Goal: Task Accomplishment & Management: Use online tool/utility

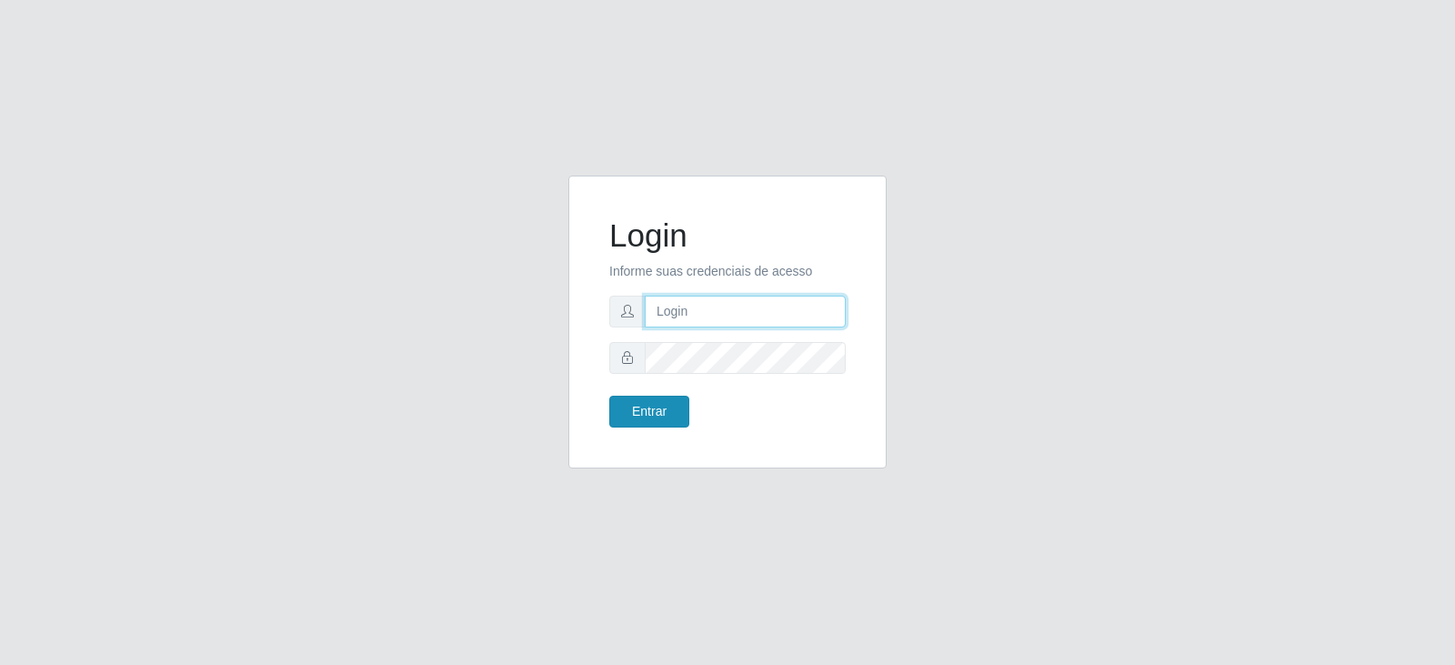
type input "[EMAIL_ADDRESS][DOMAIN_NAME]"
click at [646, 403] on button "Entrar" at bounding box center [649, 411] width 80 height 32
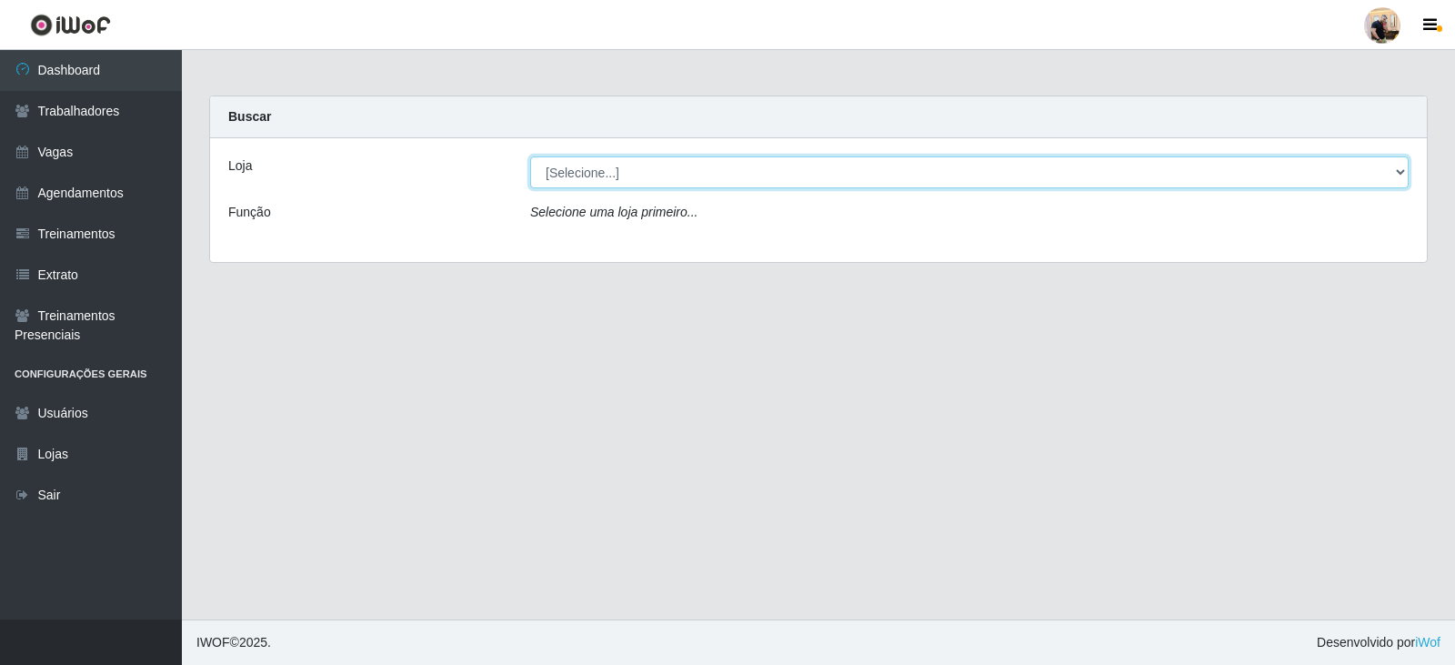
click at [606, 167] on select "[Selecione...] SuperFácil Atacado - Vale do Sol" at bounding box center [969, 172] width 878 height 32
select select "502"
click at [530, 156] on select "[Selecione...] SuperFácil Atacado - Vale do Sol" at bounding box center [969, 172] width 878 height 32
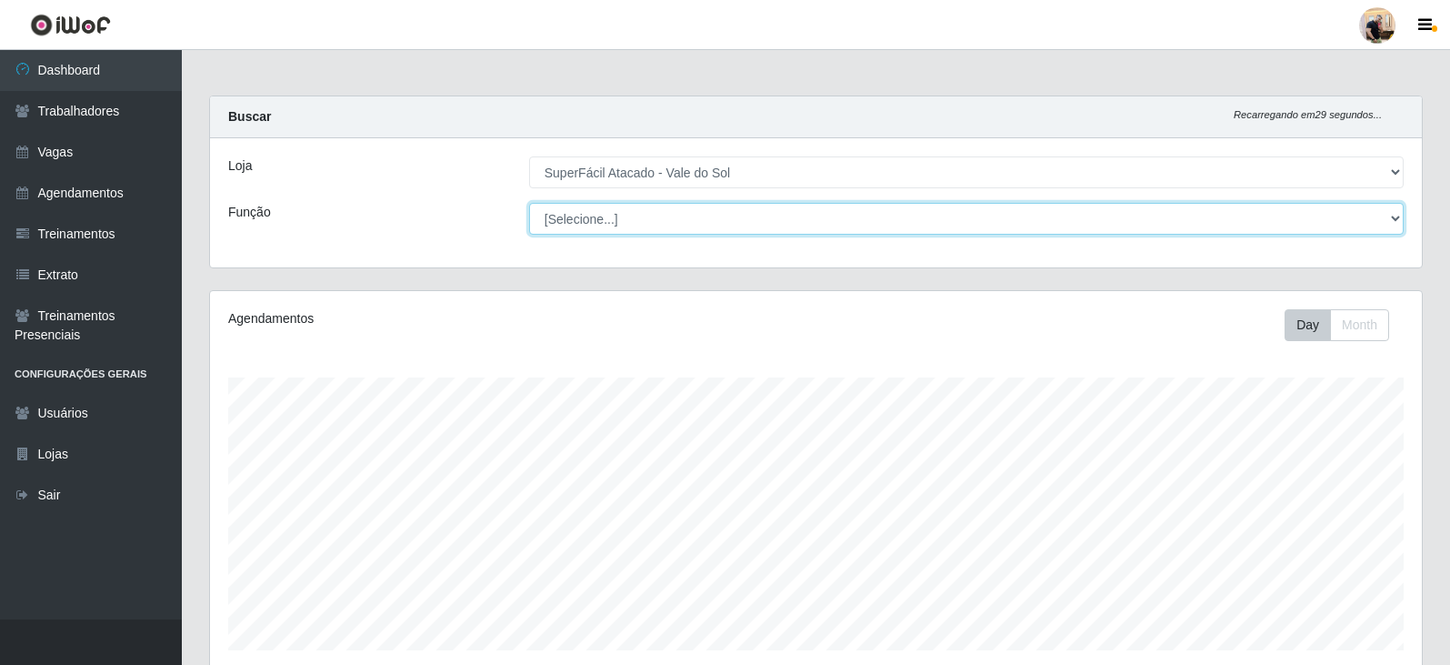
click at [572, 222] on select "[Selecione...] Embalador Embalador + Embalador ++ Operador de Caixa Operador de…" at bounding box center [966, 219] width 875 height 32
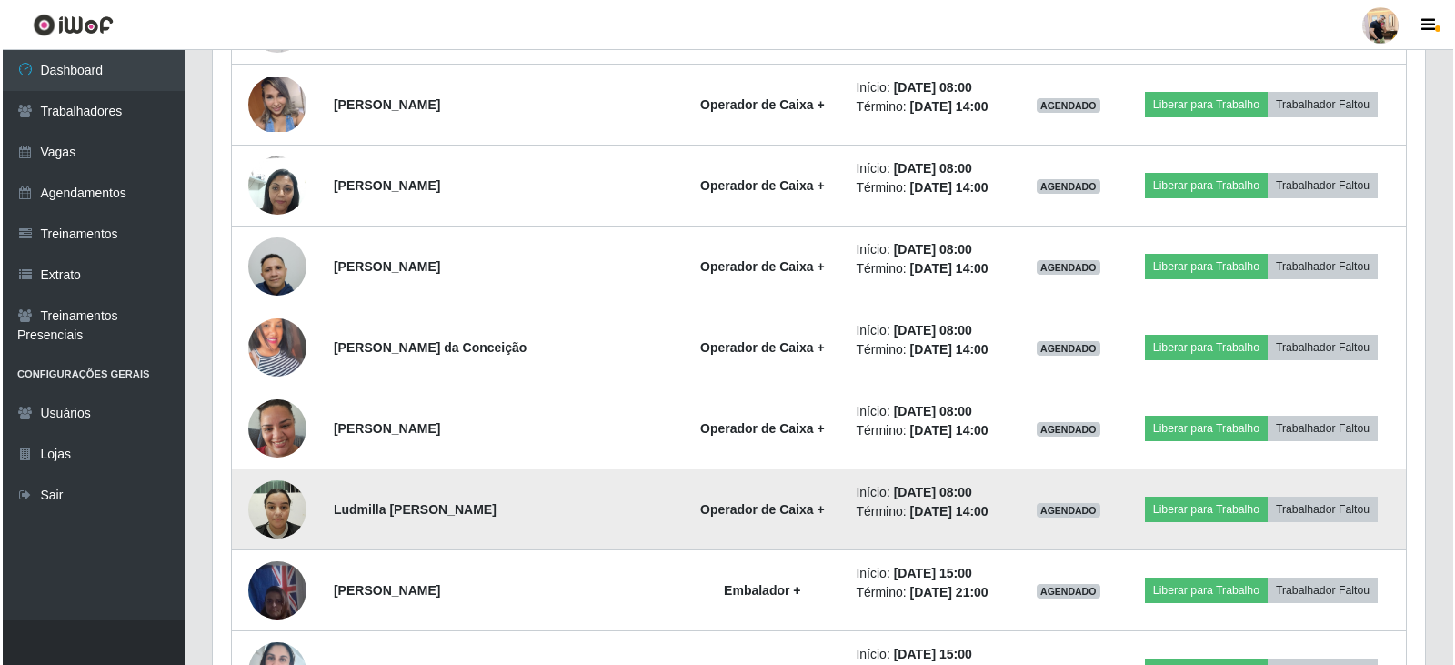
scroll to position [1475, 0]
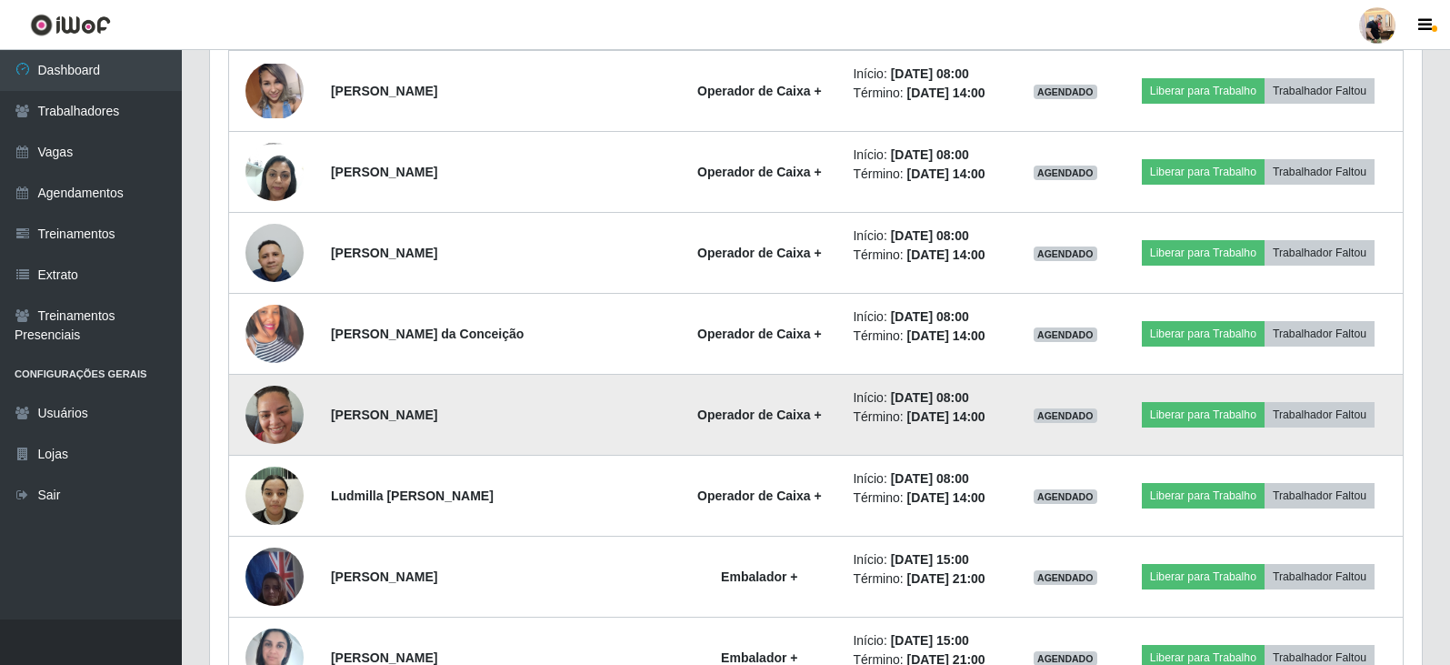
click at [276, 434] on img at bounding box center [274, 413] width 58 height 77
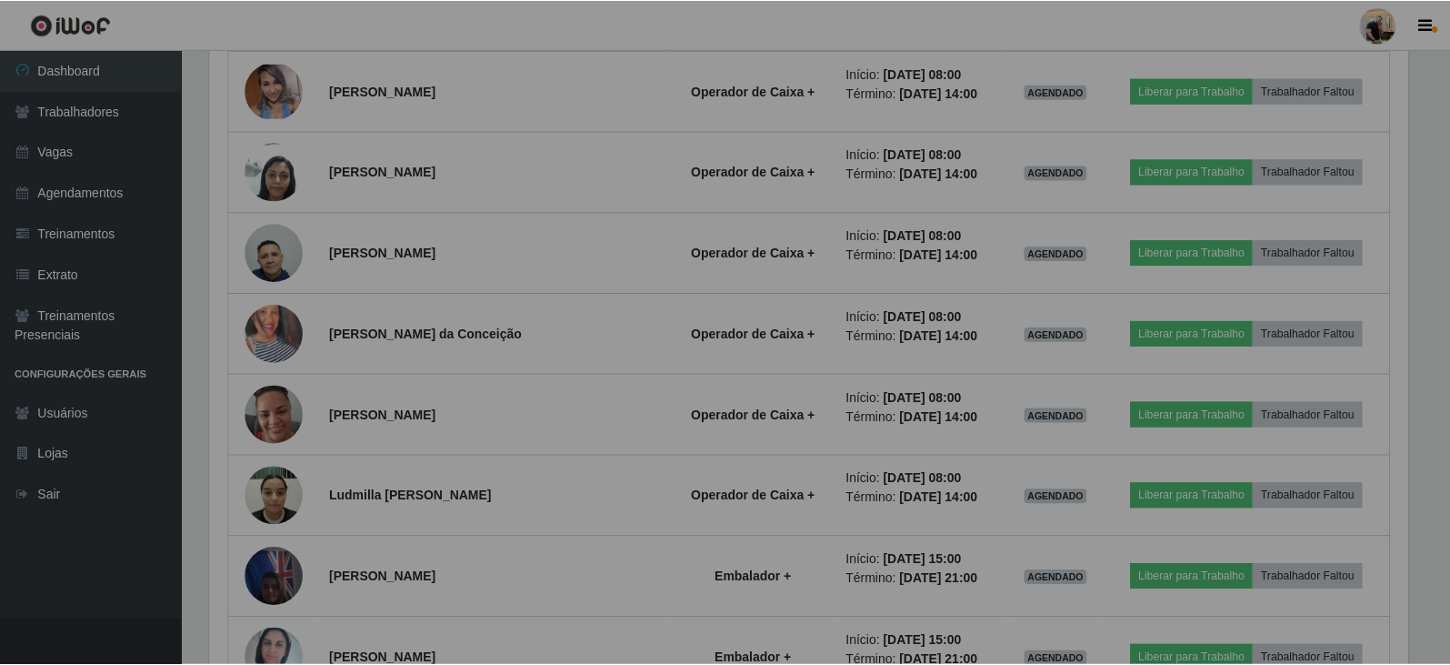
scroll to position [377, 1212]
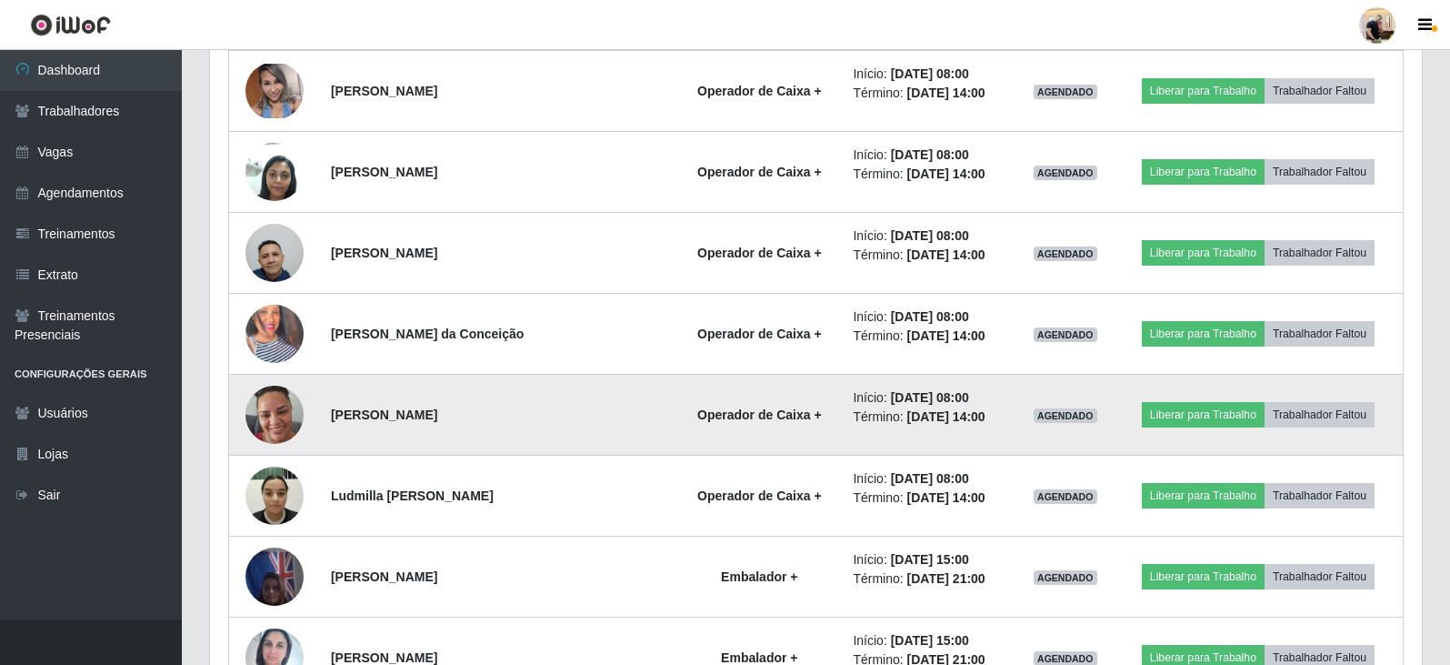
click at [270, 424] on img at bounding box center [274, 413] width 58 height 77
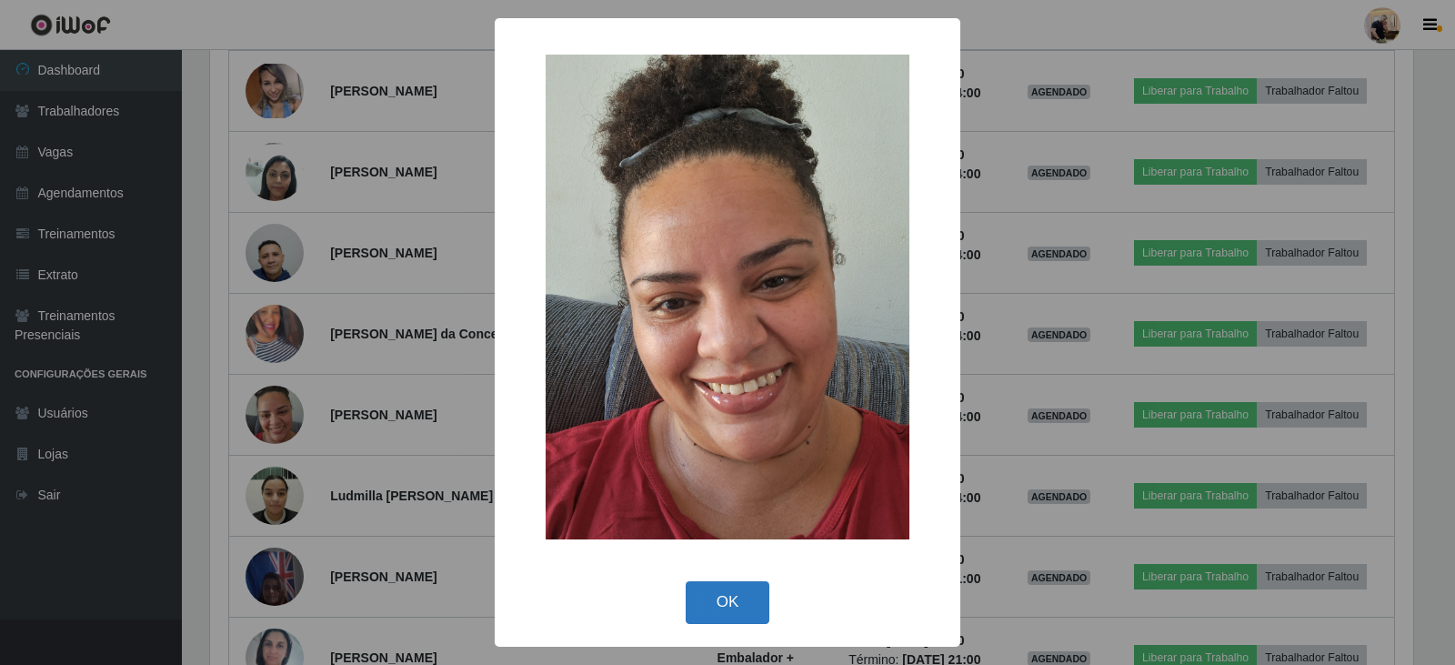
click at [737, 610] on button "OK" at bounding box center [728, 602] width 85 height 43
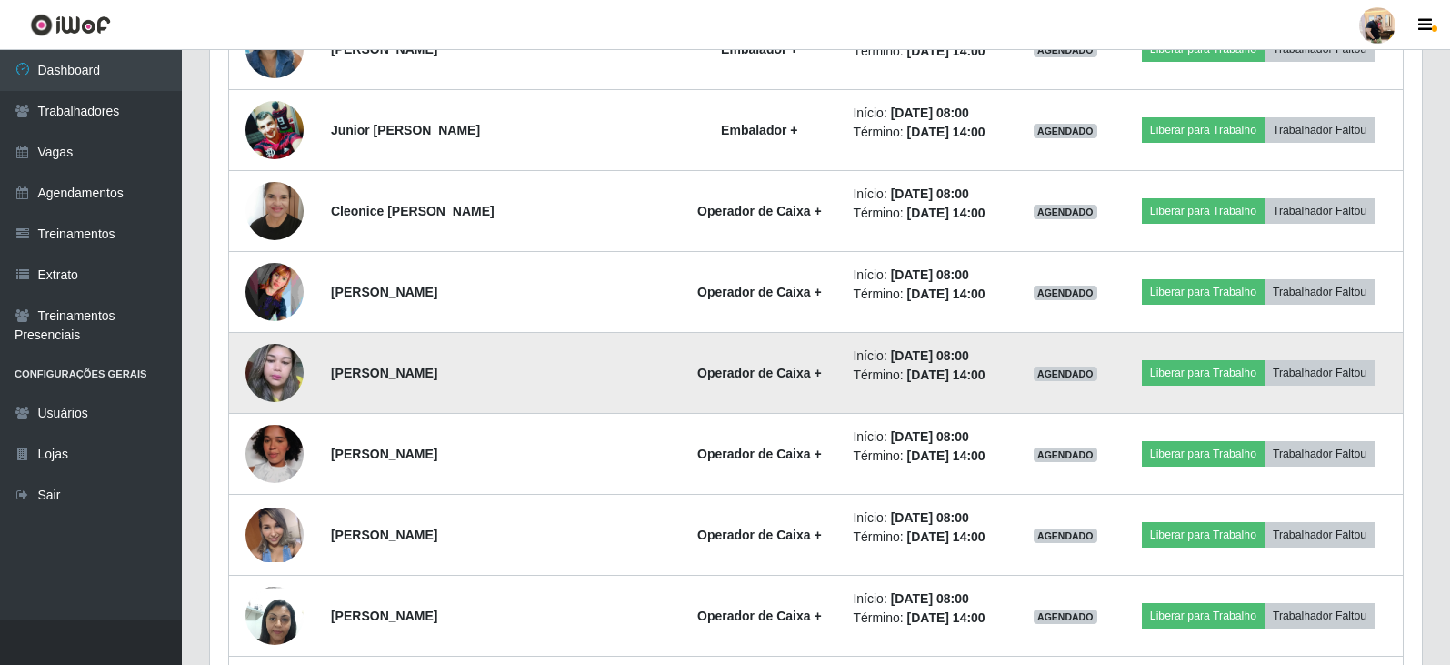
scroll to position [1020, 0]
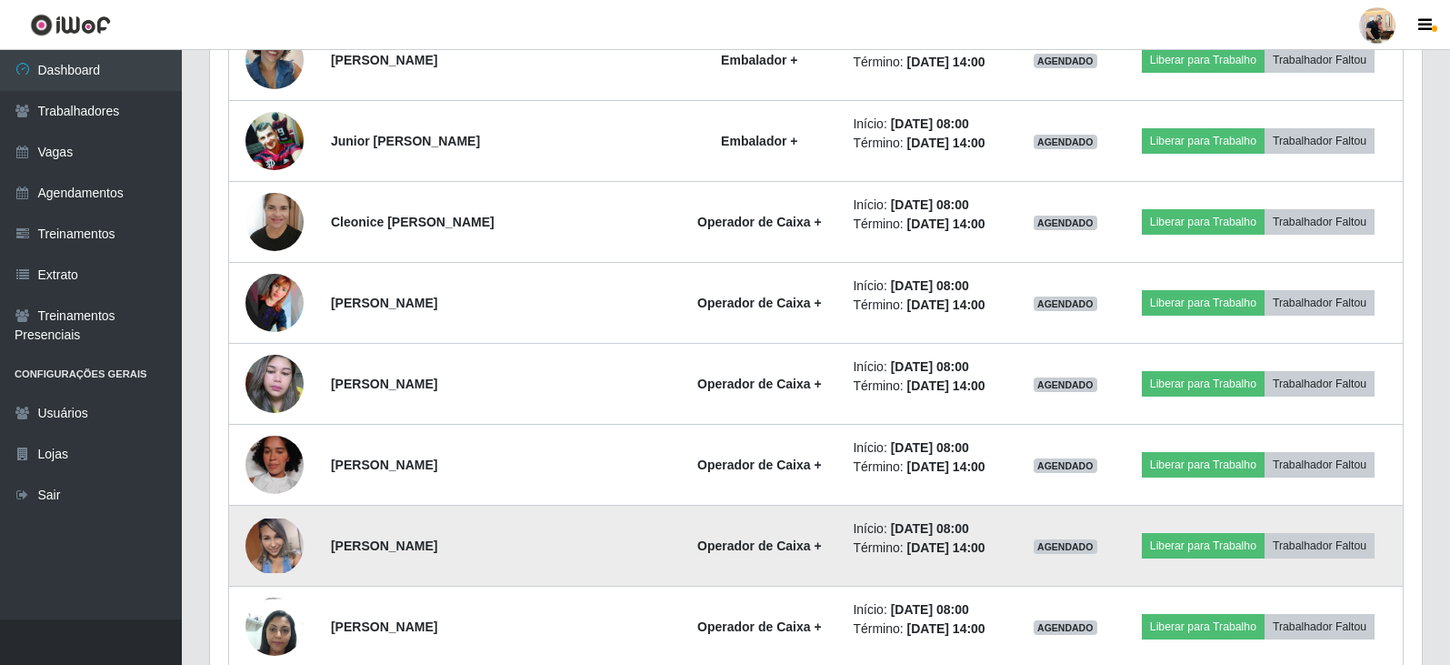
click at [269, 554] on img at bounding box center [274, 545] width 58 height 55
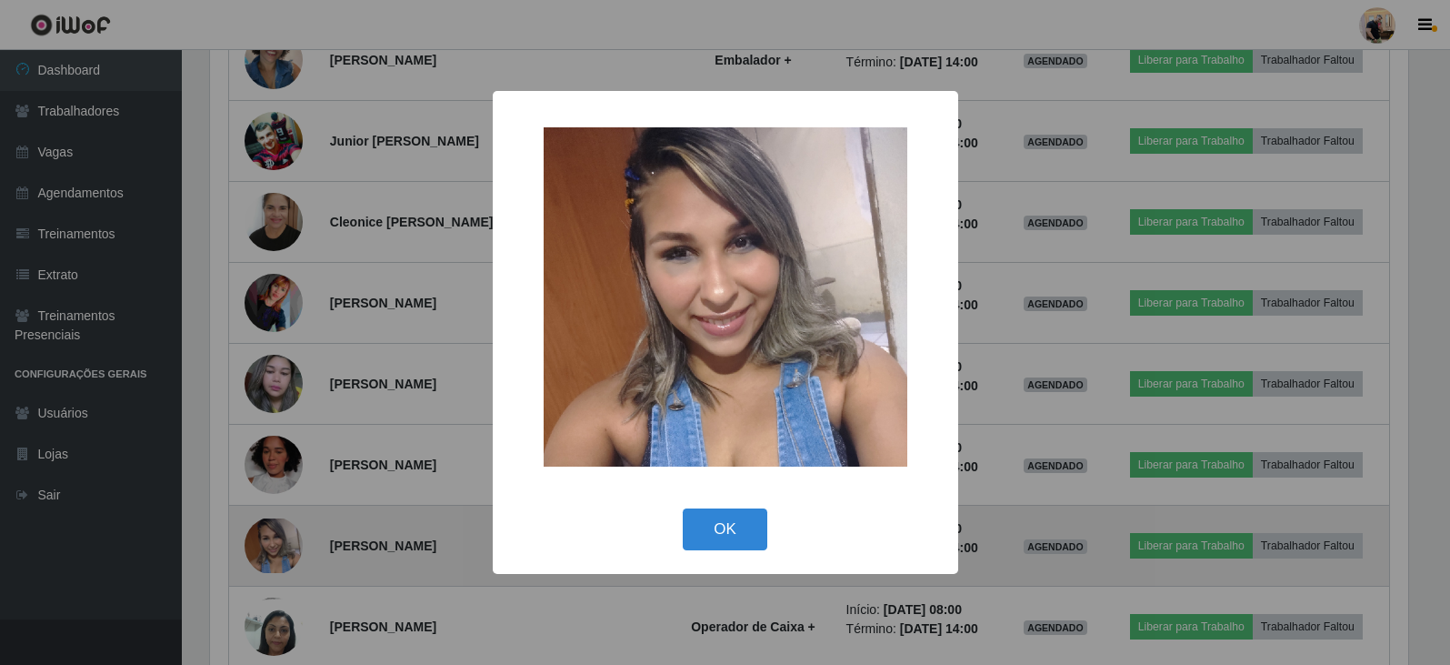
scroll to position [377, 1203]
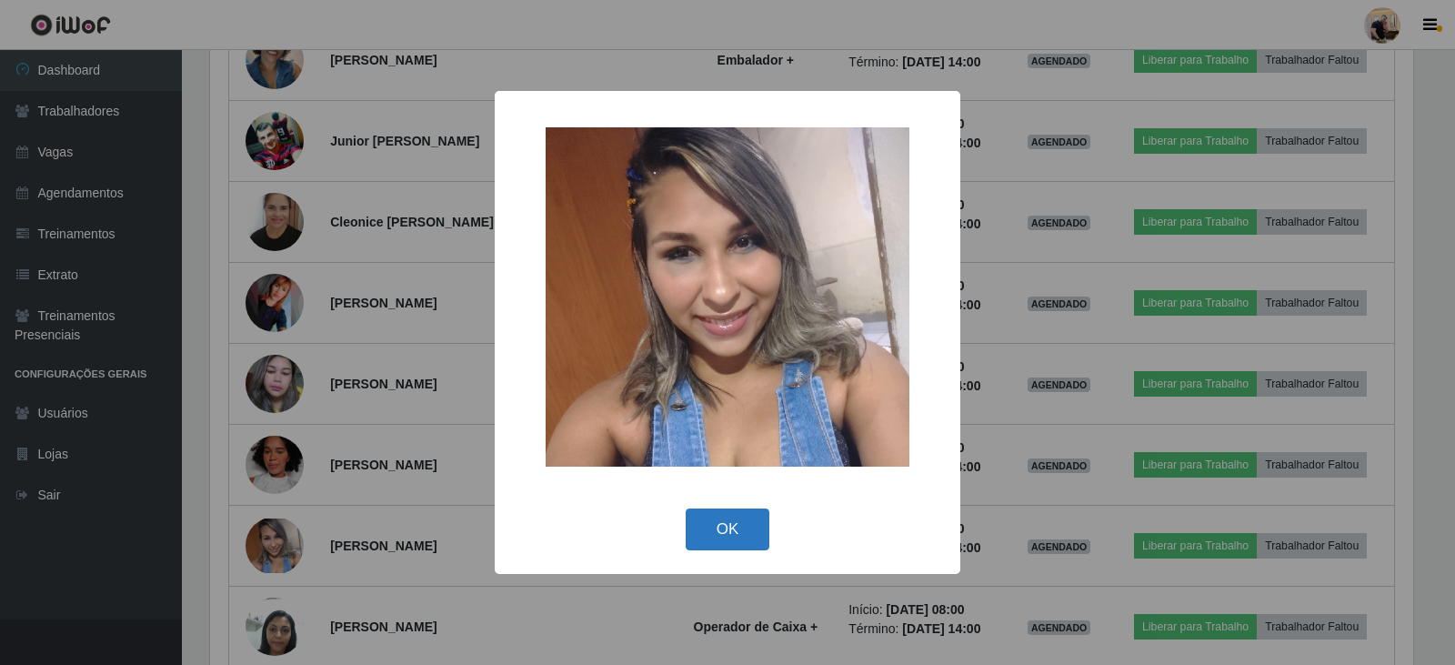
click at [742, 527] on button "OK" at bounding box center [728, 529] width 85 height 43
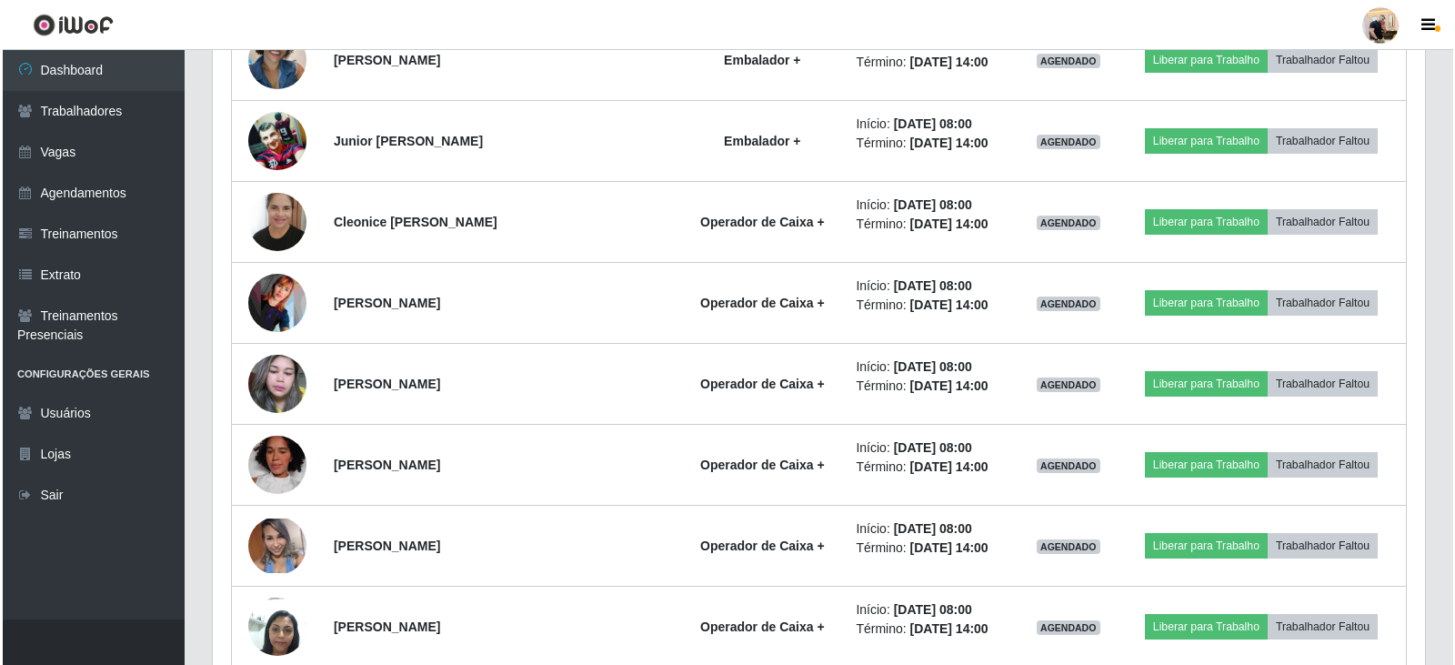
scroll to position [1202, 0]
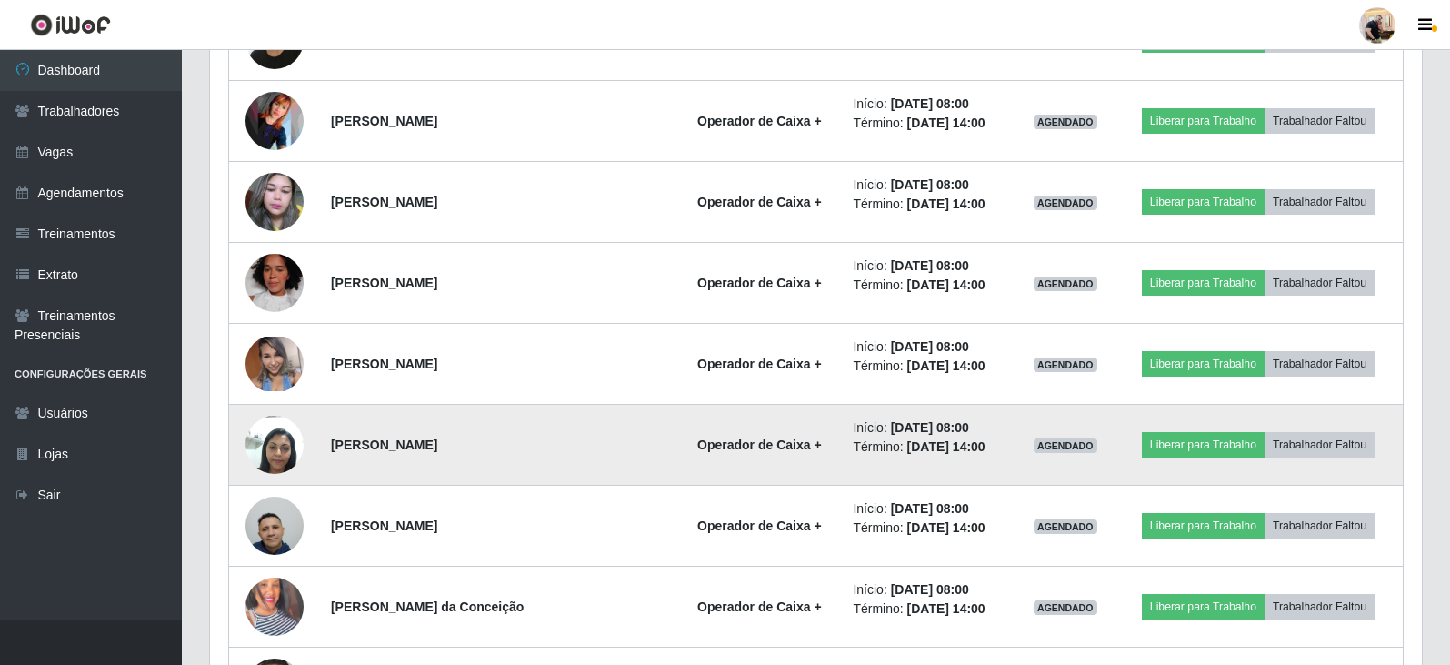
click at [287, 454] on img at bounding box center [274, 443] width 58 height 77
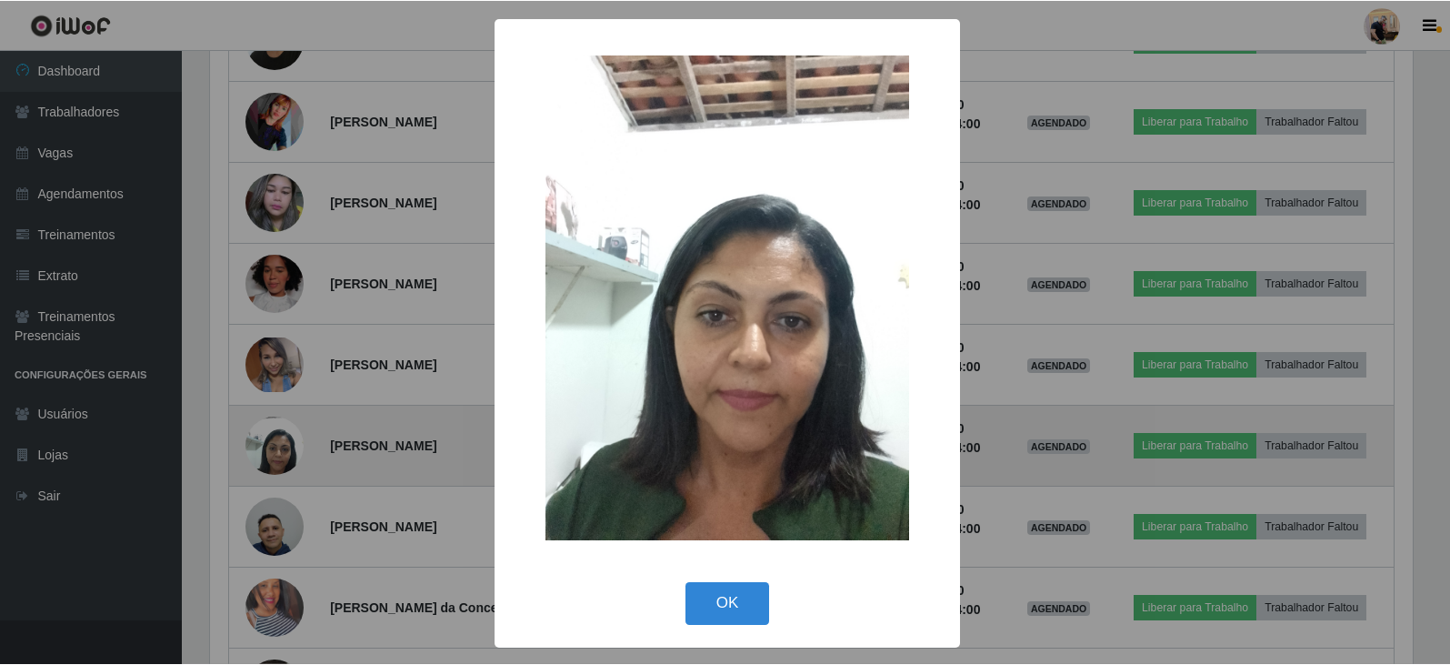
scroll to position [377, 1203]
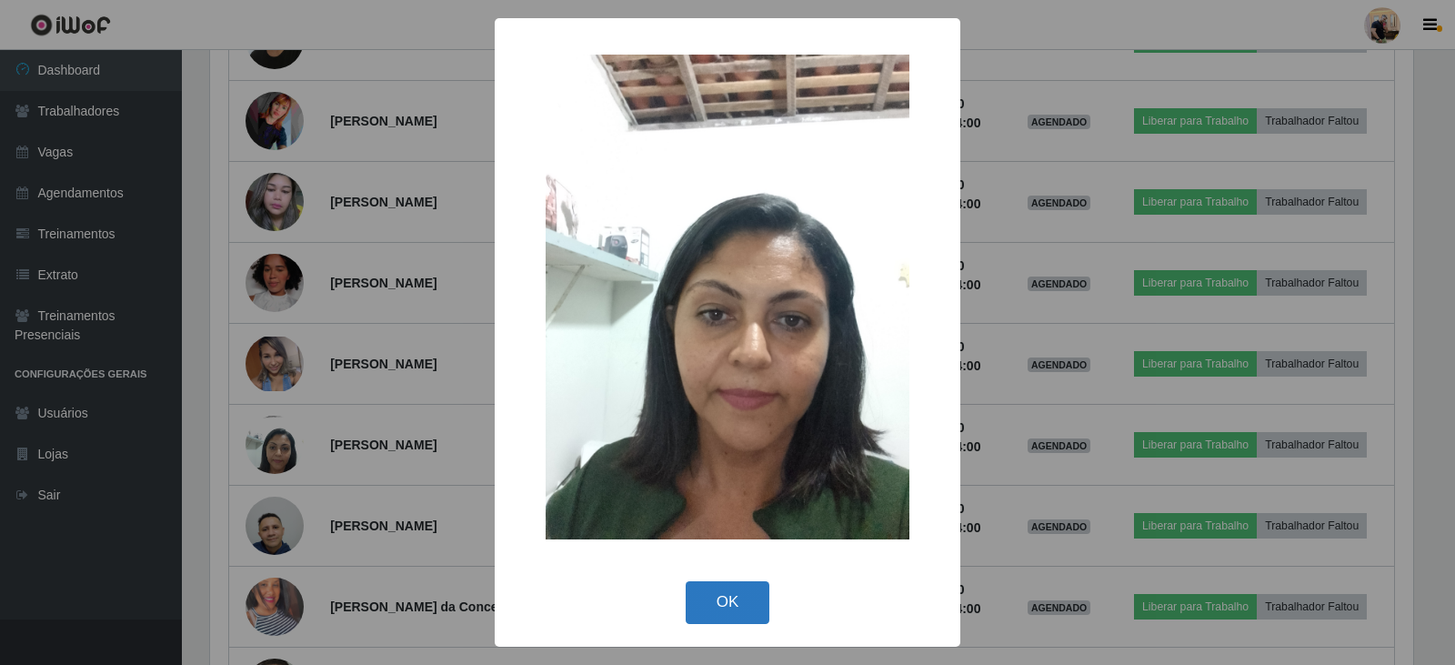
click at [729, 601] on button "OK" at bounding box center [728, 602] width 85 height 43
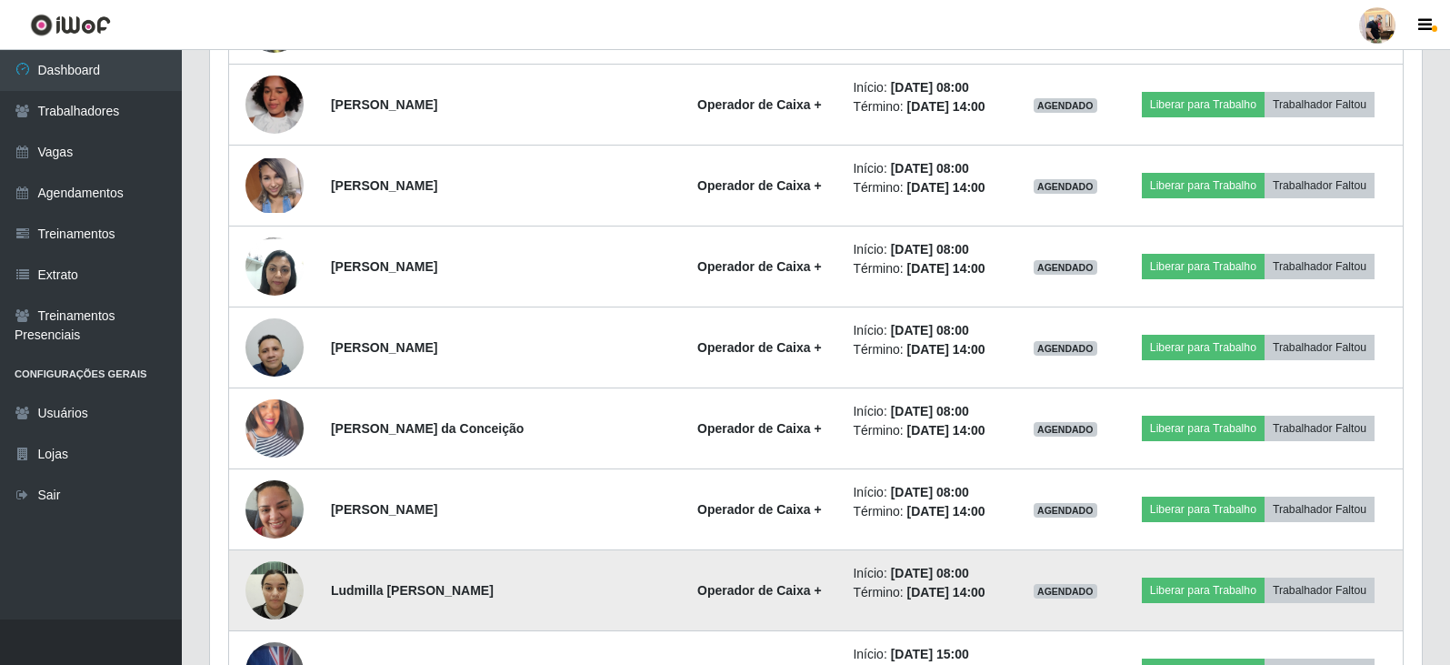
scroll to position [1384, 0]
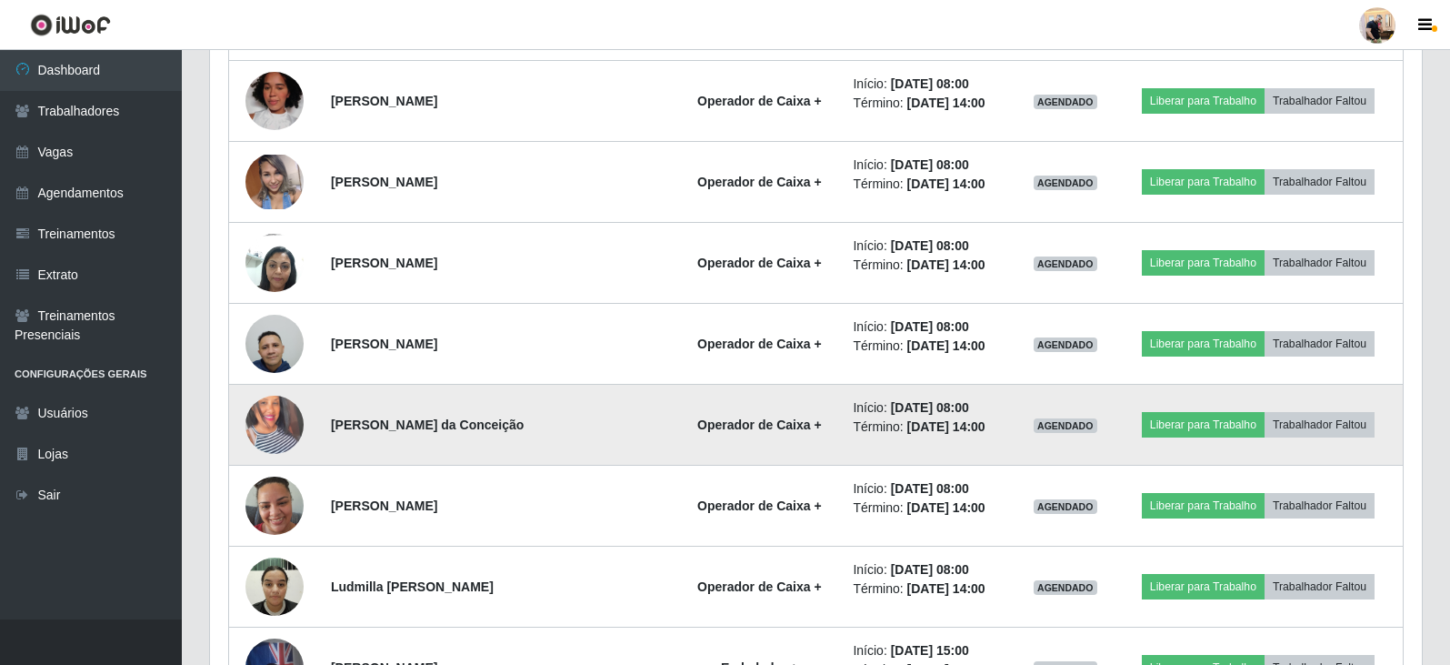
click at [277, 435] on img at bounding box center [274, 425] width 58 height 104
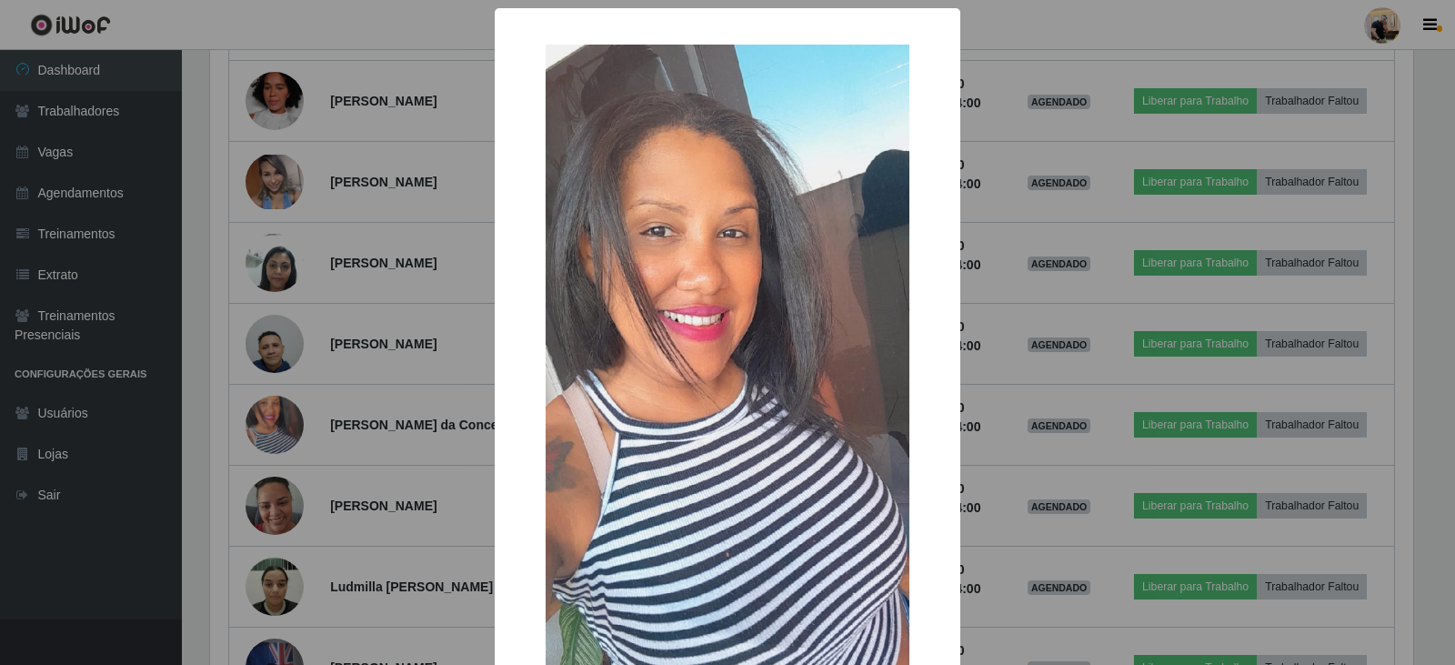
click at [937, 470] on div "× OK Cancel" at bounding box center [727, 402] width 465 height 789
click at [950, 515] on div "× OK Cancel" at bounding box center [727, 402] width 465 height 789
click at [349, 442] on div "× OK Cancel" at bounding box center [727, 332] width 1455 height 665
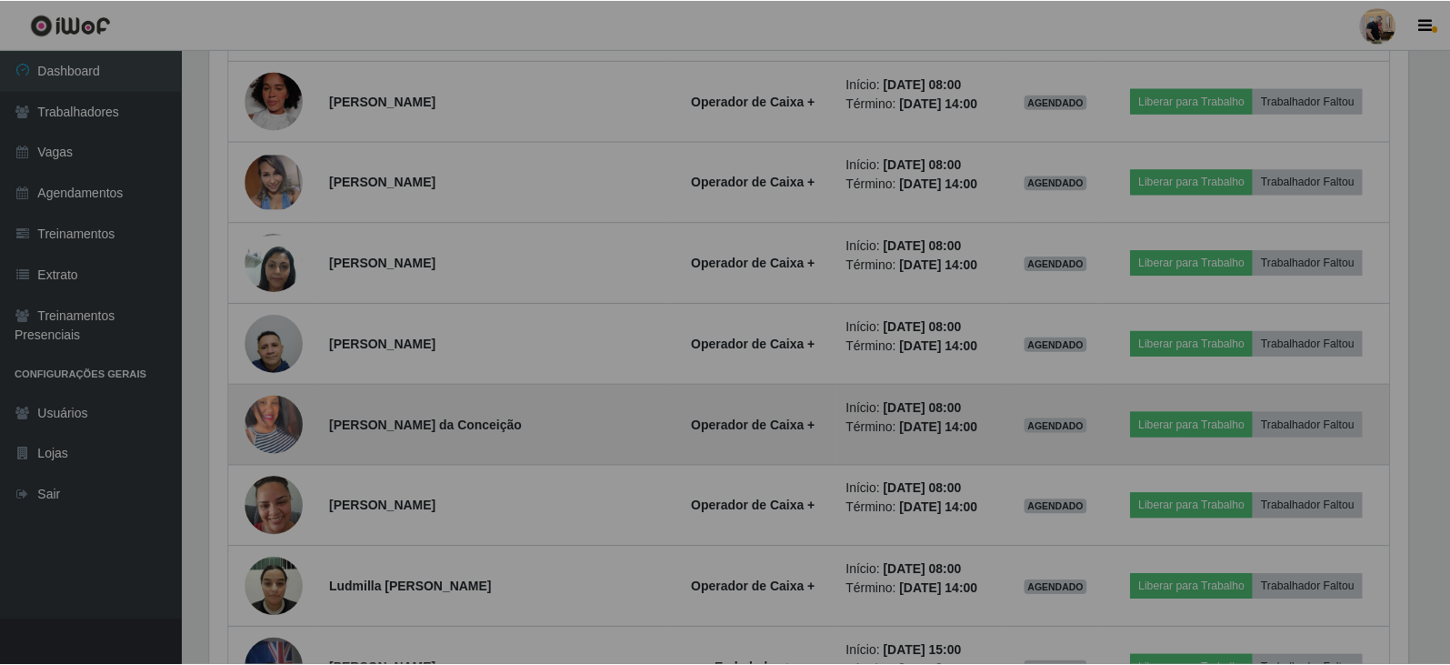
scroll to position [377, 1212]
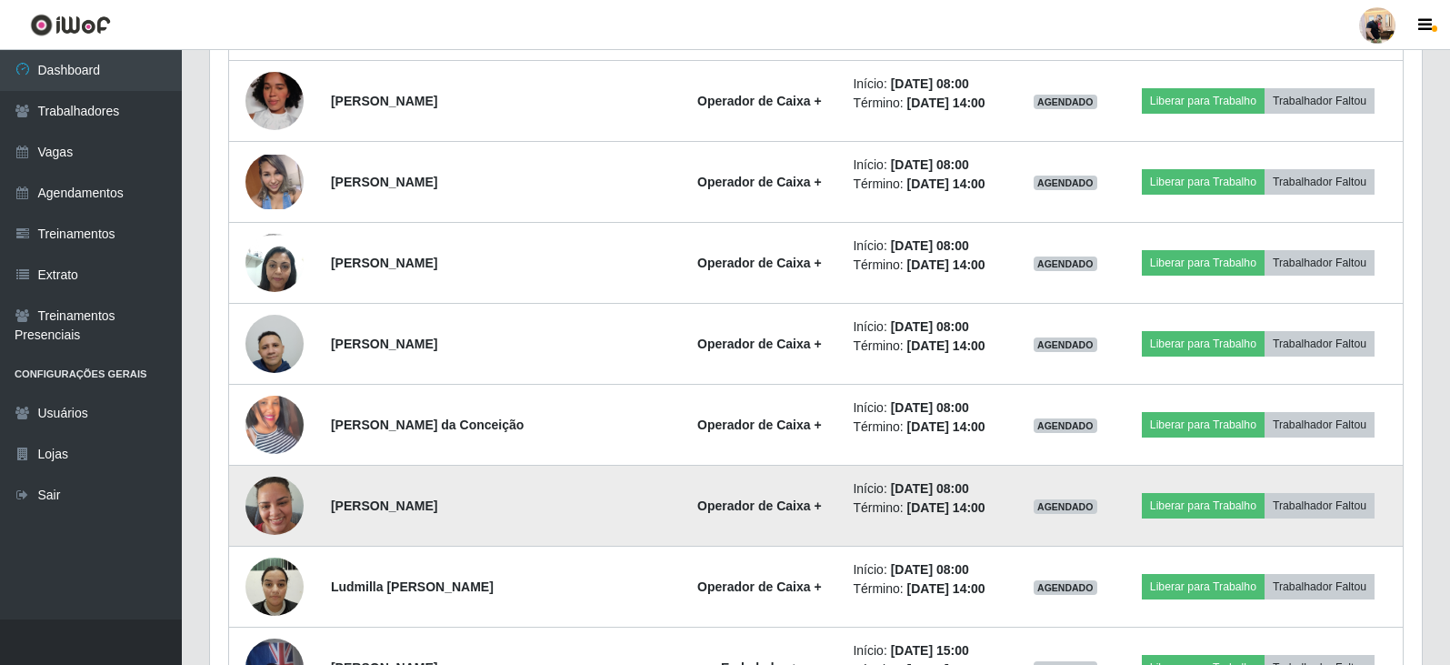
click at [285, 489] on img at bounding box center [274, 504] width 58 height 77
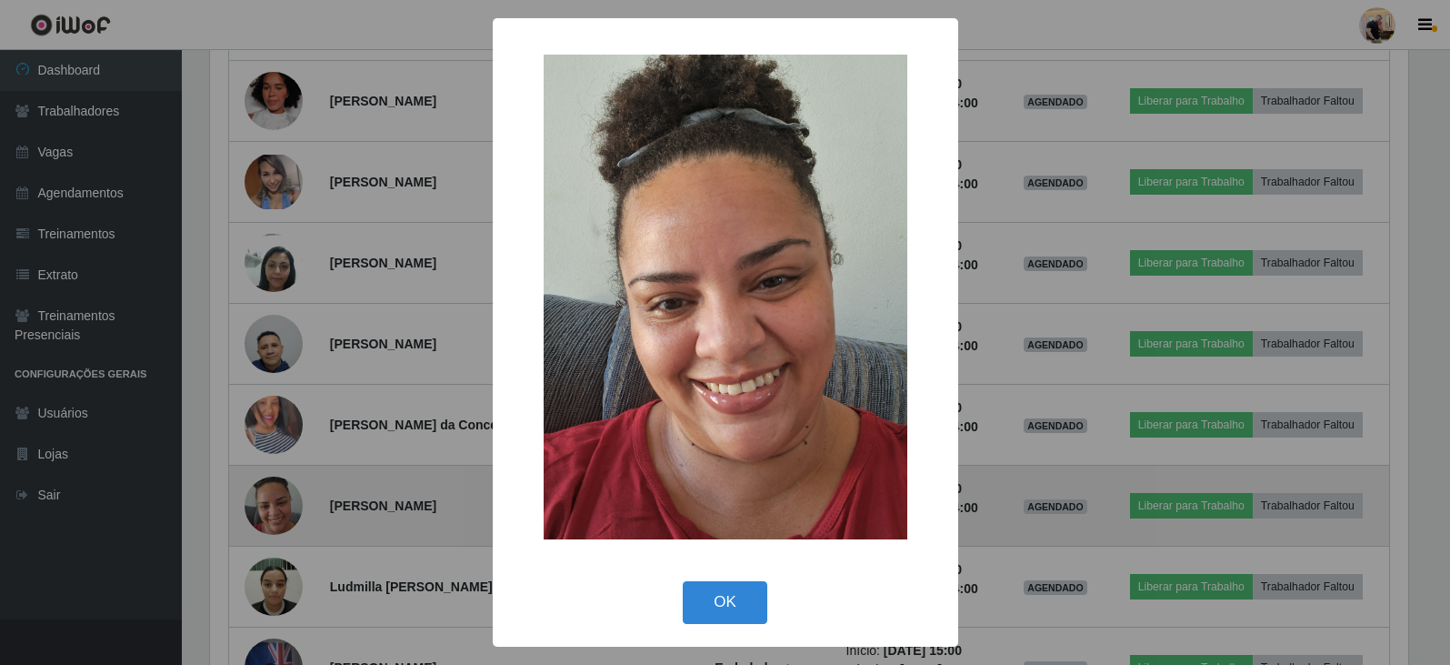
scroll to position [377, 1203]
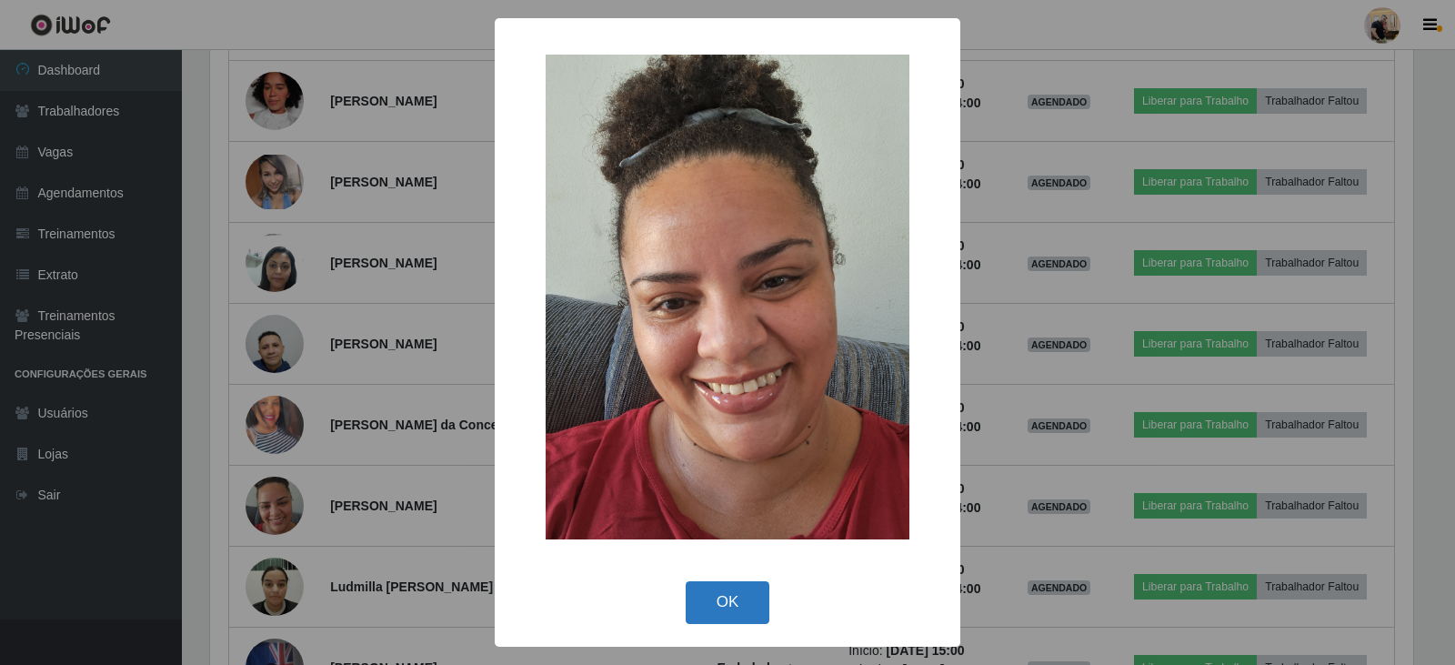
click at [723, 593] on button "OK" at bounding box center [728, 602] width 85 height 43
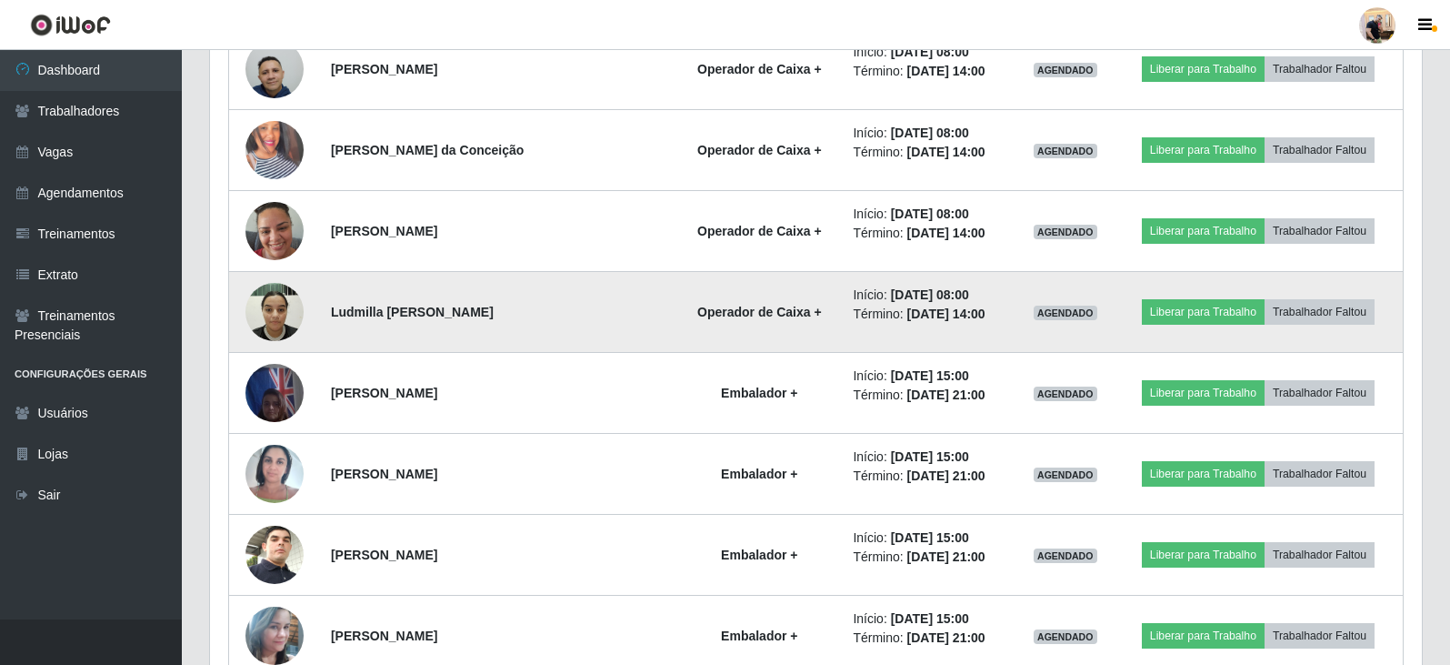
scroll to position [1747, 0]
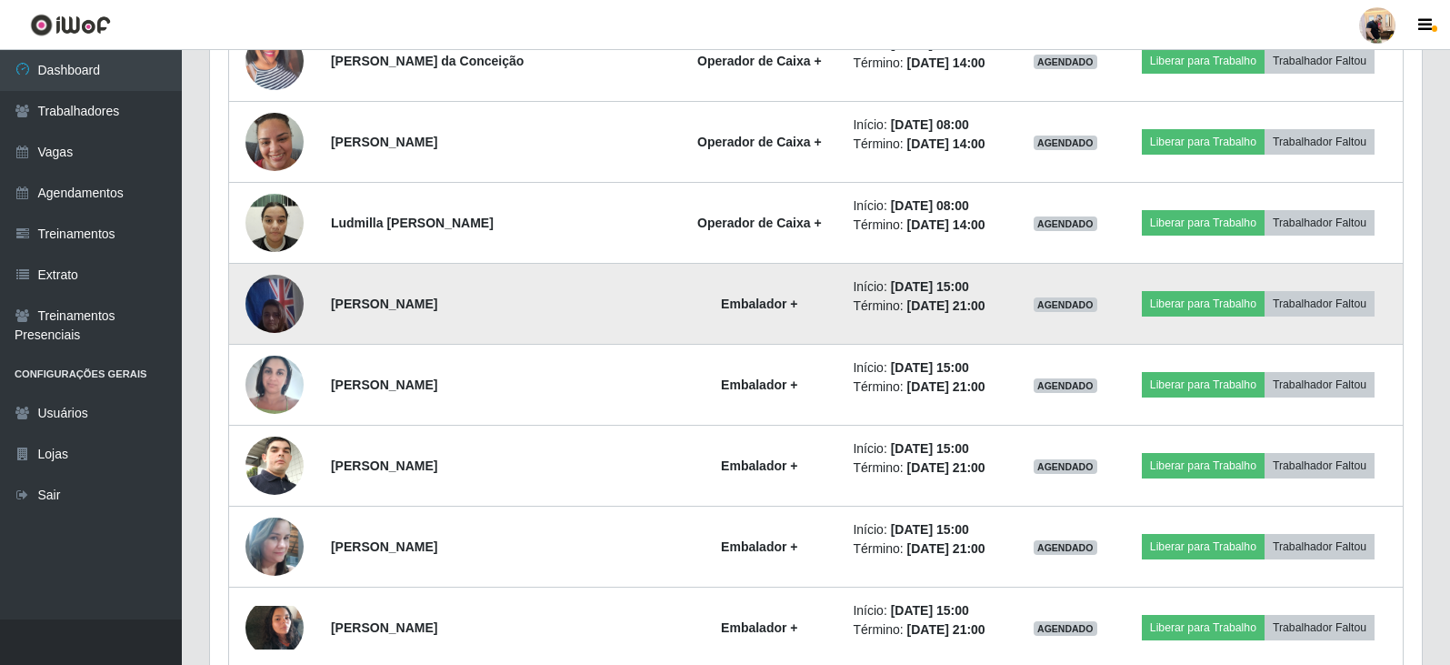
click at [676, 301] on td "Embalador +" at bounding box center [758, 304] width 165 height 81
click at [275, 301] on img at bounding box center [274, 303] width 58 height 77
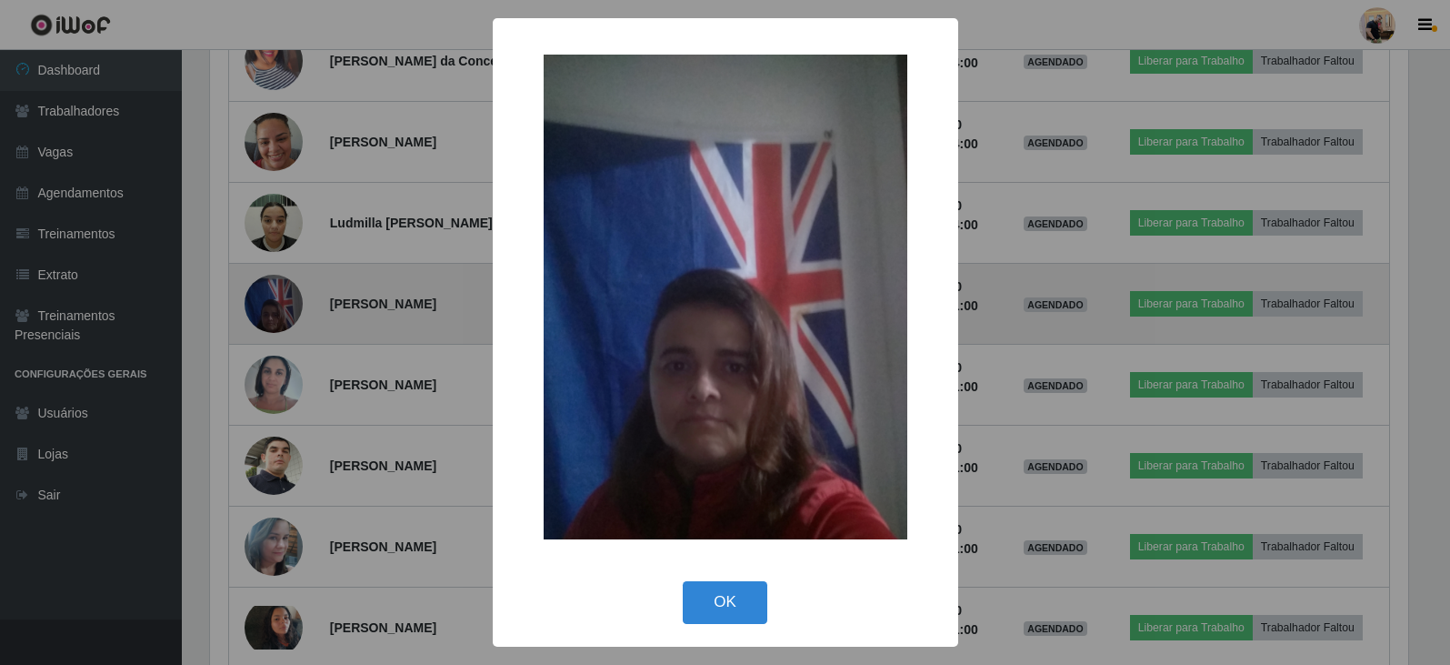
scroll to position [377, 1203]
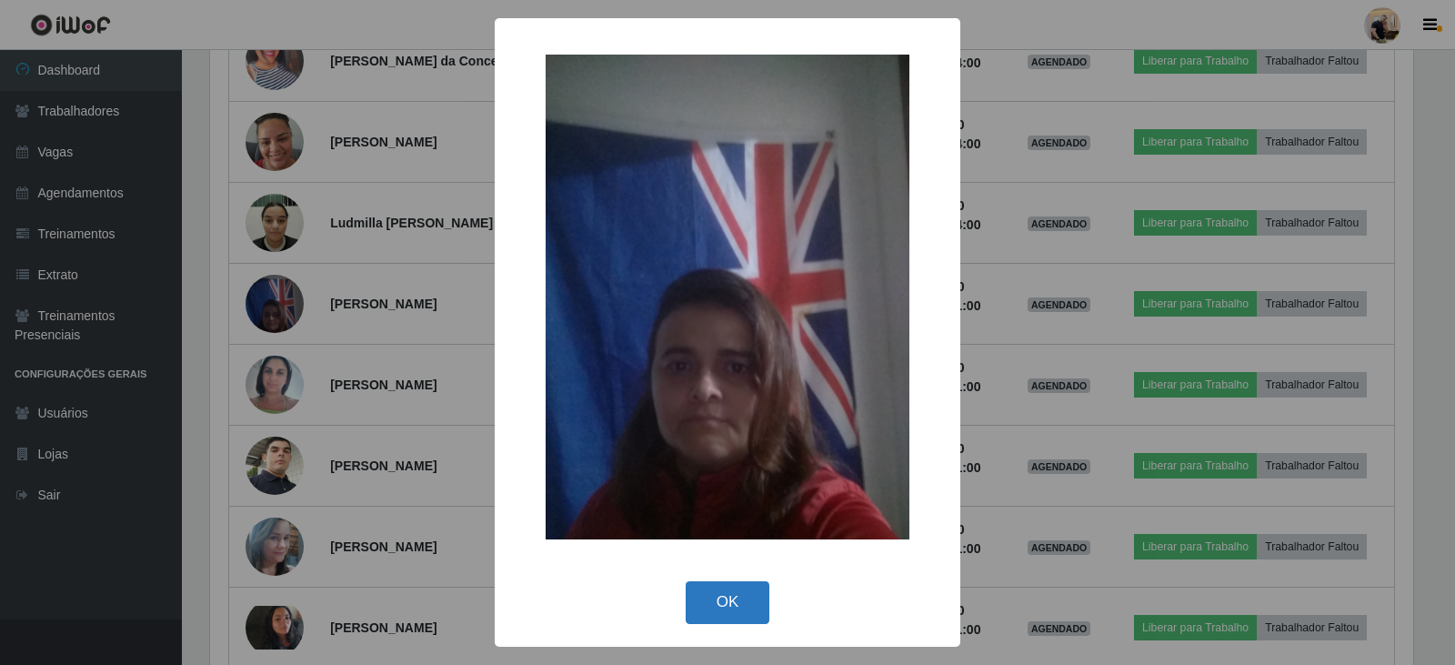
click at [740, 601] on button "OK" at bounding box center [728, 602] width 85 height 43
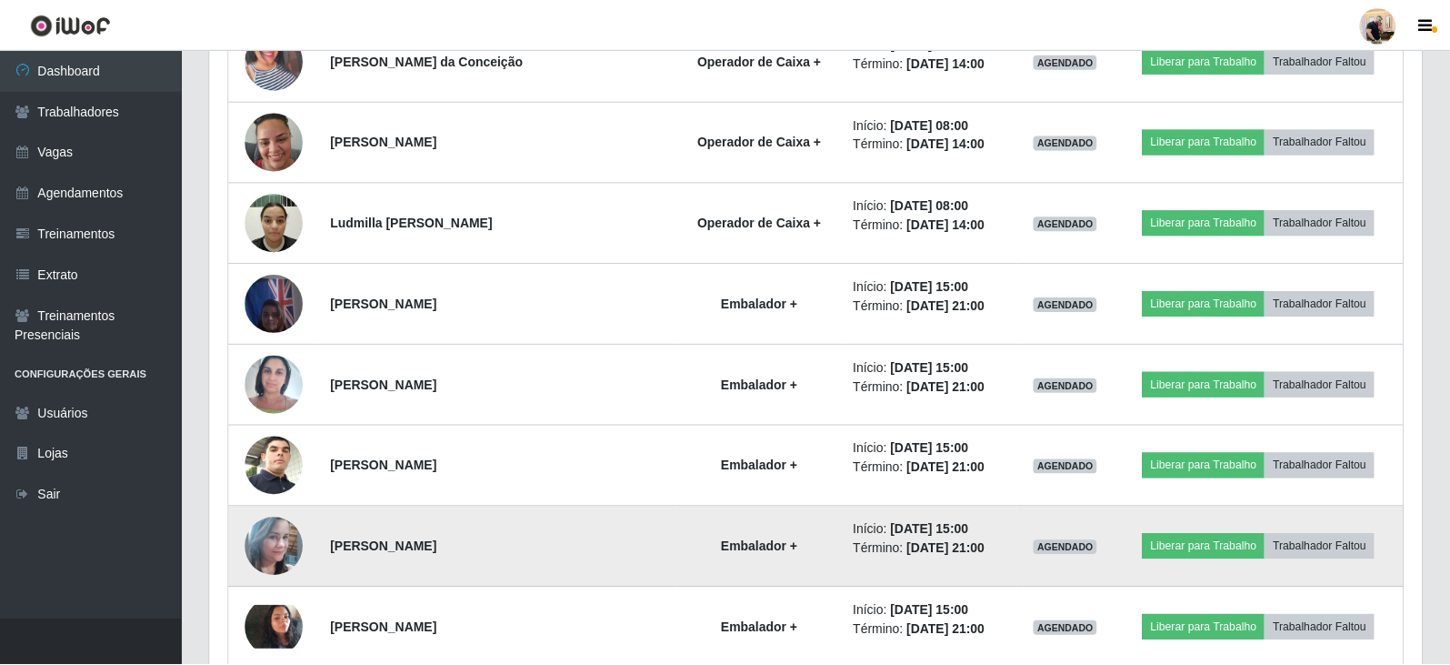
scroll to position [377, 1212]
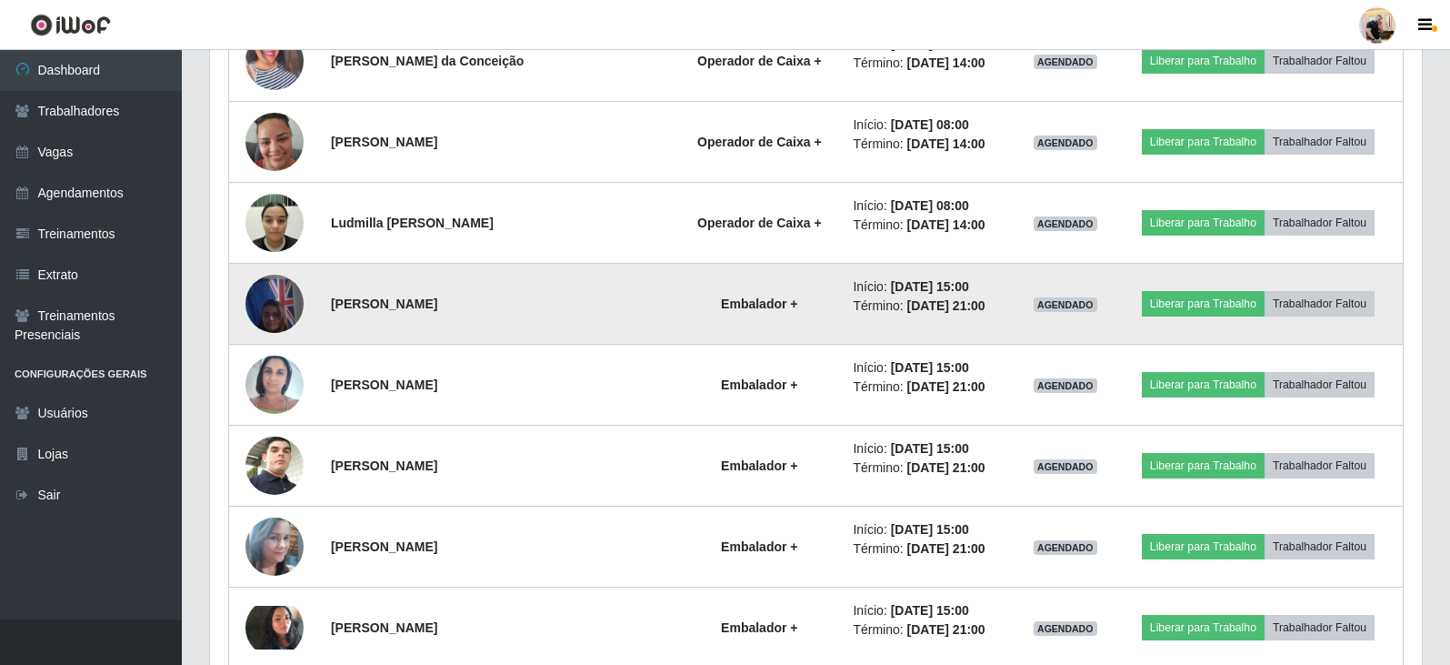
click at [268, 315] on img at bounding box center [274, 303] width 58 height 77
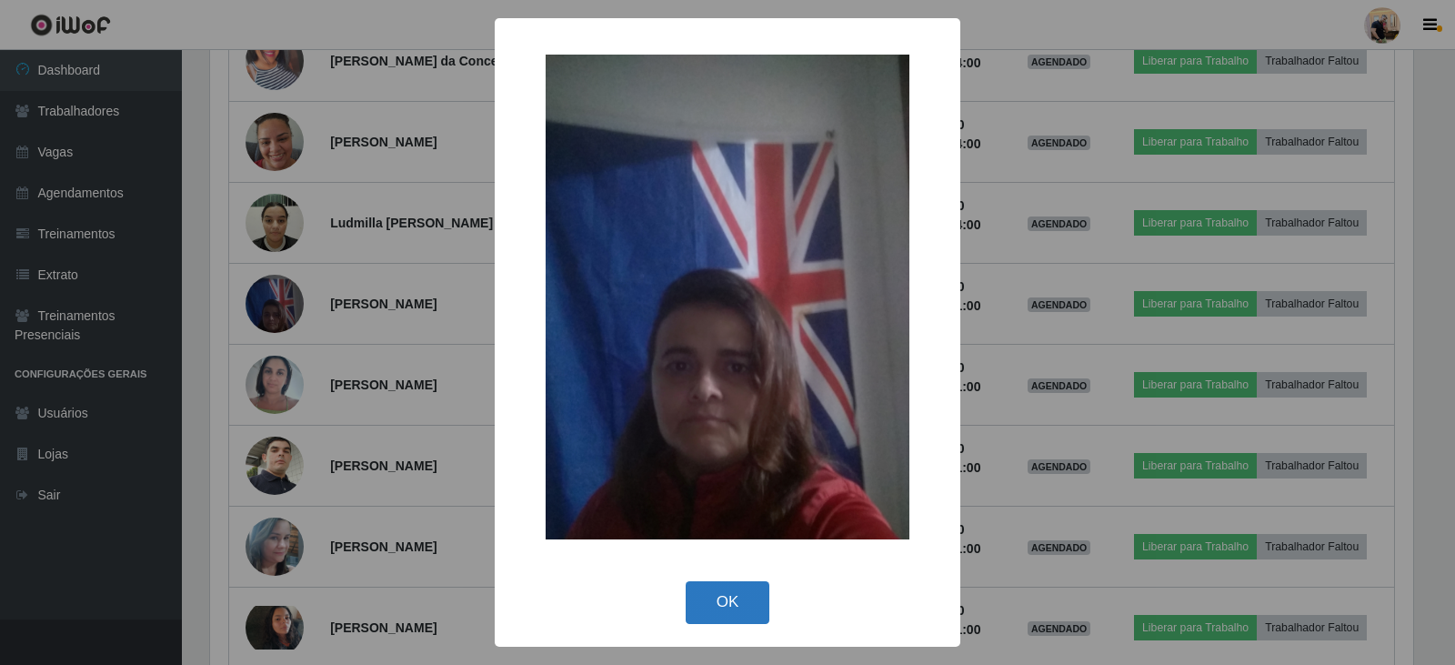
click at [742, 600] on button "OK" at bounding box center [728, 602] width 85 height 43
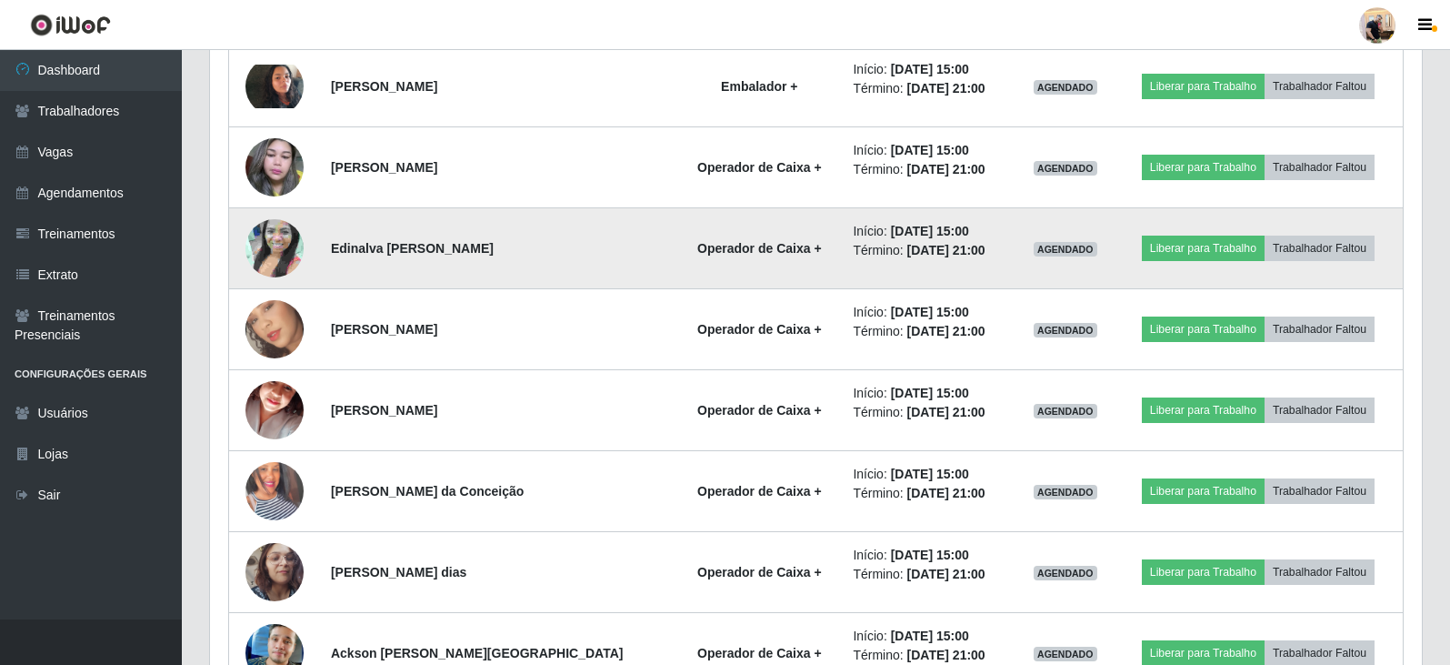
scroll to position [2293, 0]
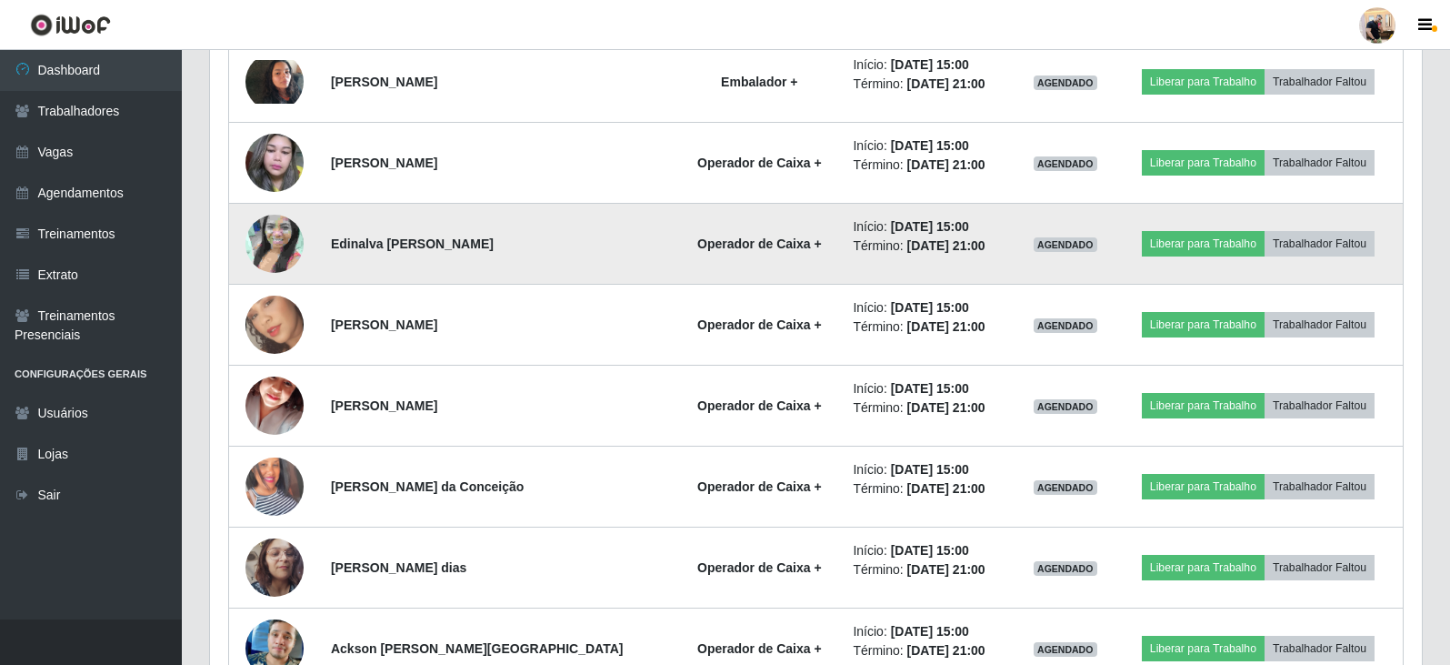
click at [286, 243] on img at bounding box center [274, 244] width 58 height 104
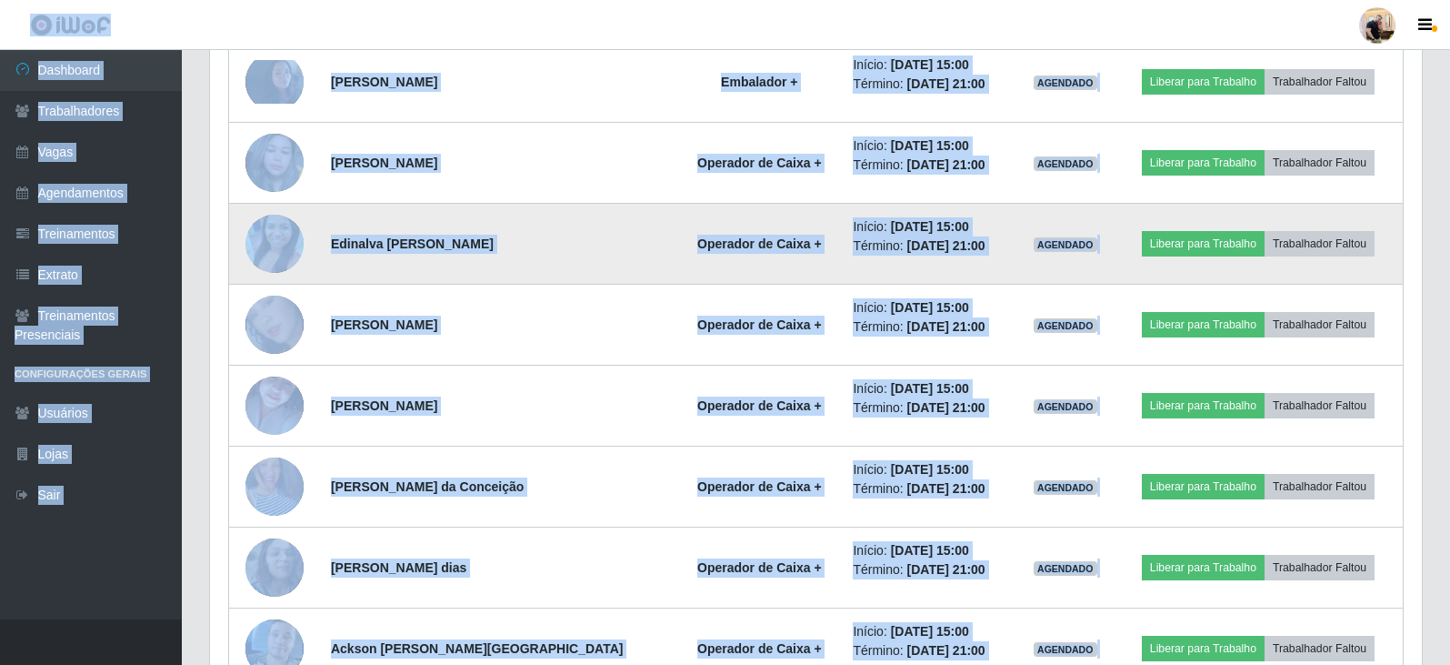
scroll to position [0, 0]
click at [269, 249] on img at bounding box center [274, 244] width 58 height 104
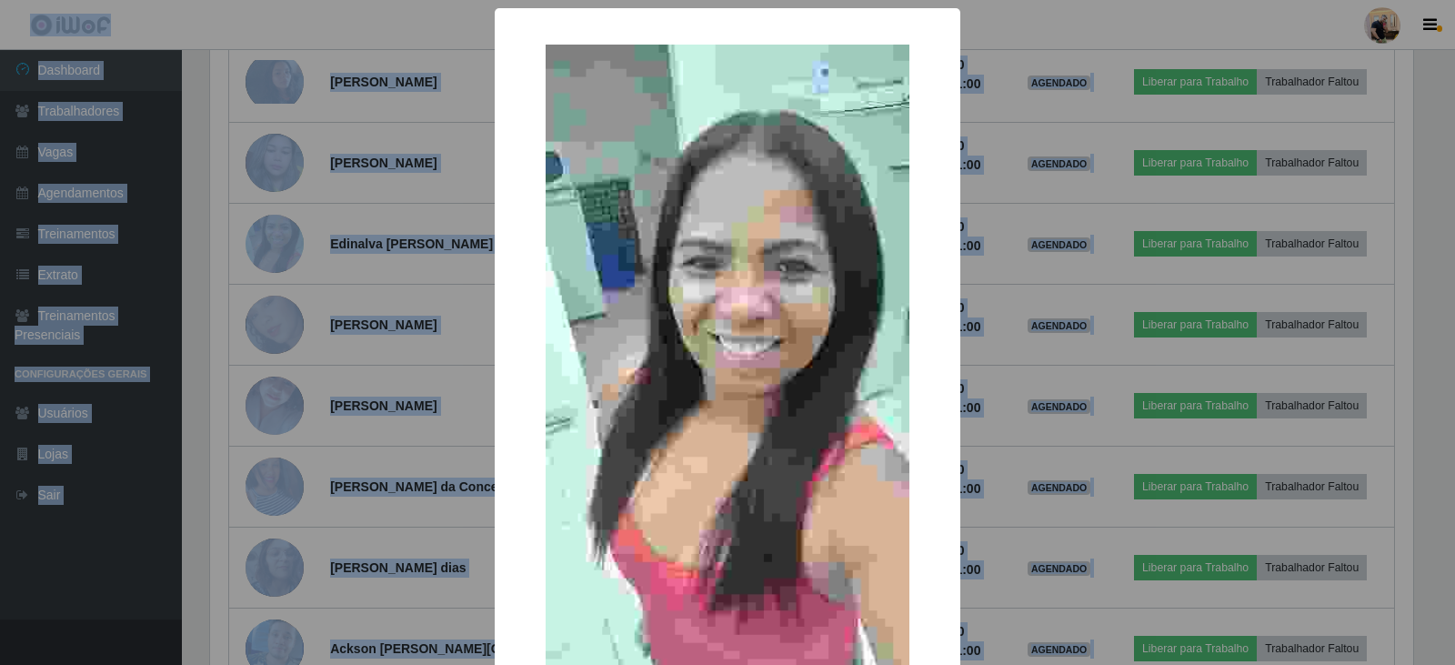
click at [425, 465] on div "× OK Cancel" at bounding box center [727, 332] width 1455 height 665
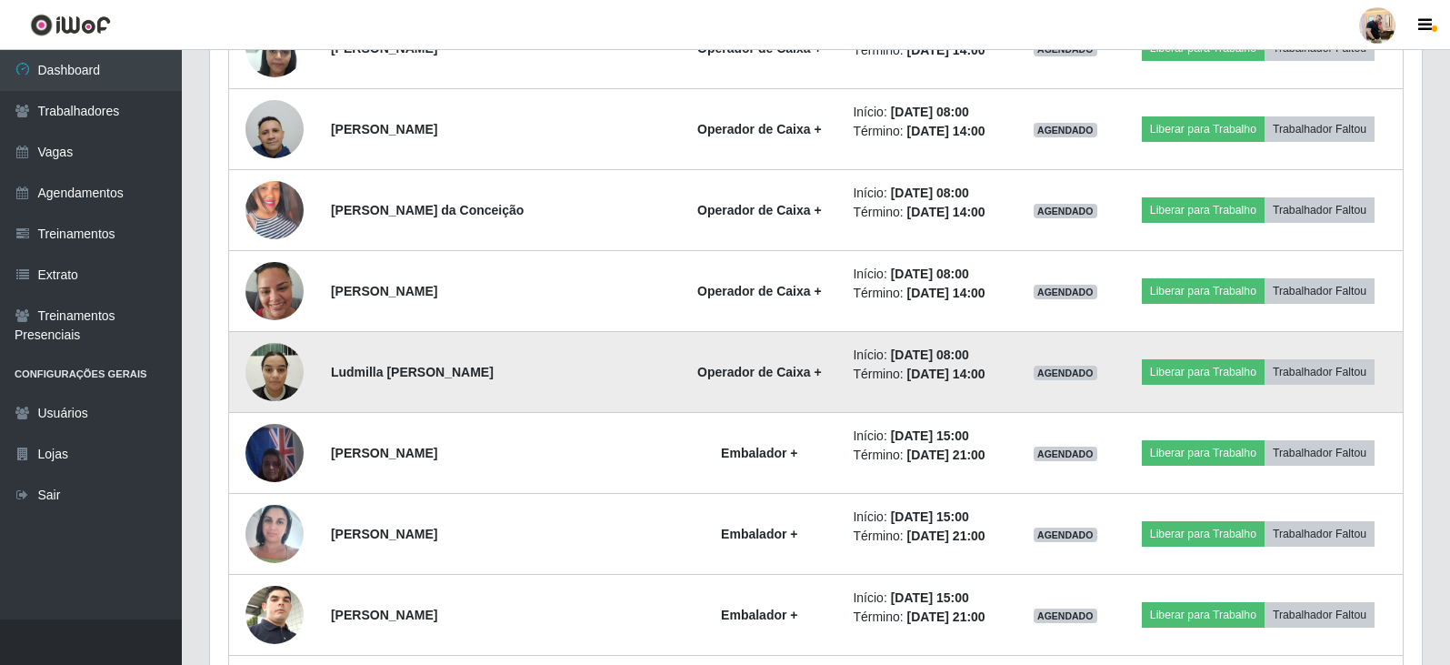
scroll to position [1566, 0]
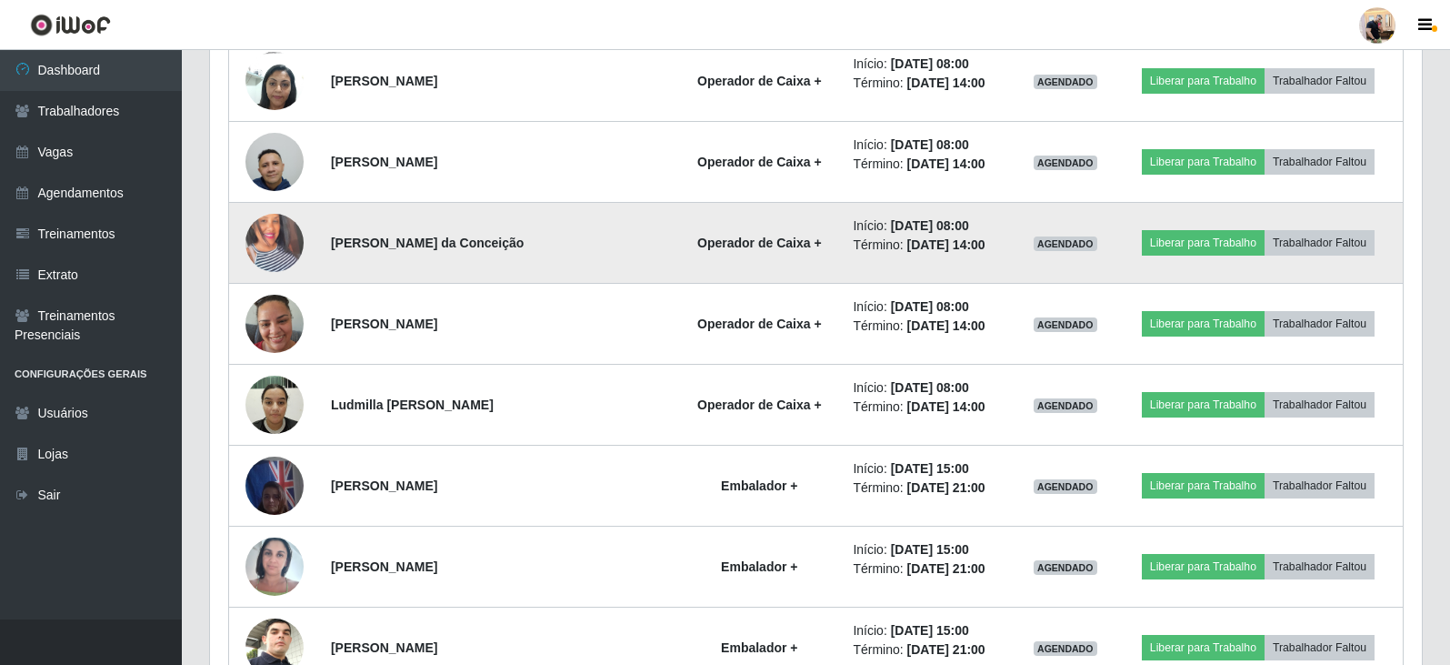
click at [314, 247] on td at bounding box center [274, 243] width 91 height 81
click at [275, 256] on img at bounding box center [274, 243] width 58 height 104
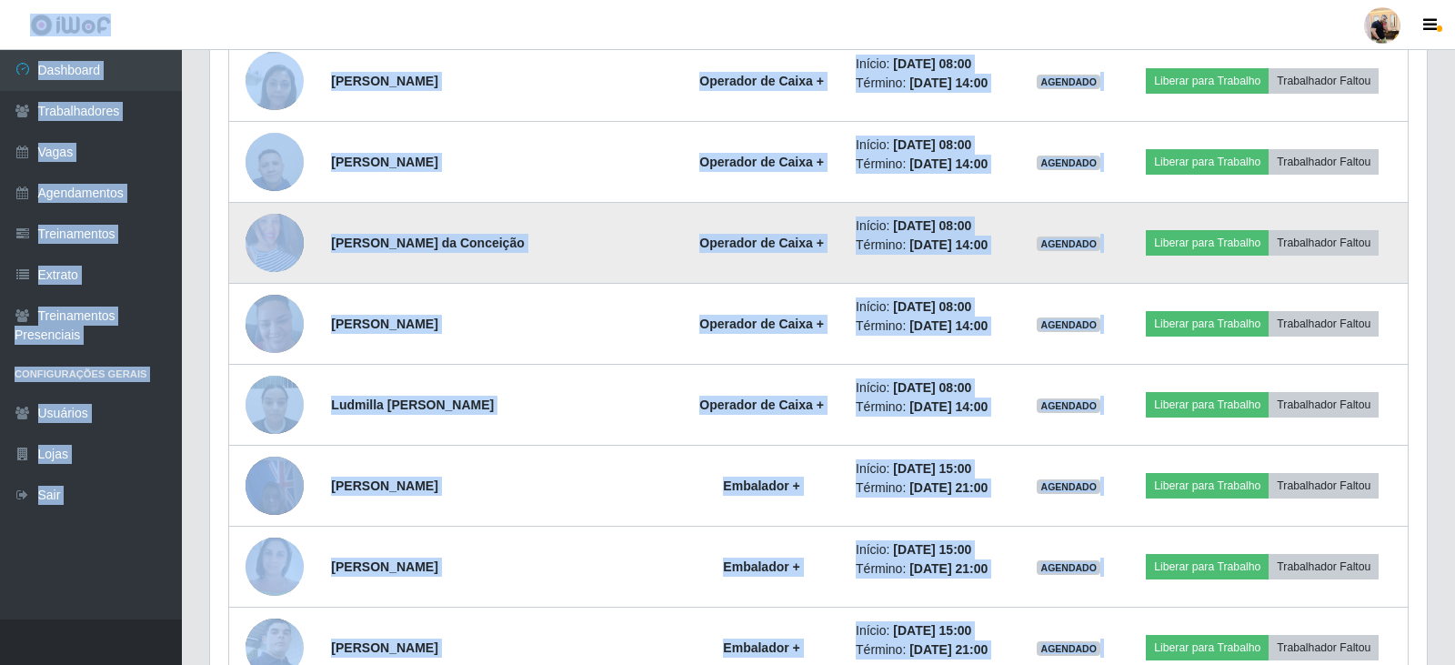
scroll to position [377, 1212]
click at [280, 260] on img at bounding box center [274, 243] width 58 height 104
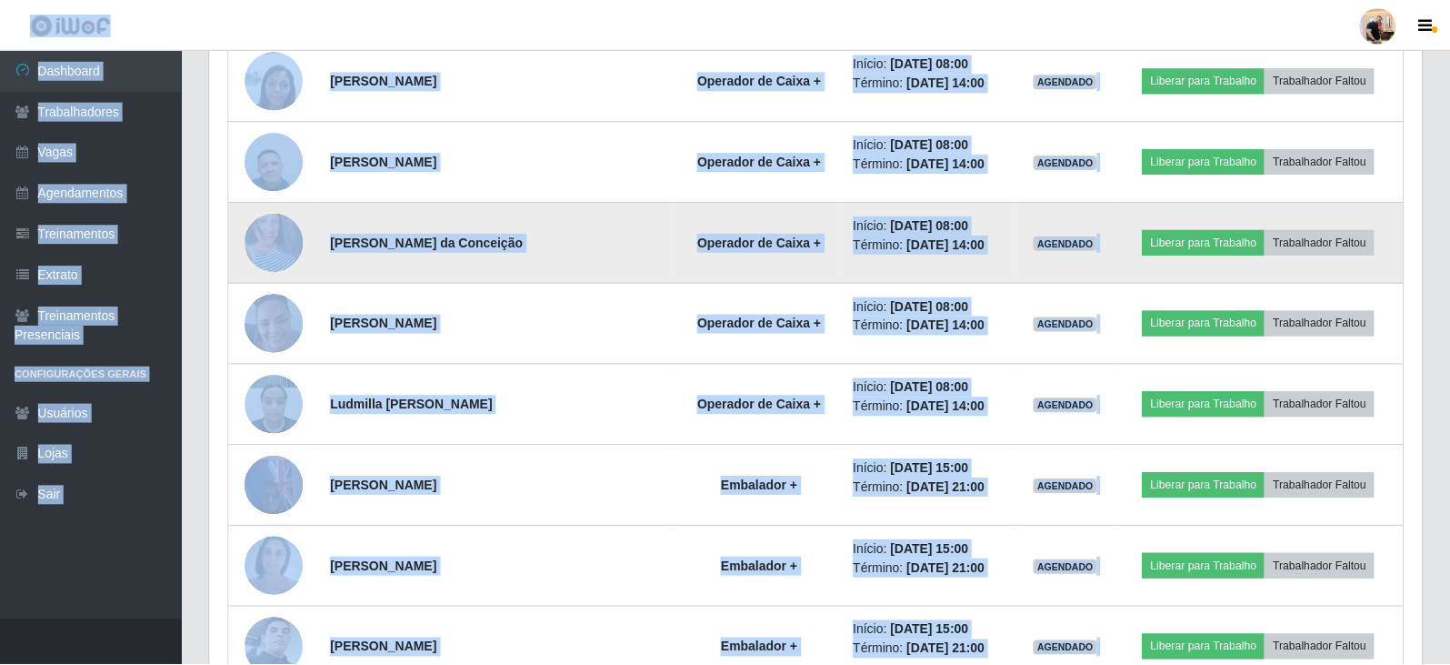
scroll to position [377, 1203]
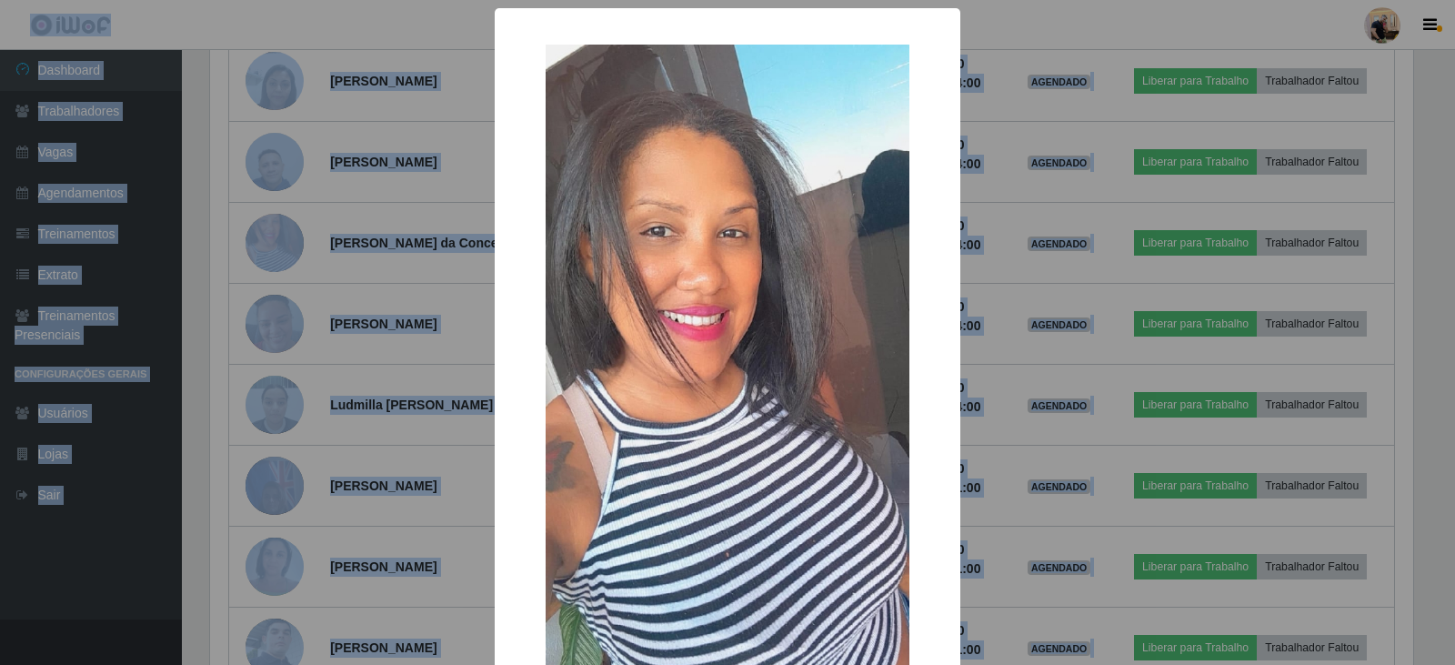
click at [365, 287] on div "× OK Cancel" at bounding box center [727, 332] width 1455 height 665
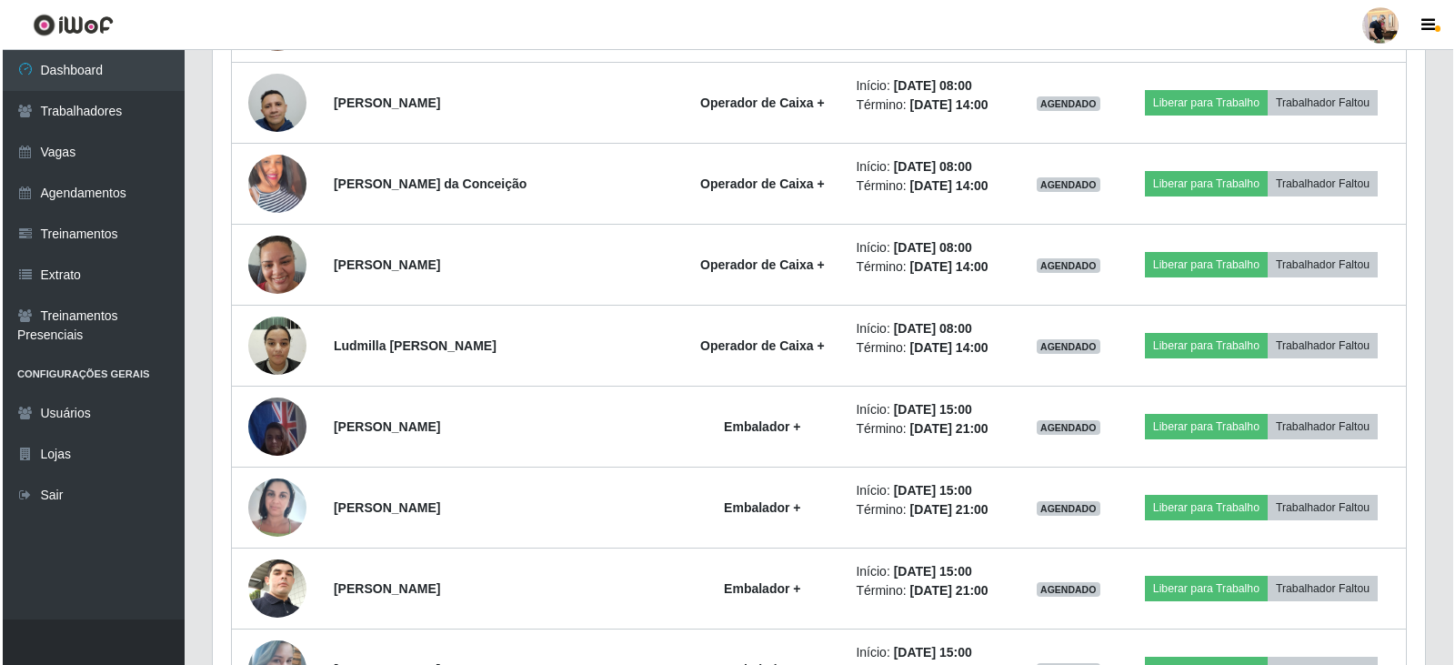
scroll to position [1656, 0]
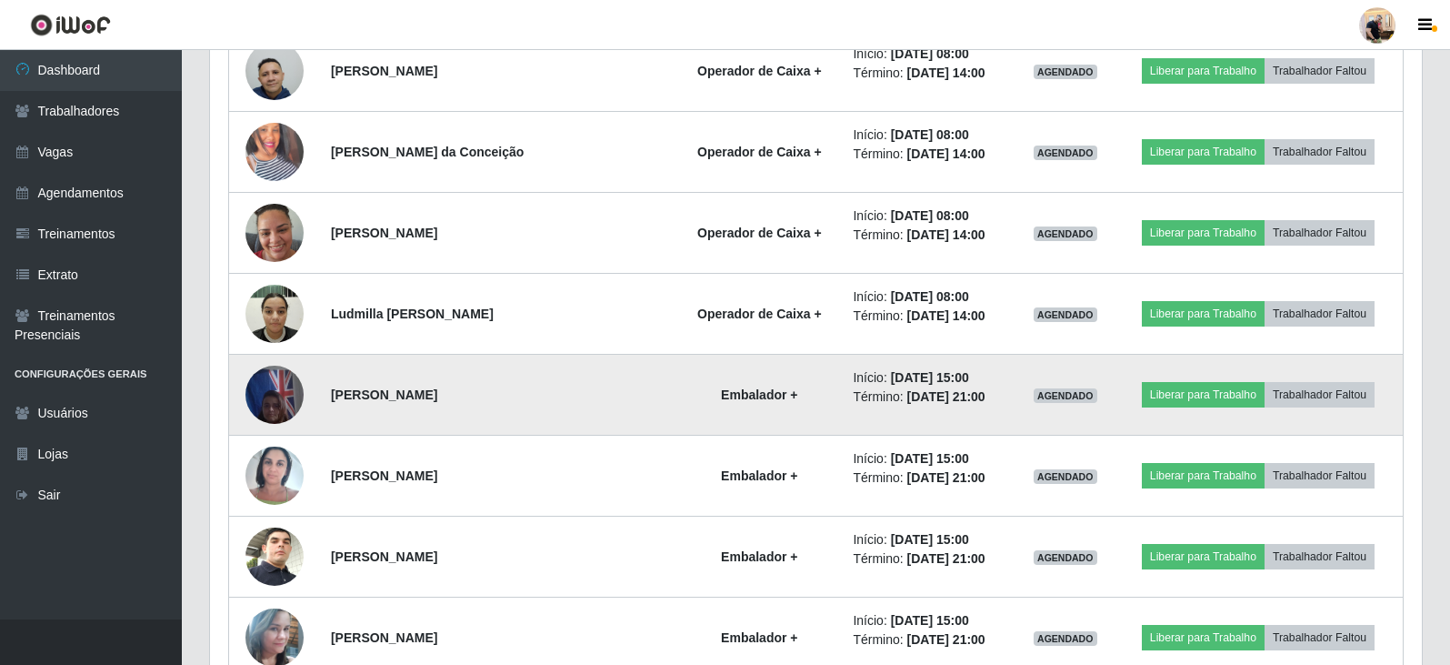
click at [268, 408] on img at bounding box center [274, 393] width 58 height 77
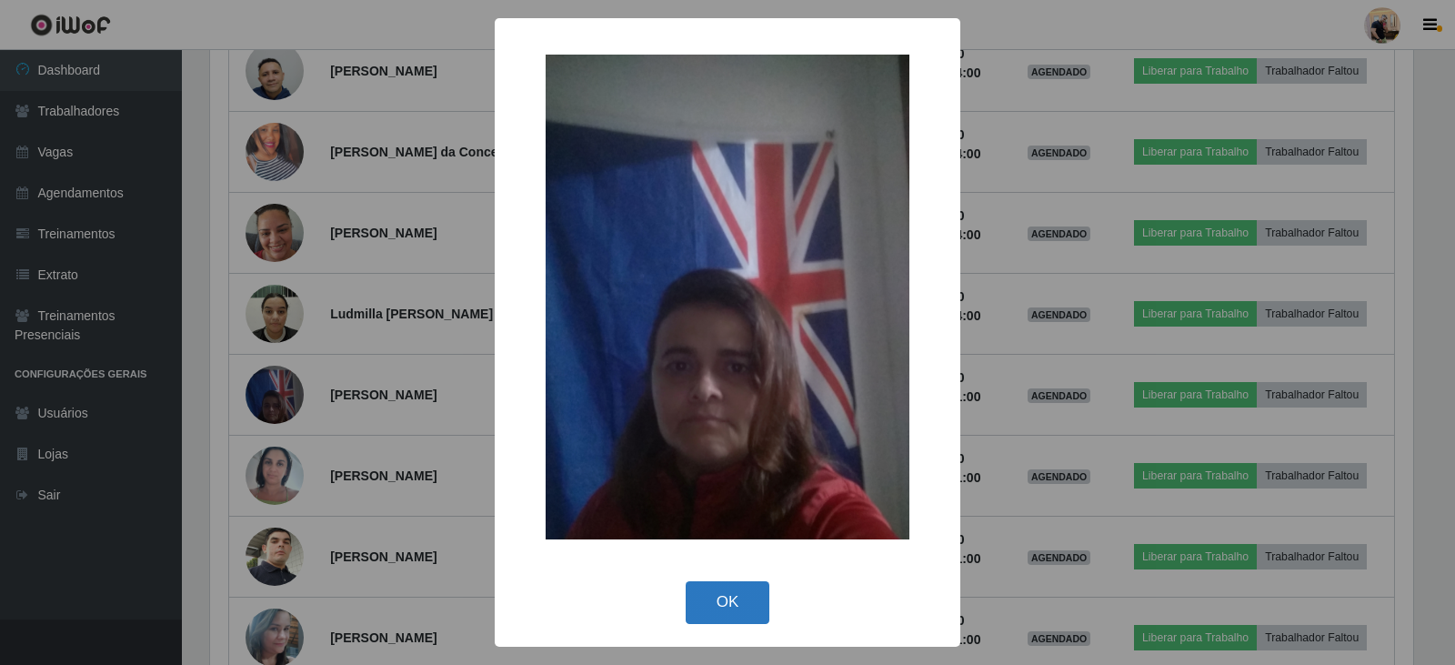
click at [761, 590] on button "OK" at bounding box center [728, 602] width 85 height 43
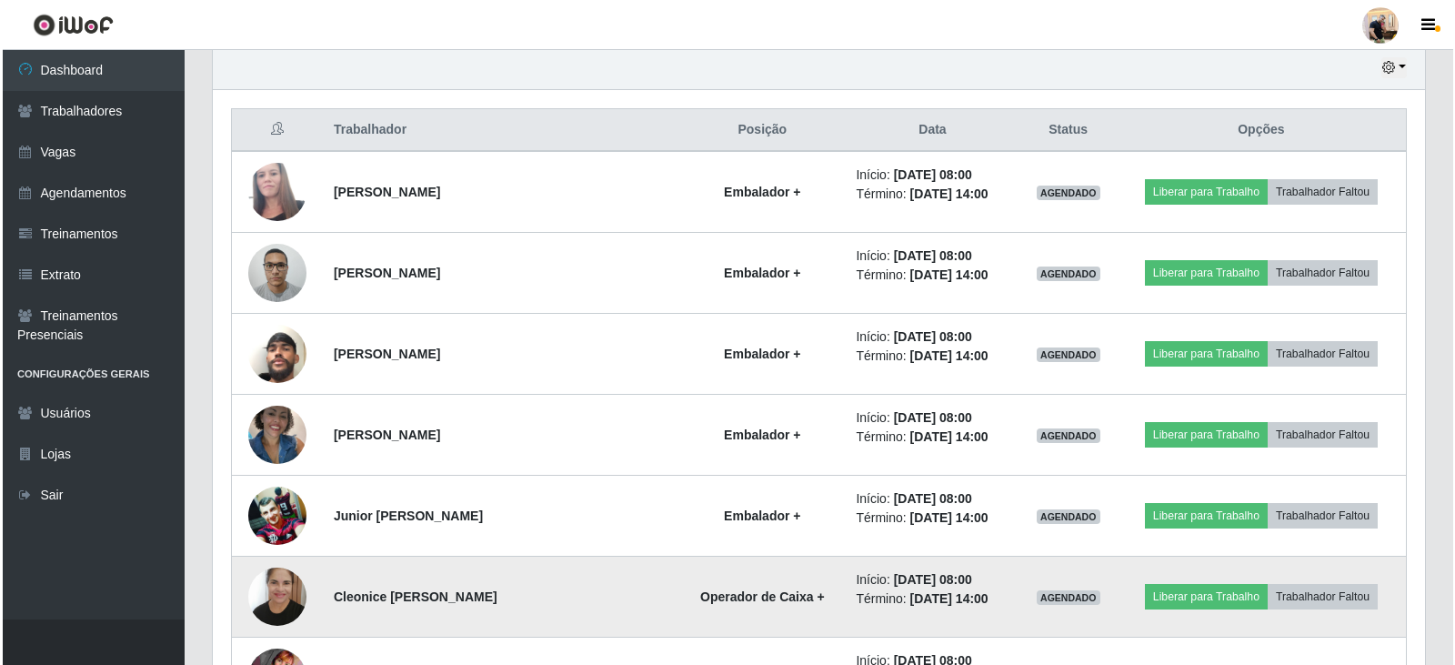
scroll to position [747, 0]
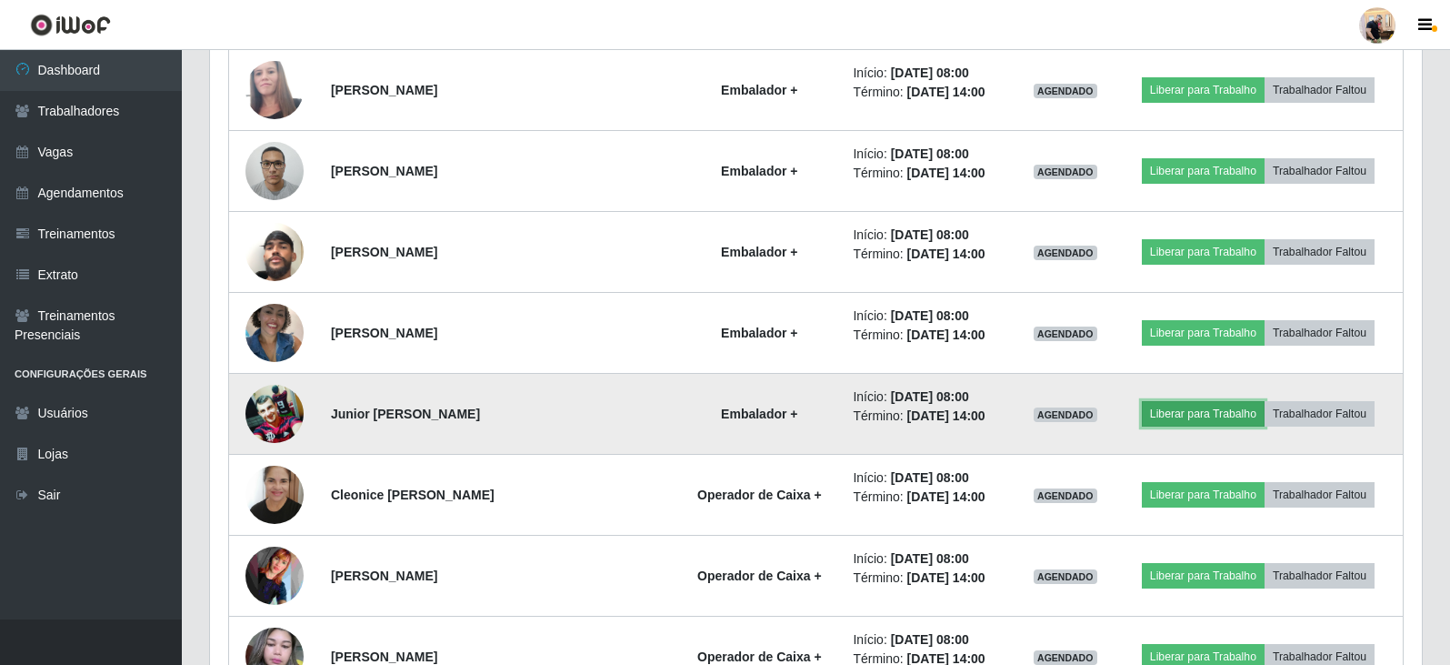
click at [1194, 401] on button "Liberar para Trabalho" at bounding box center [1203, 413] width 123 height 25
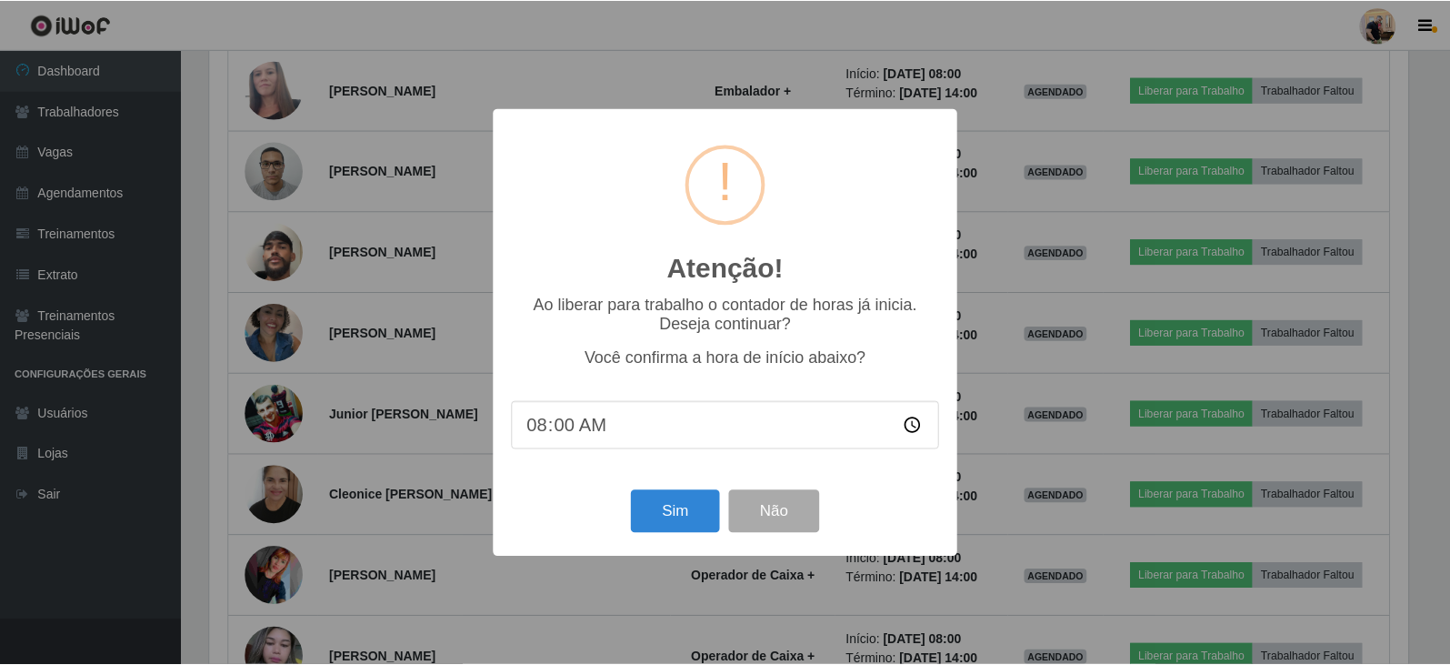
scroll to position [377, 1203]
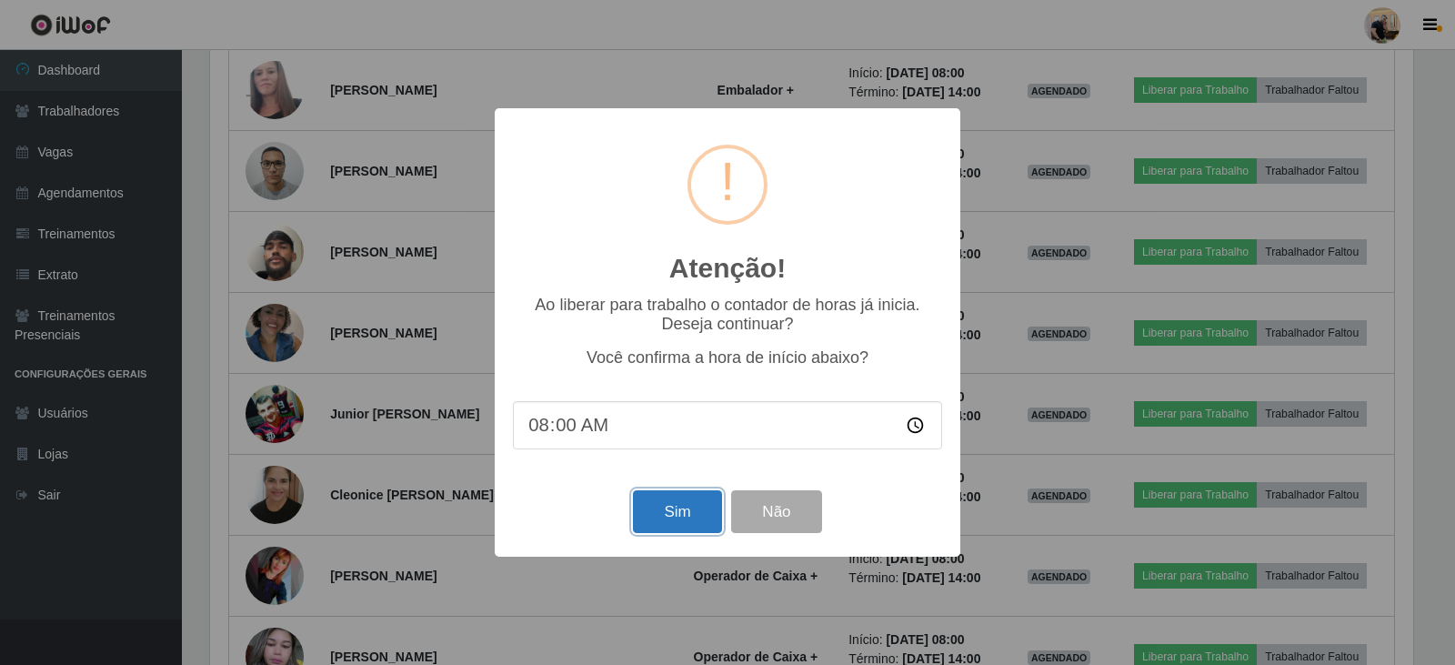
click at [701, 508] on button "Sim" at bounding box center [677, 511] width 88 height 43
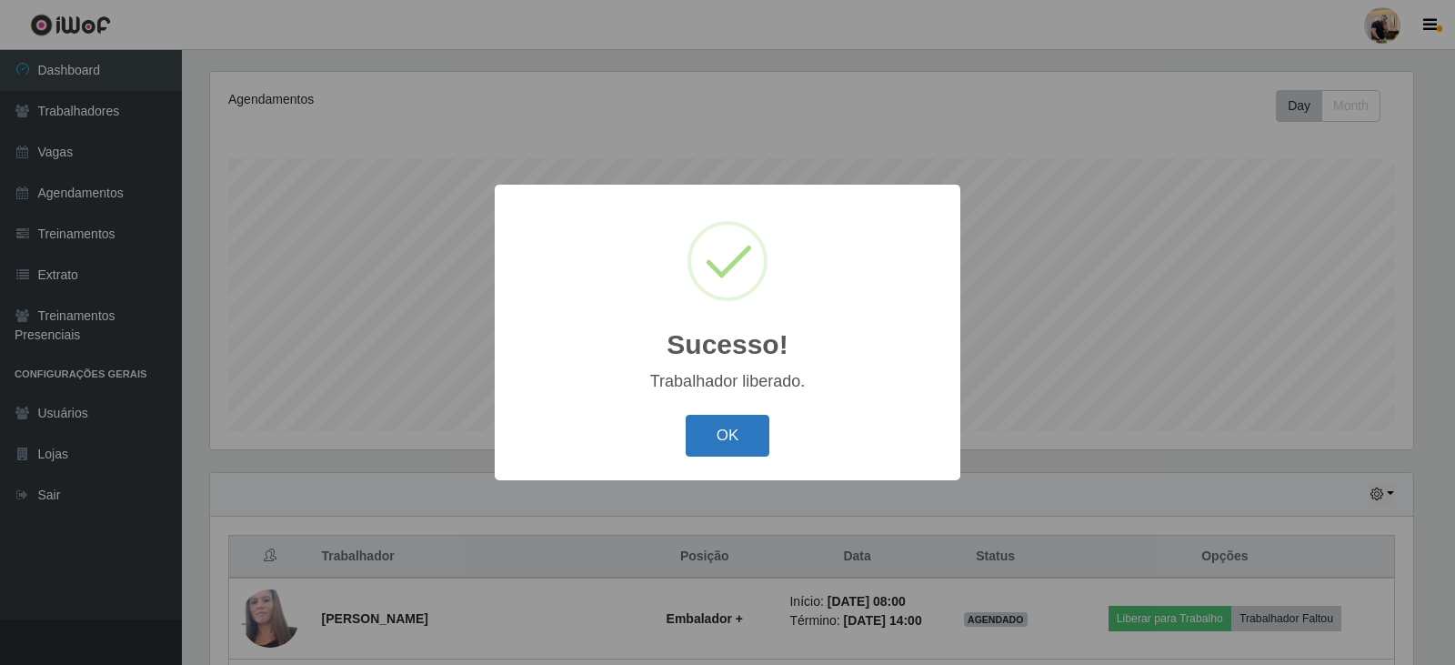
click at [752, 447] on button "OK" at bounding box center [728, 436] width 85 height 43
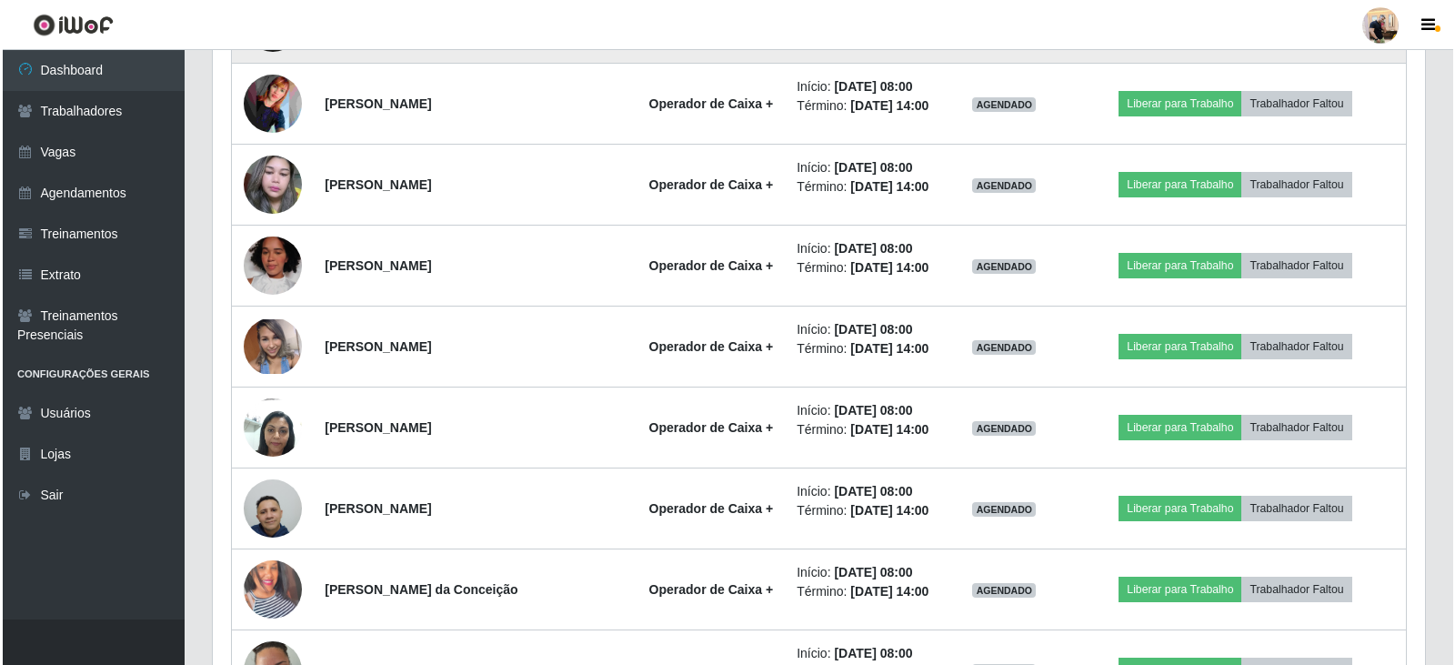
scroll to position [1492, 0]
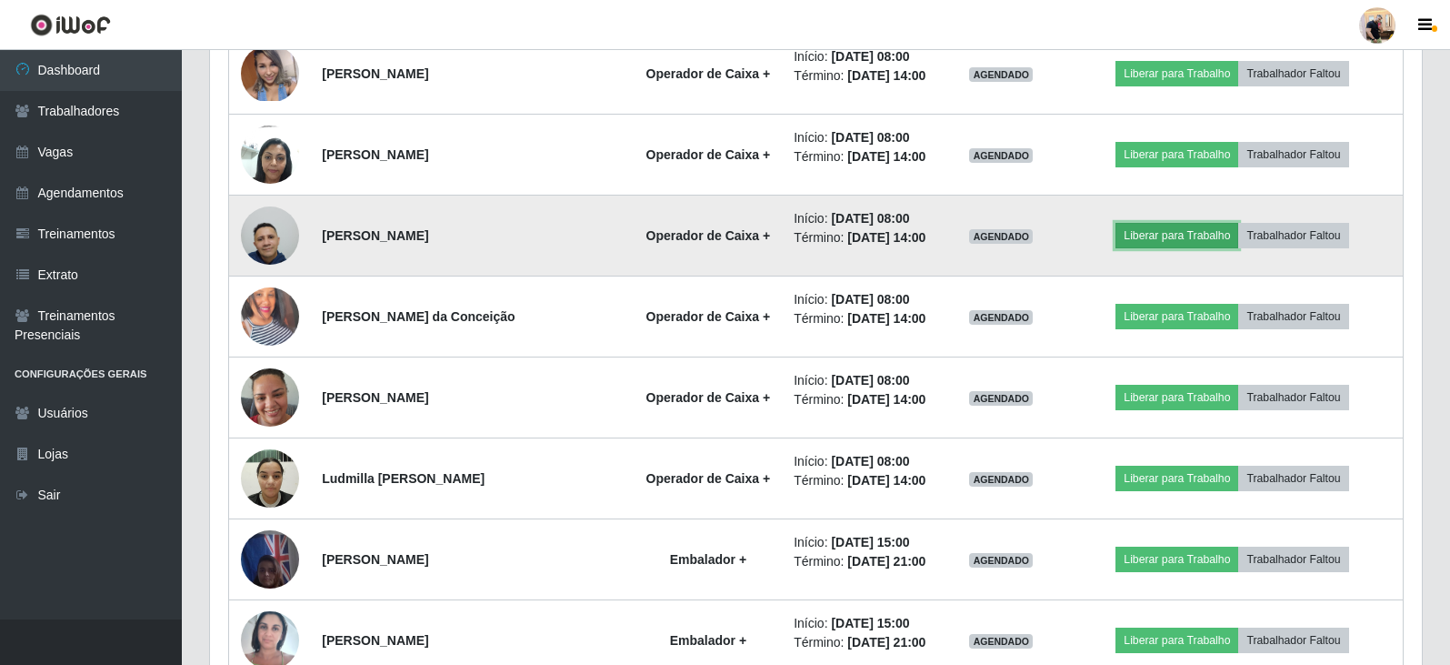
click at [1187, 234] on button "Liberar para Trabalho" at bounding box center [1177, 235] width 123 height 25
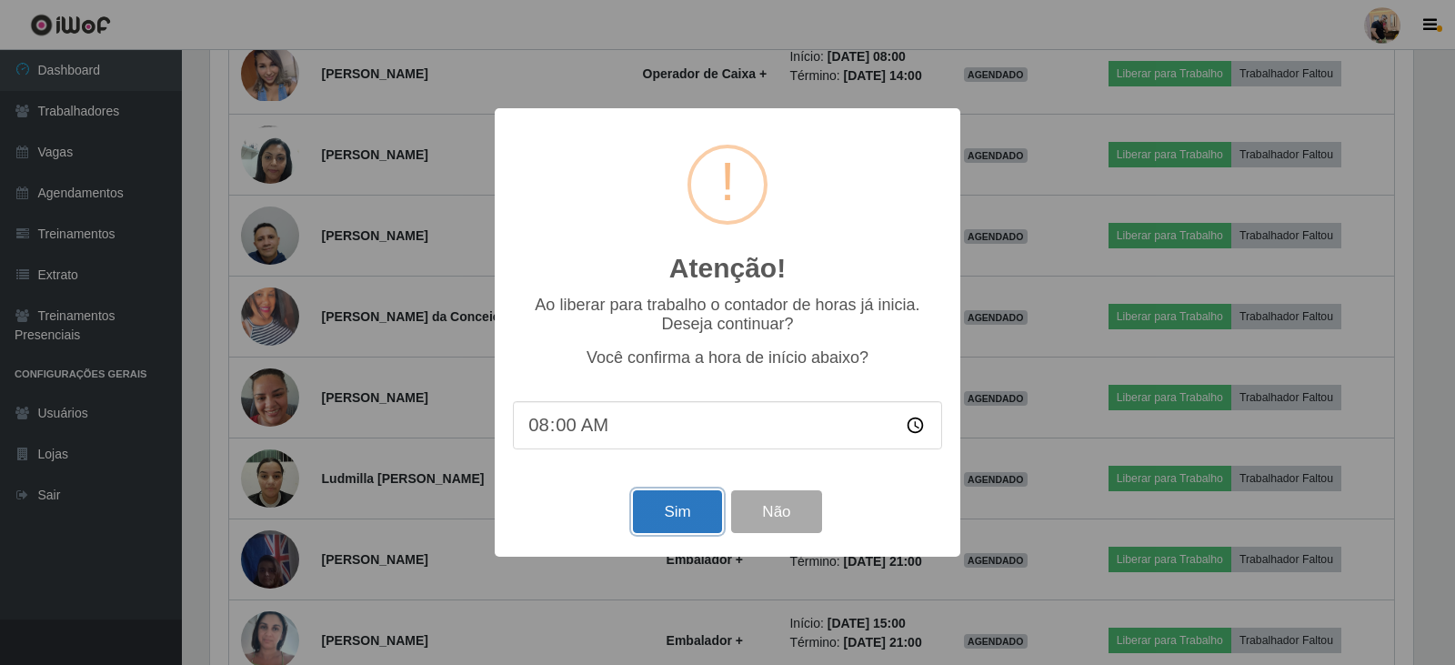
click at [674, 520] on button "Sim" at bounding box center [677, 511] width 88 height 43
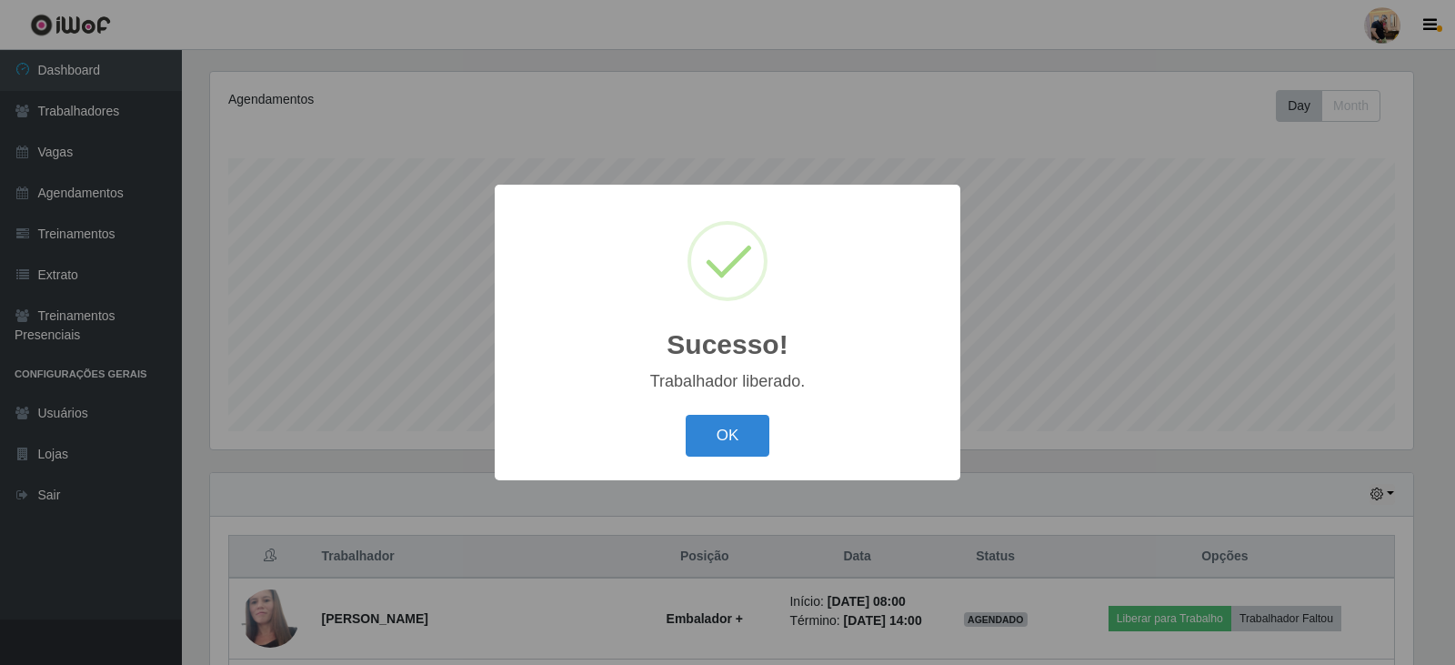
click at [742, 458] on div "OK Cancel" at bounding box center [727, 435] width 429 height 52
click at [740, 449] on button "OK" at bounding box center [728, 436] width 85 height 43
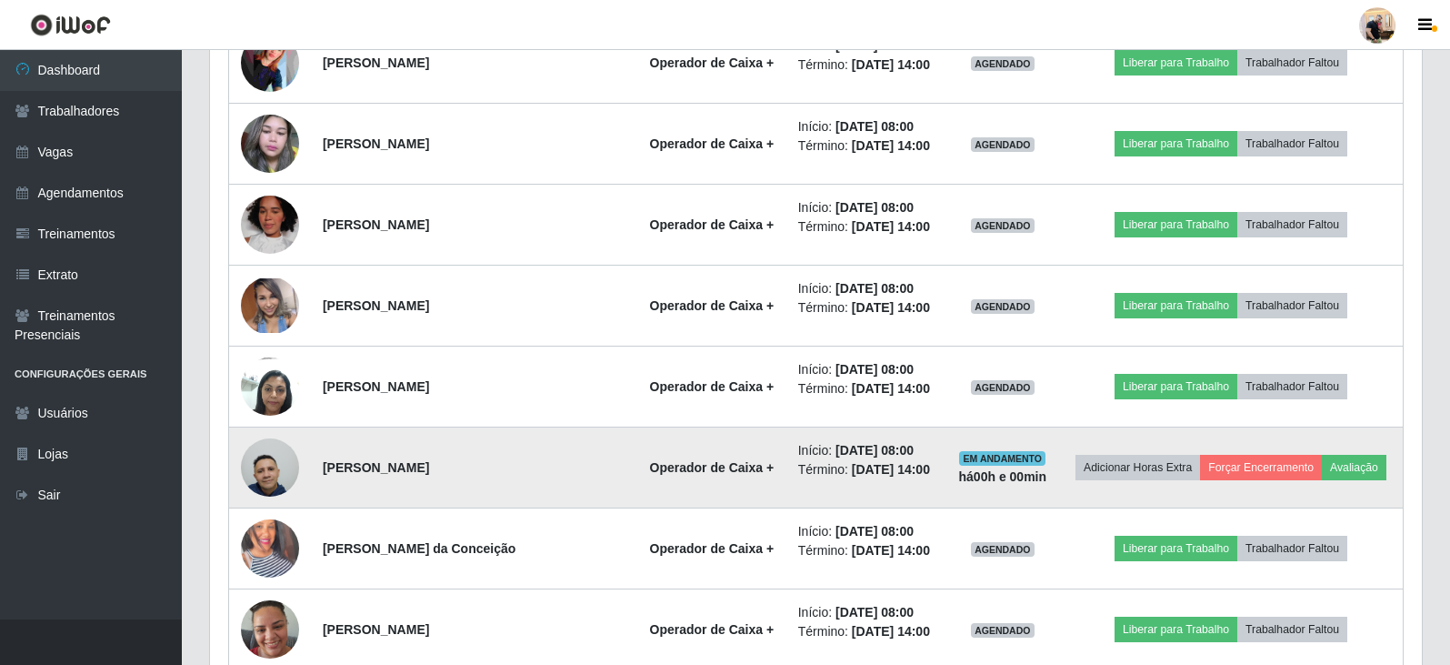
scroll to position [1293, 0]
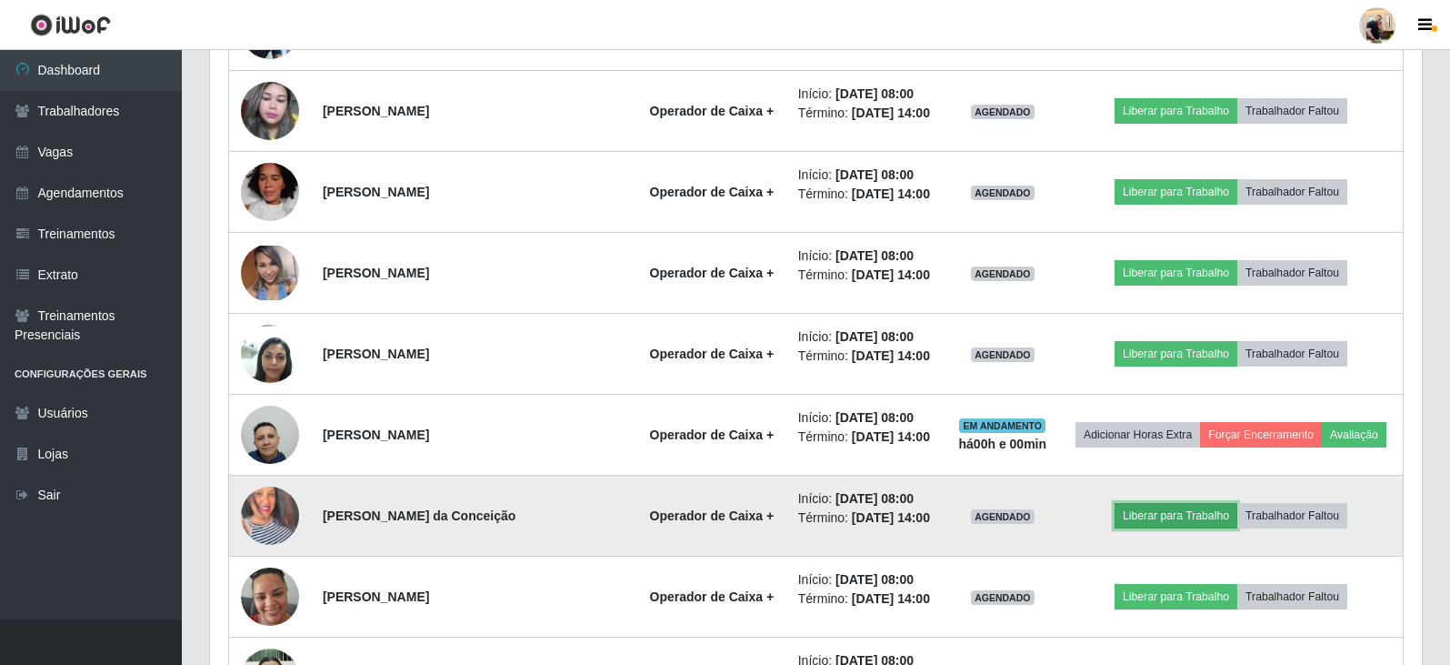
click at [1170, 521] on button "Liberar para Trabalho" at bounding box center [1176, 515] width 123 height 25
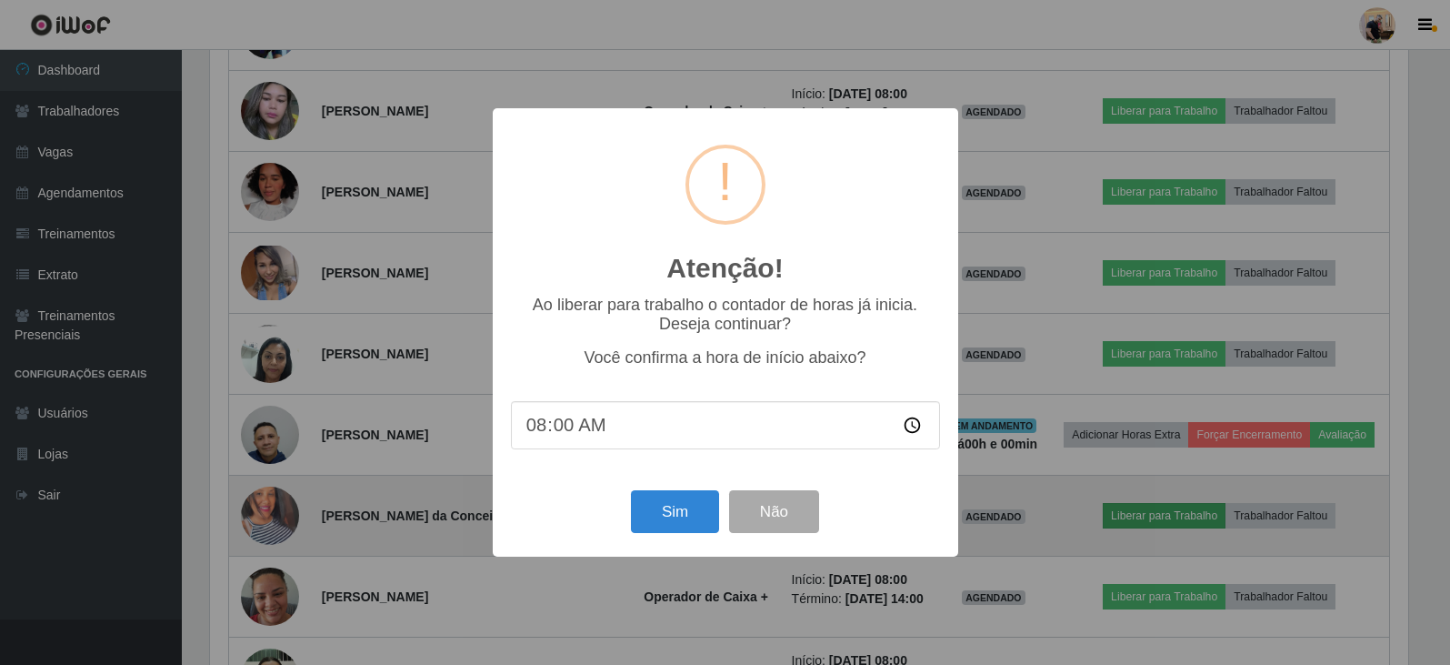
scroll to position [377, 1203]
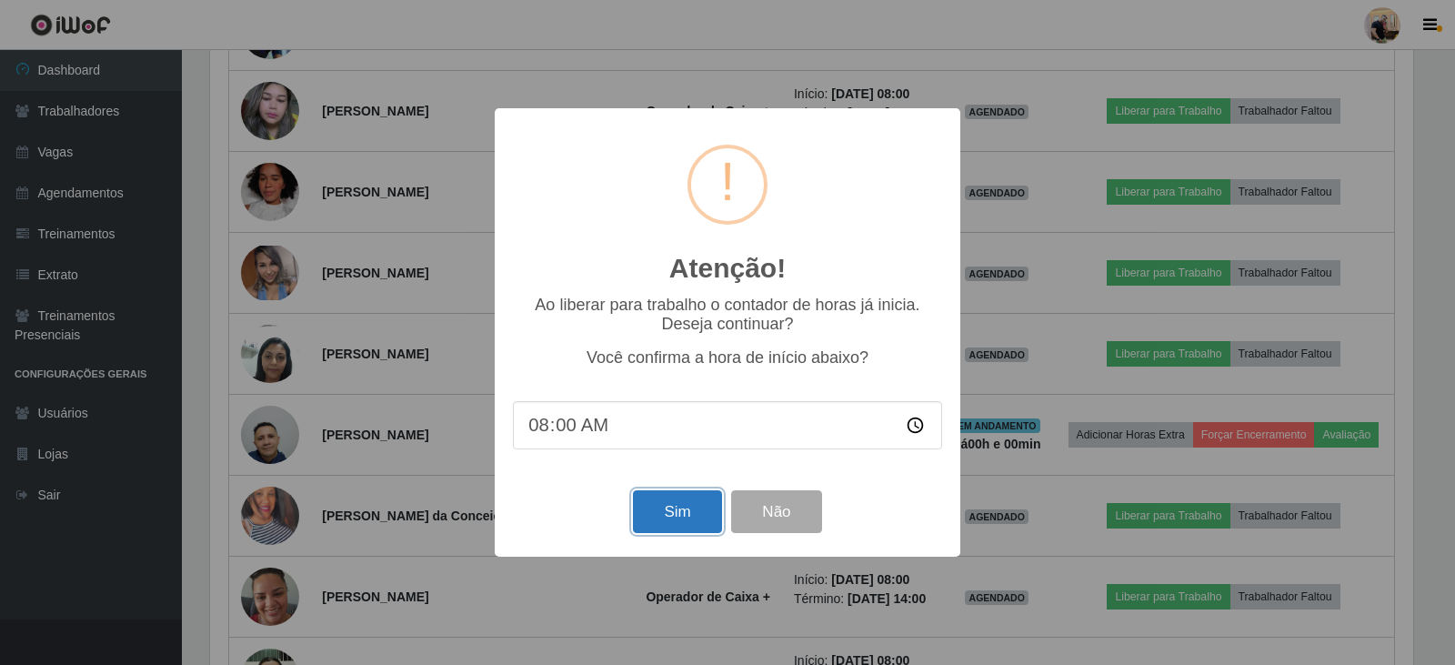
click at [677, 522] on button "Sim" at bounding box center [677, 511] width 88 height 43
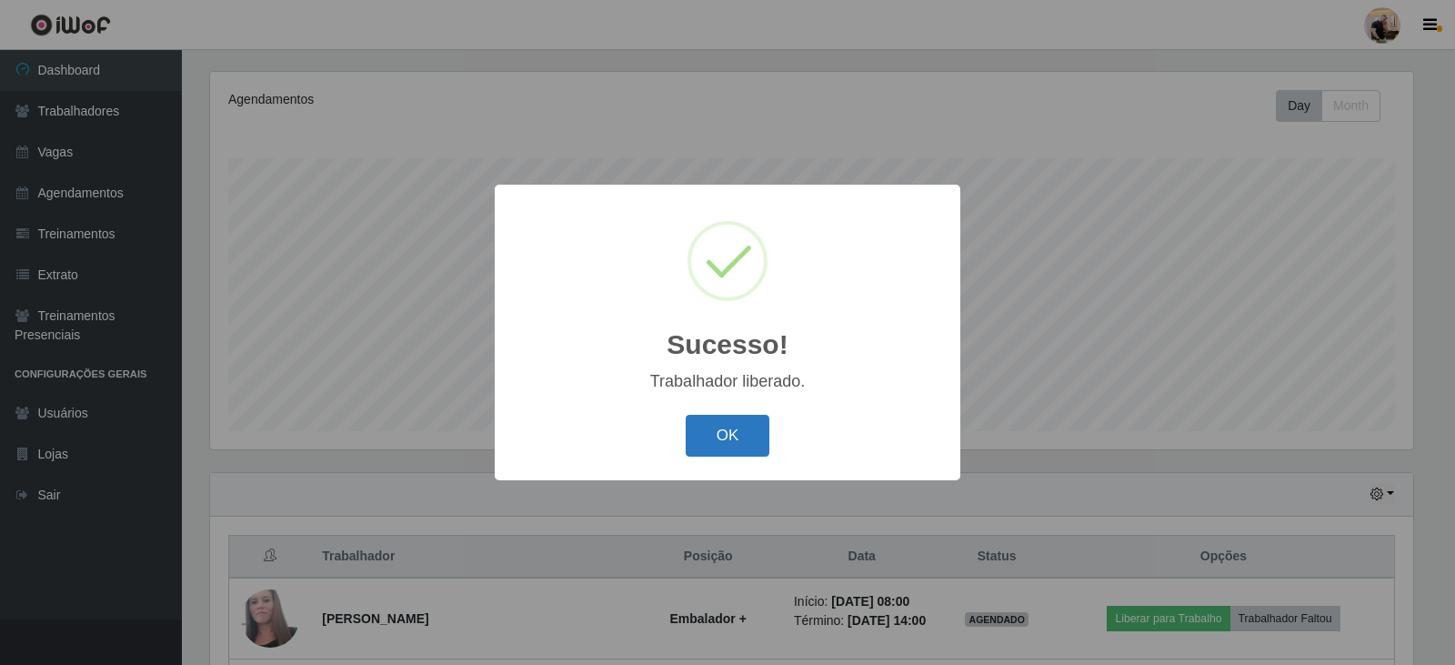
click at [733, 437] on button "OK" at bounding box center [728, 436] width 85 height 43
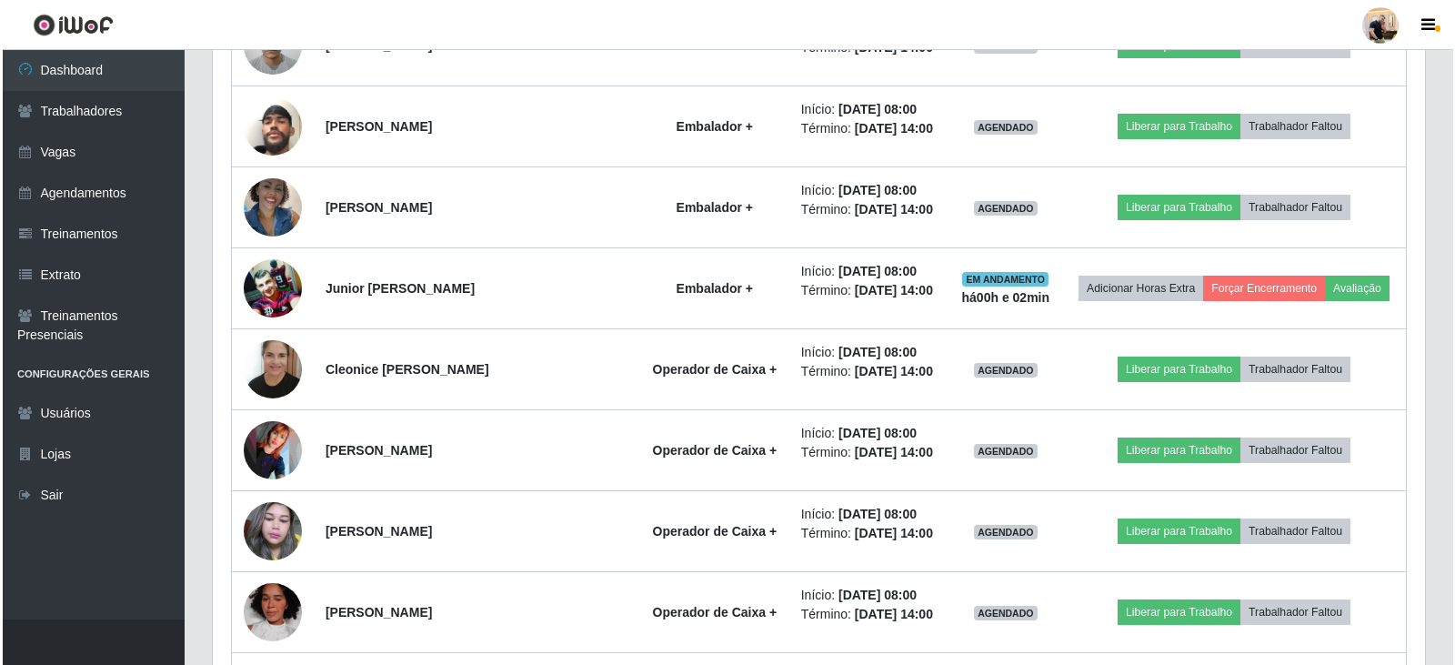
scroll to position [856, 0]
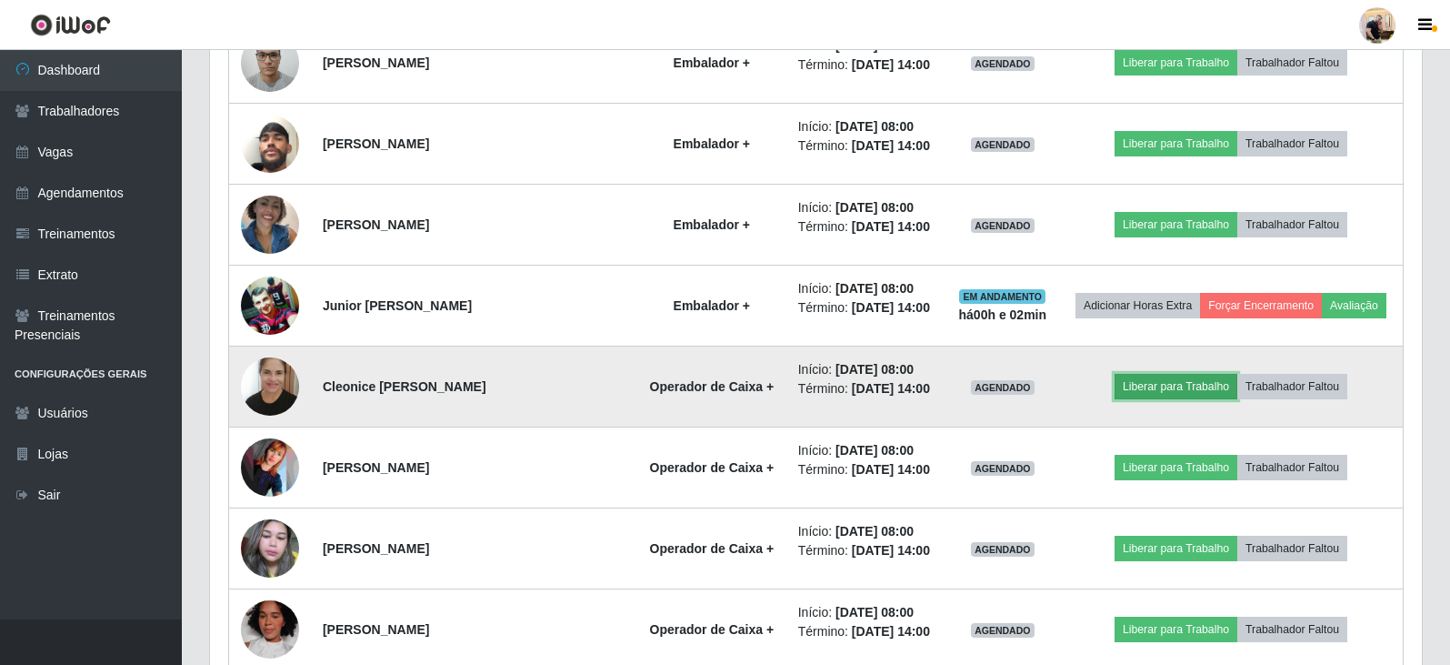
click at [1137, 388] on button "Liberar para Trabalho" at bounding box center [1176, 386] width 123 height 25
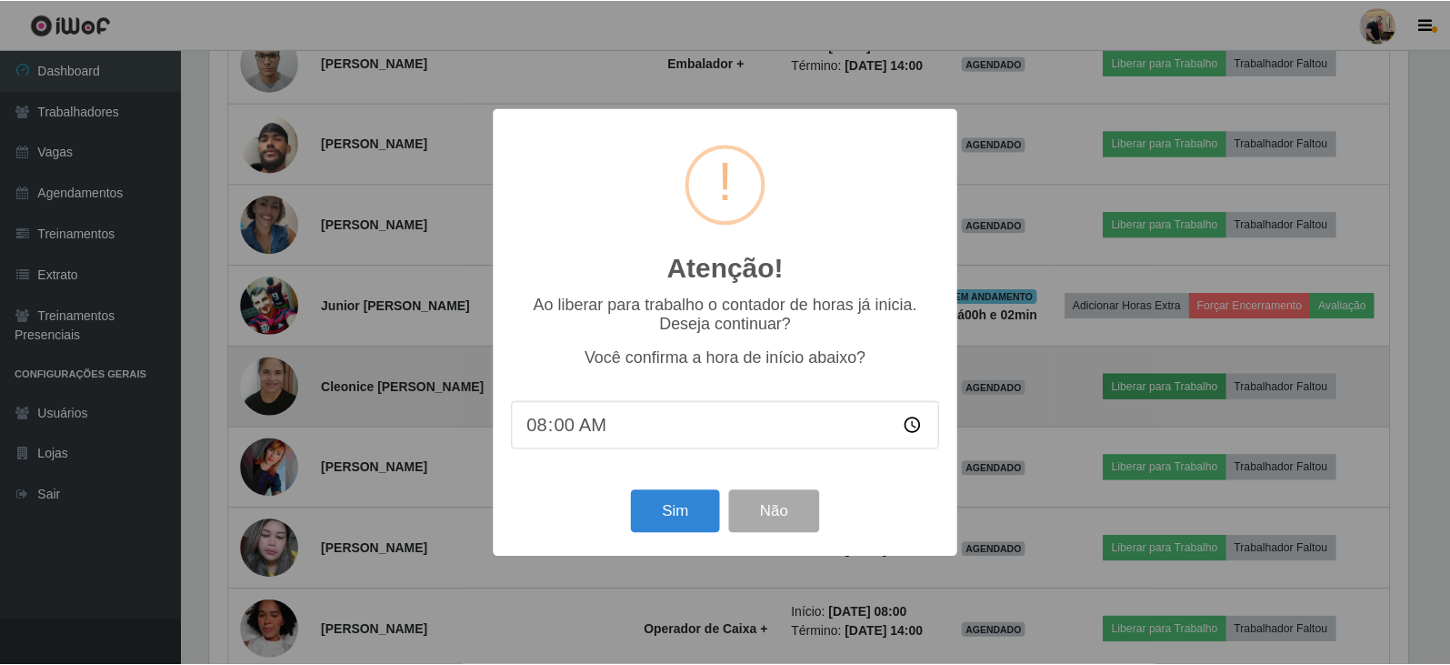
scroll to position [377, 1203]
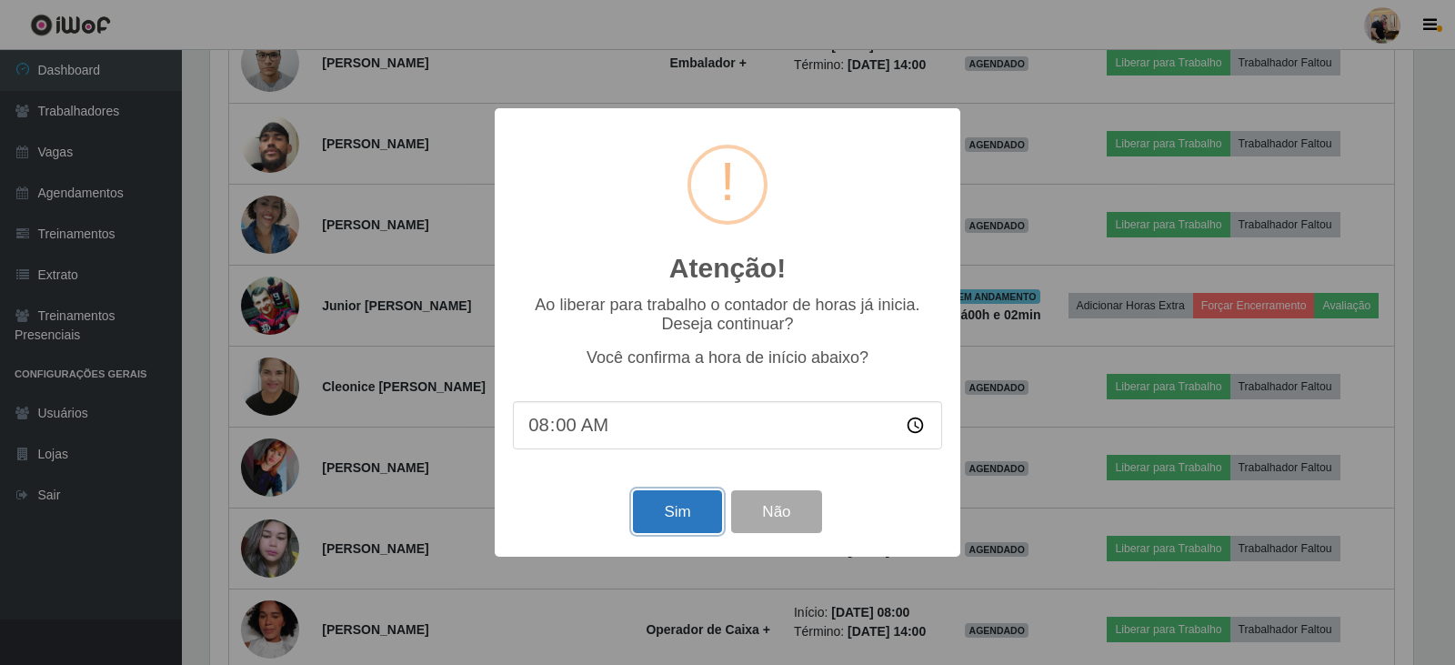
click at [698, 523] on button "Sim" at bounding box center [677, 511] width 88 height 43
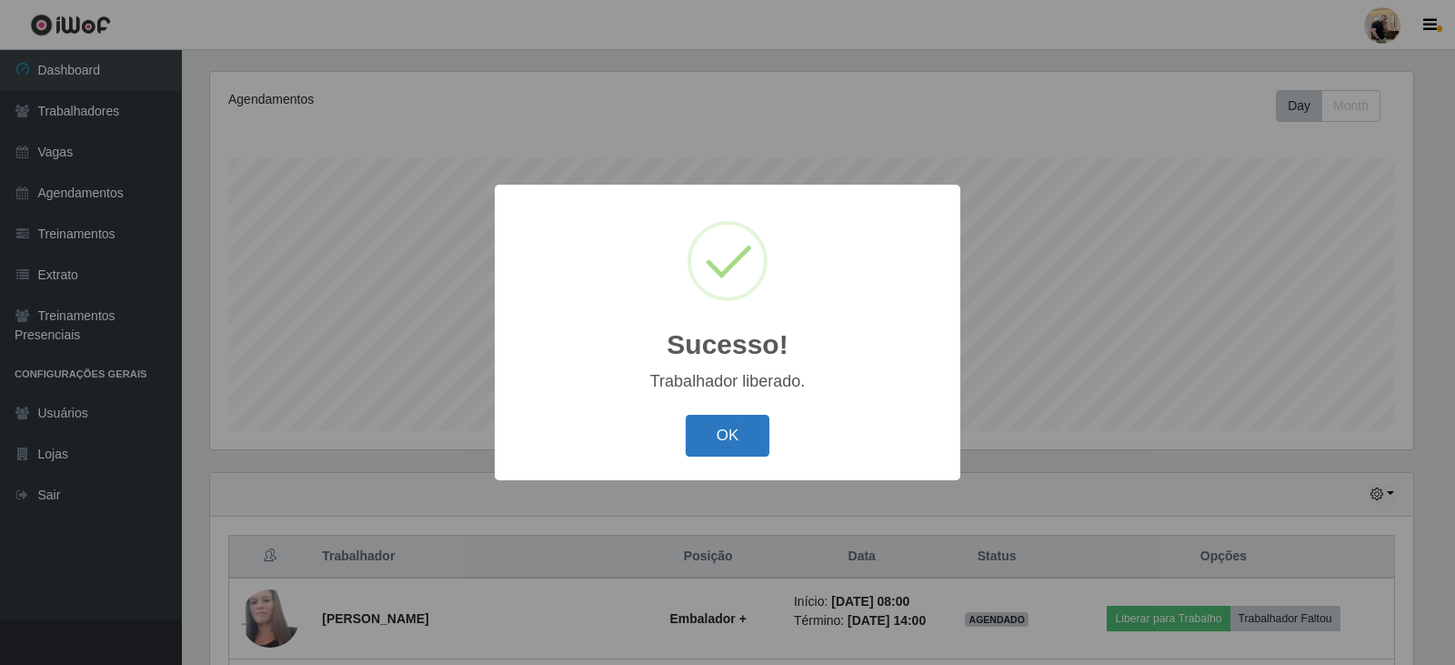
click at [731, 438] on button "OK" at bounding box center [728, 436] width 85 height 43
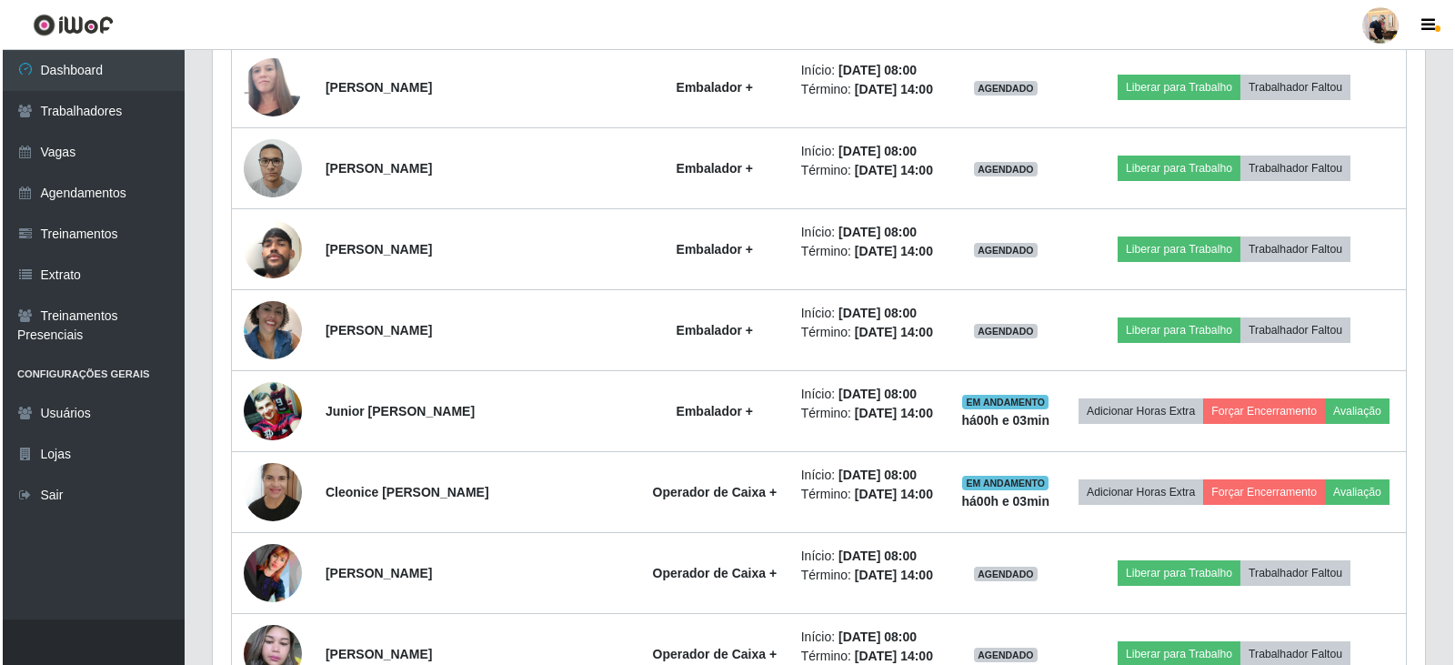
scroll to position [765, 0]
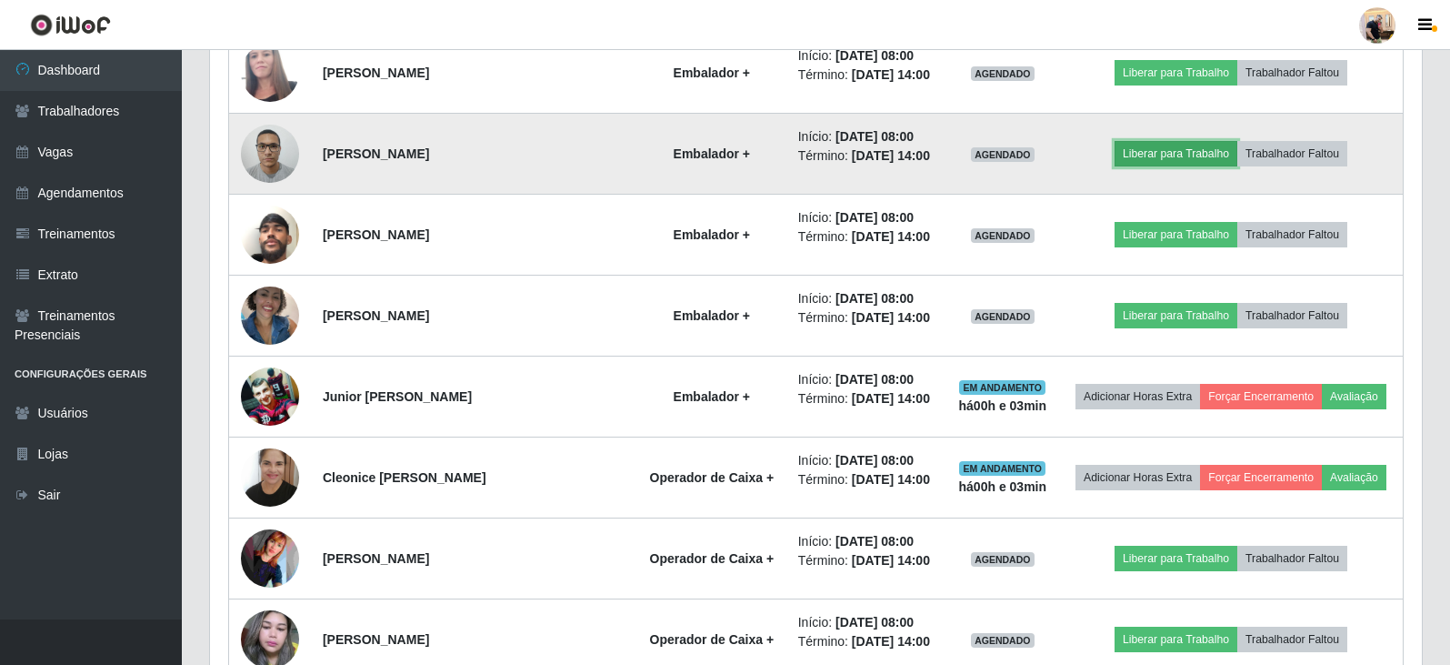
click at [1138, 155] on button "Liberar para Trabalho" at bounding box center [1176, 153] width 123 height 25
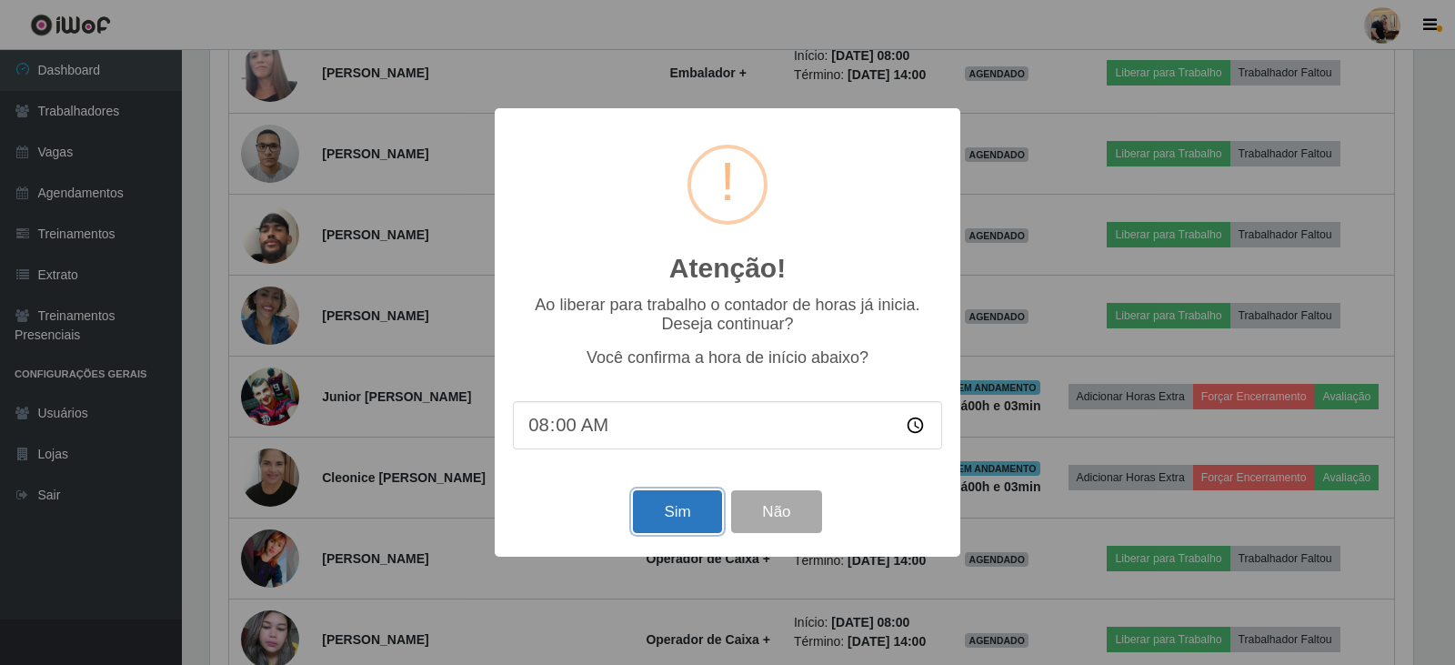
click at [664, 519] on button "Sim" at bounding box center [677, 511] width 88 height 43
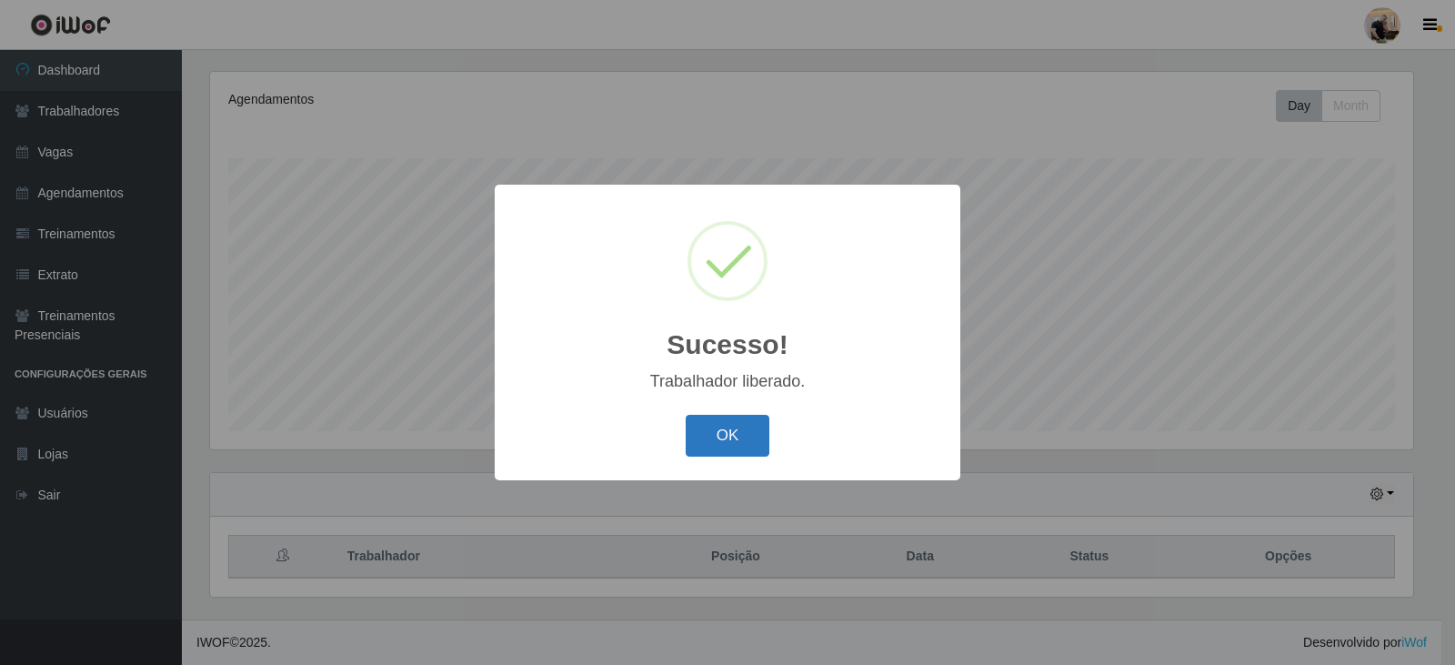
click at [721, 440] on button "OK" at bounding box center [728, 436] width 85 height 43
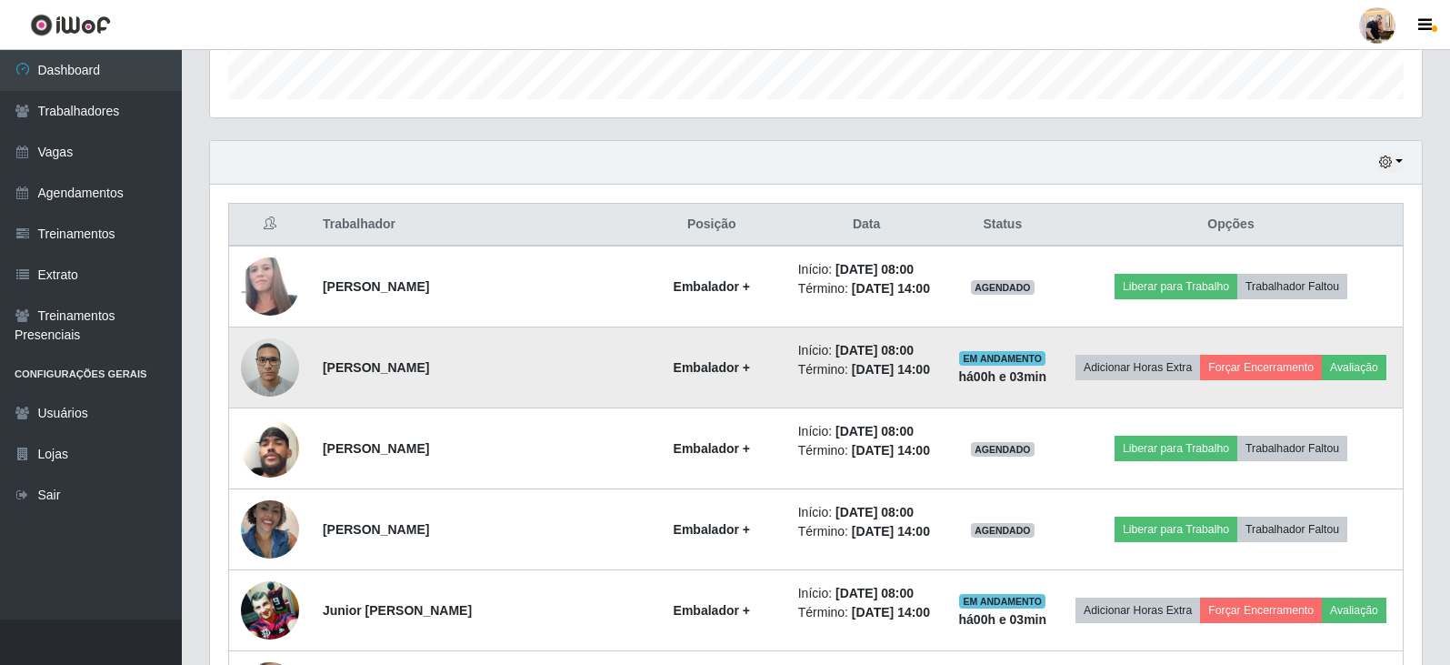
scroll to position [583, 0]
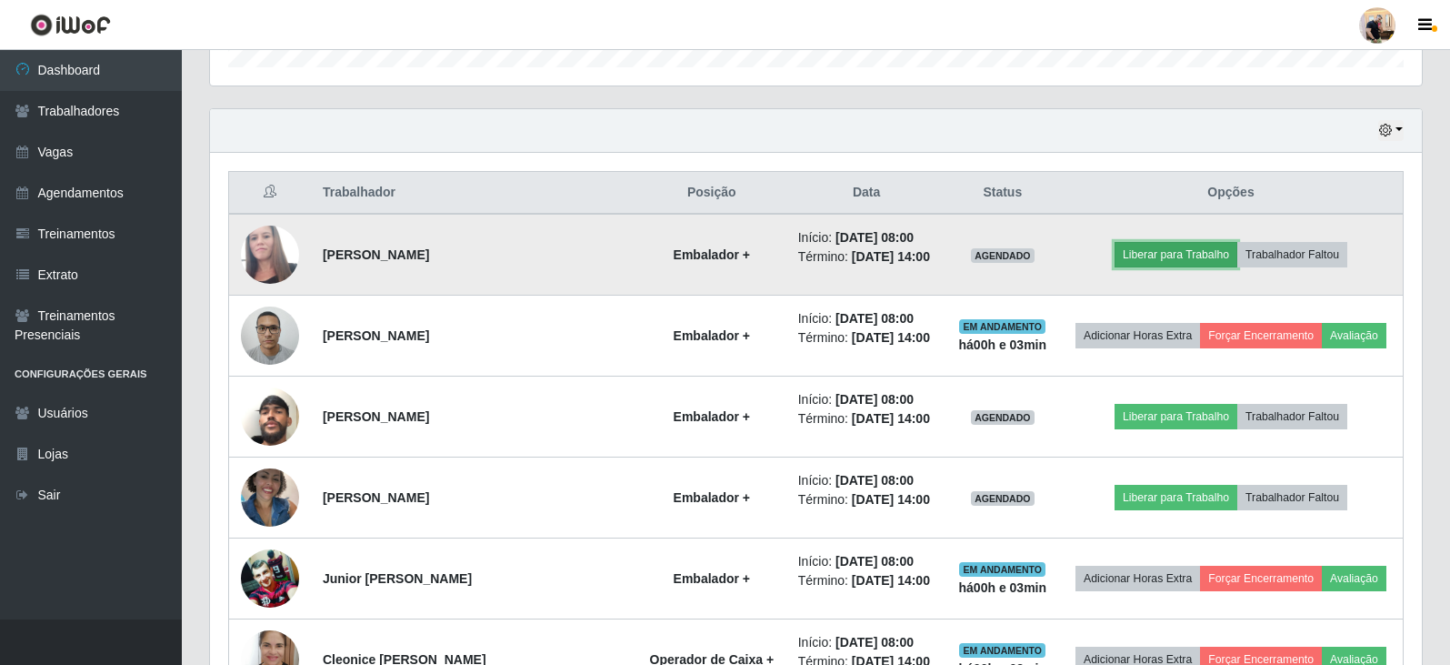
click at [1152, 257] on button "Liberar para Trabalho" at bounding box center [1176, 254] width 123 height 25
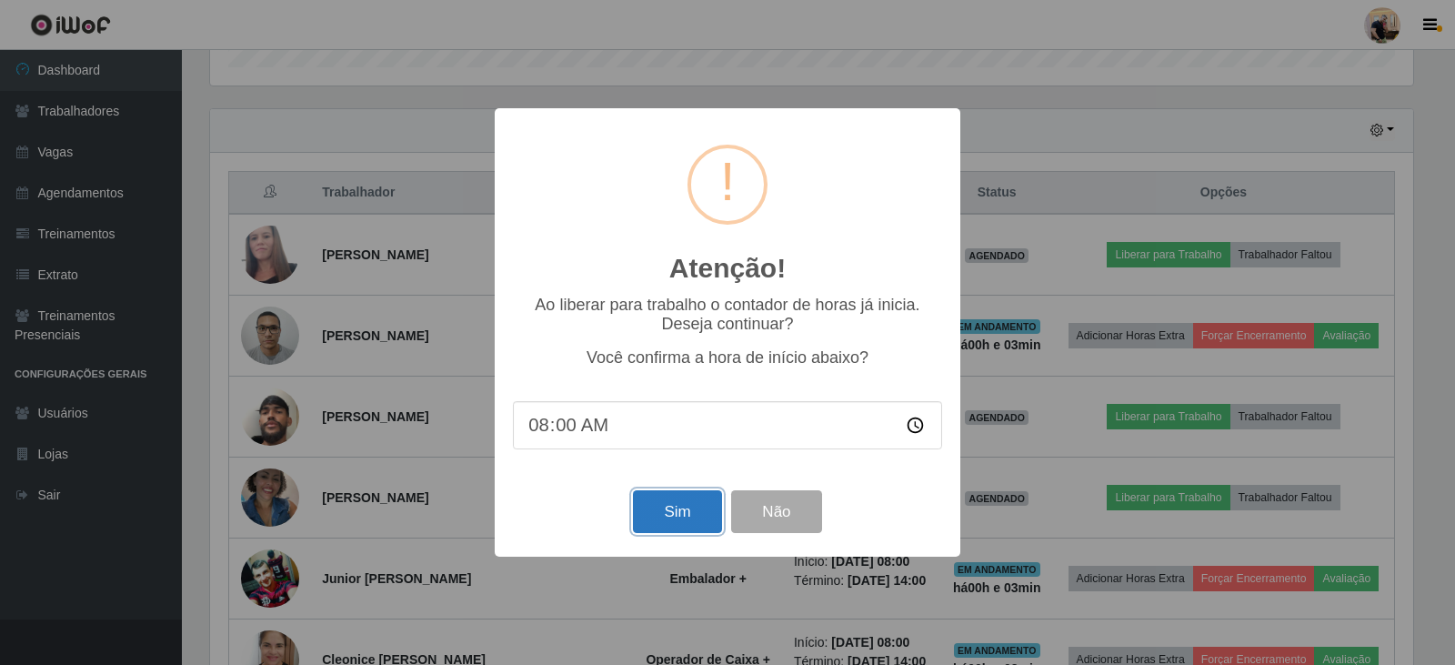
click at [696, 511] on button "Sim" at bounding box center [677, 511] width 88 height 43
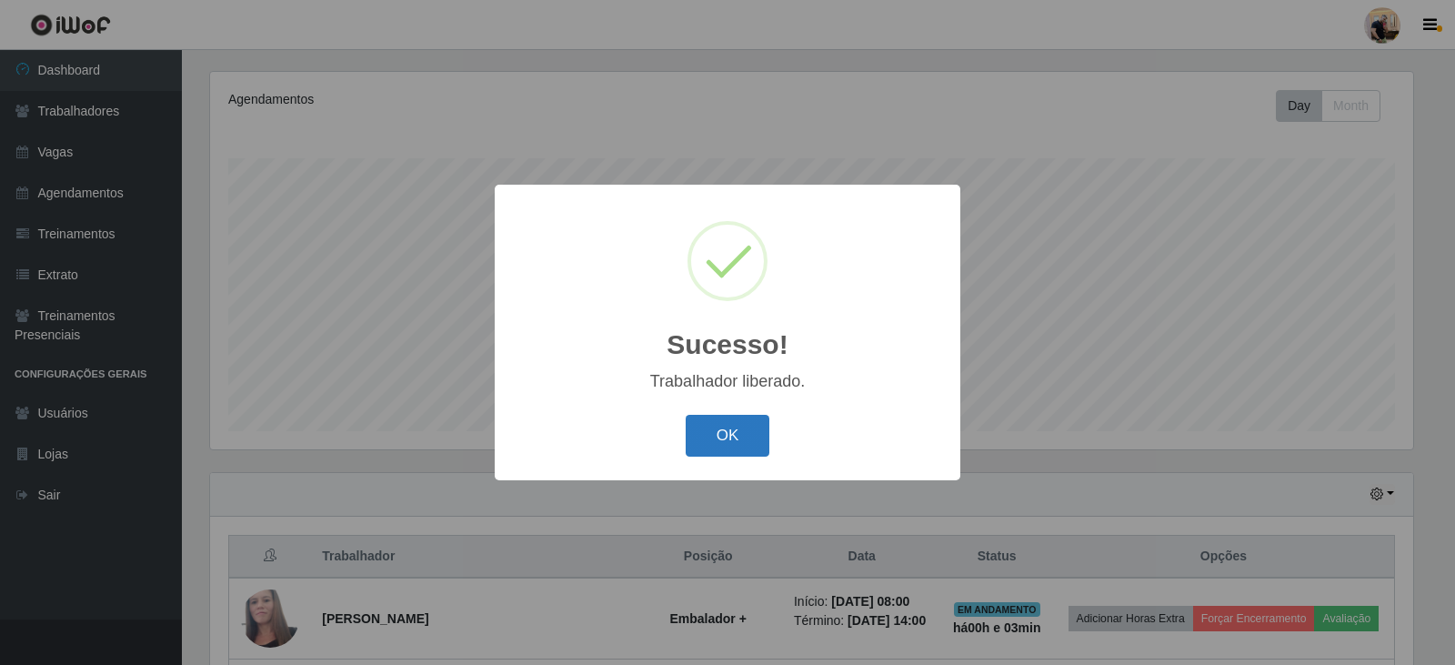
click at [749, 439] on button "OK" at bounding box center [728, 436] width 85 height 43
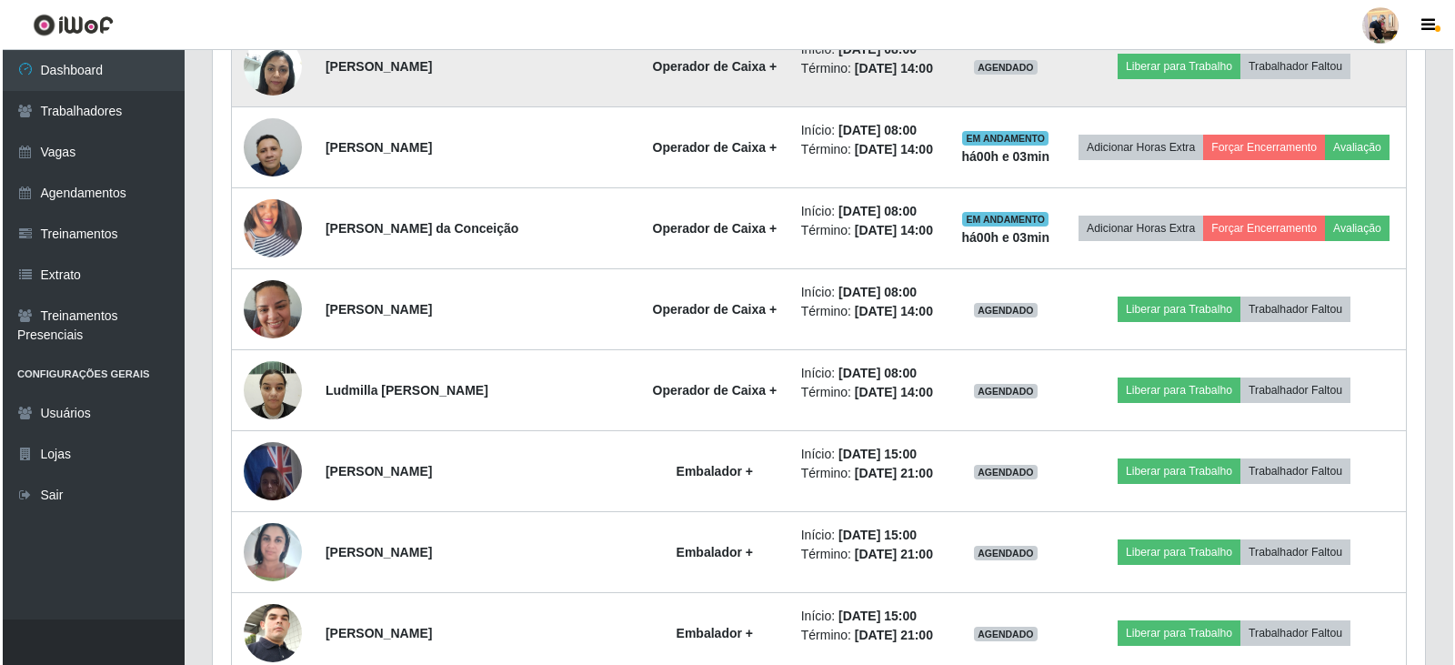
scroll to position [1583, 0]
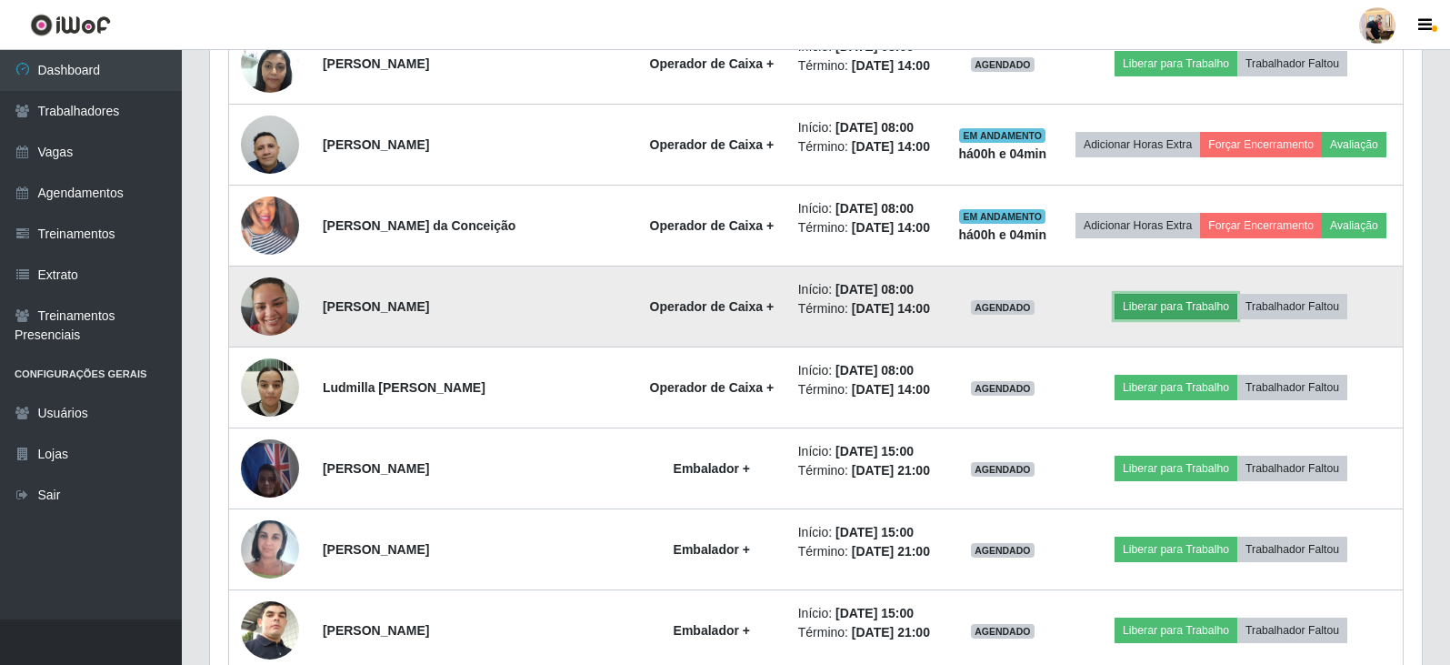
click at [1184, 311] on button "Liberar para Trabalho" at bounding box center [1176, 306] width 123 height 25
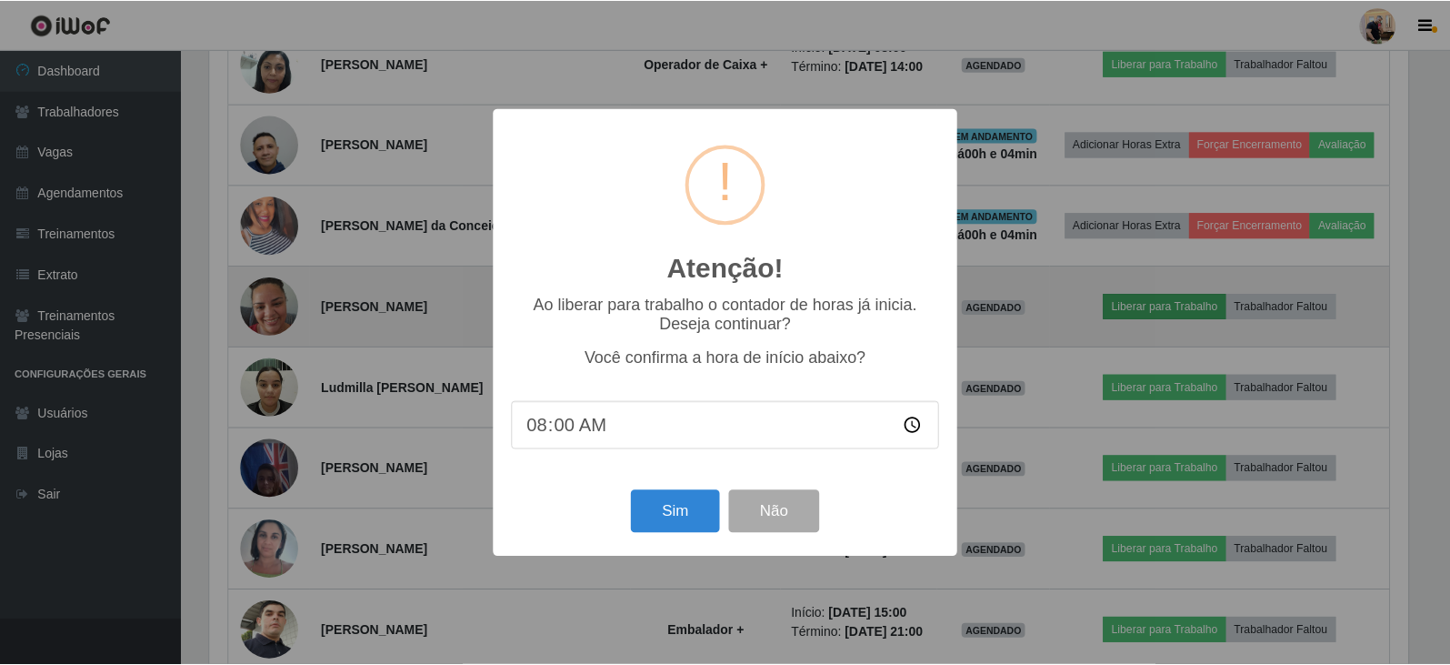
scroll to position [377, 1203]
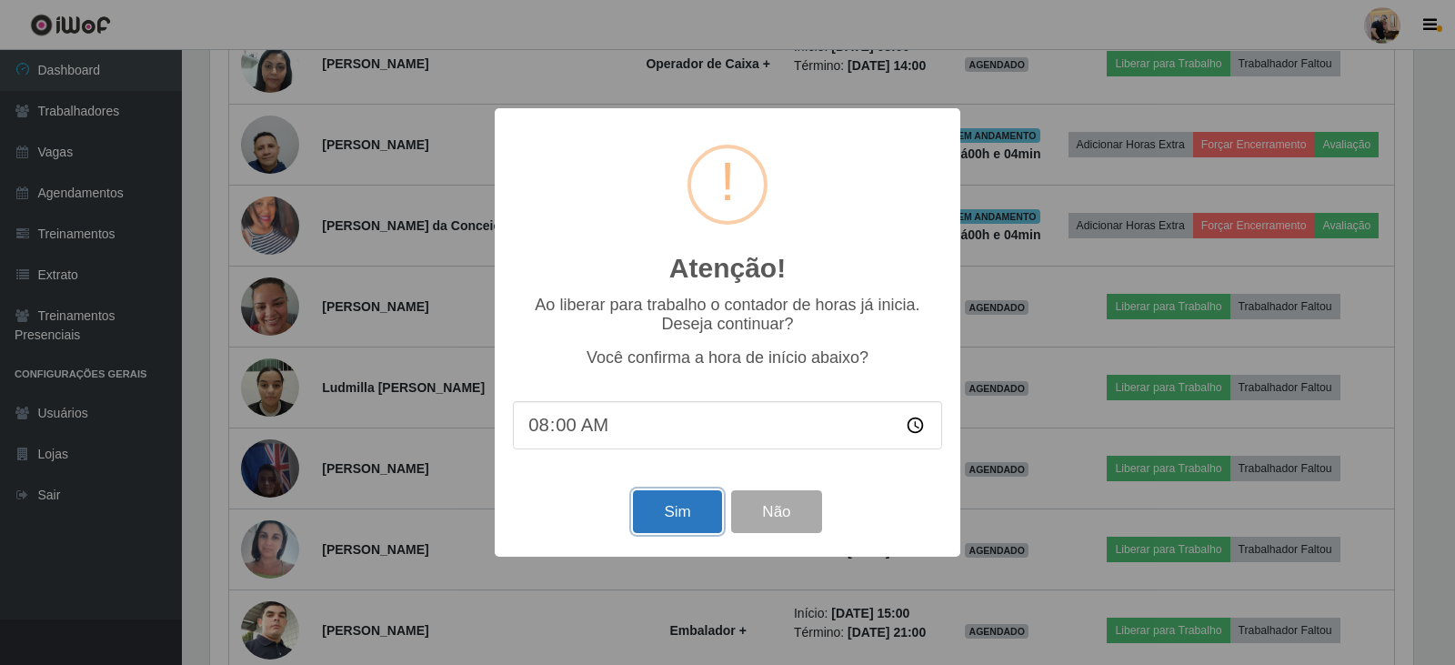
click at [664, 511] on button "Sim" at bounding box center [677, 511] width 88 height 43
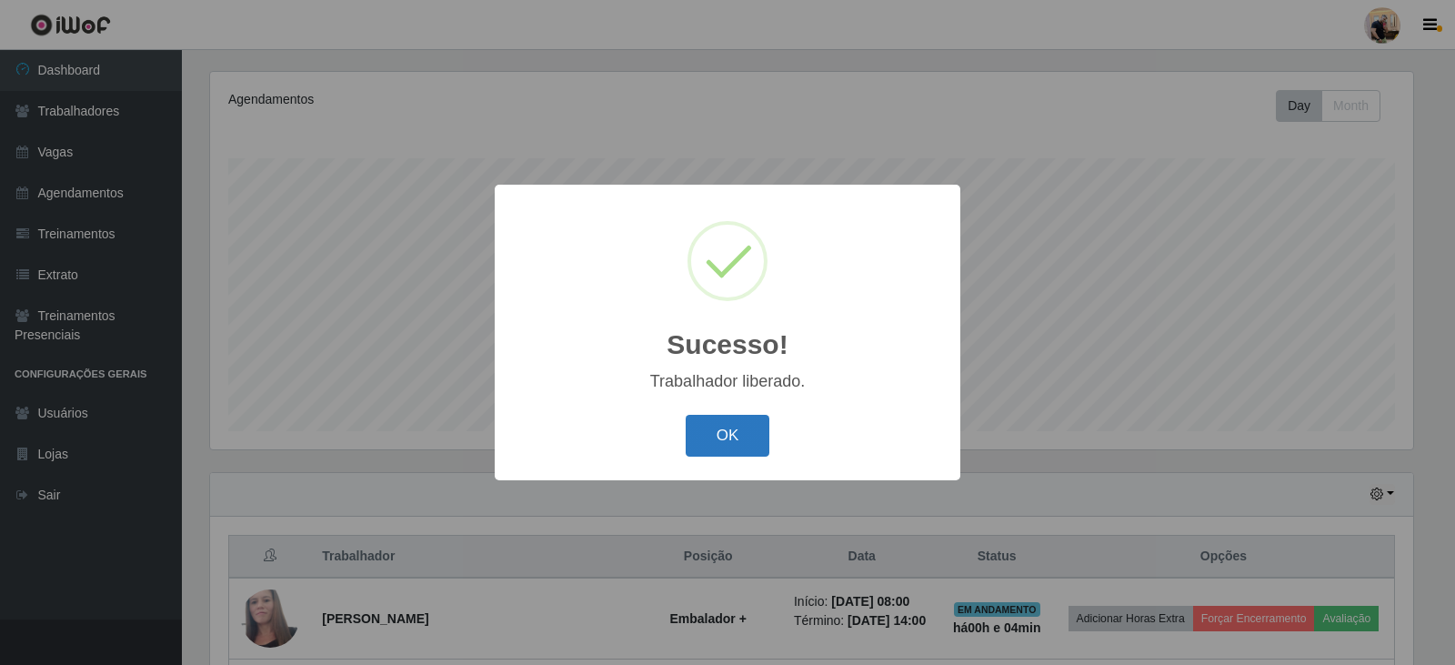
click at [724, 435] on button "OK" at bounding box center [728, 436] width 85 height 43
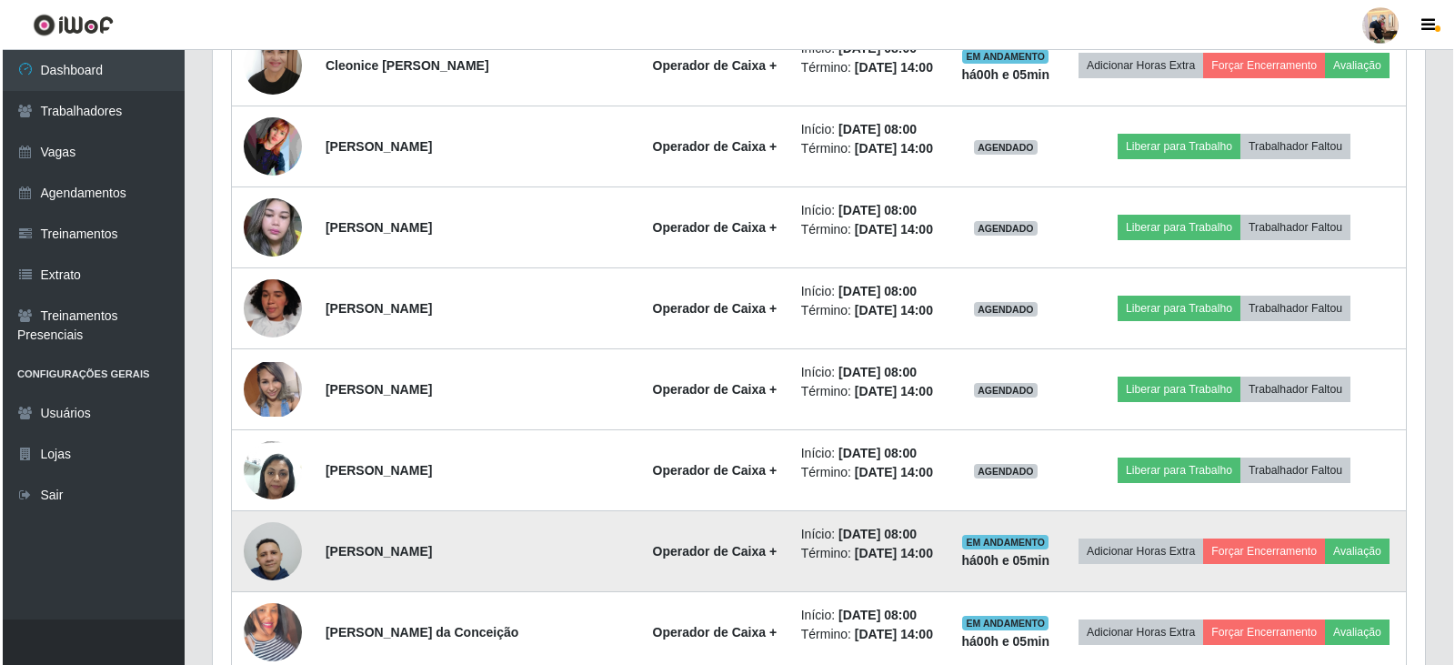
scroll to position [1219, 0]
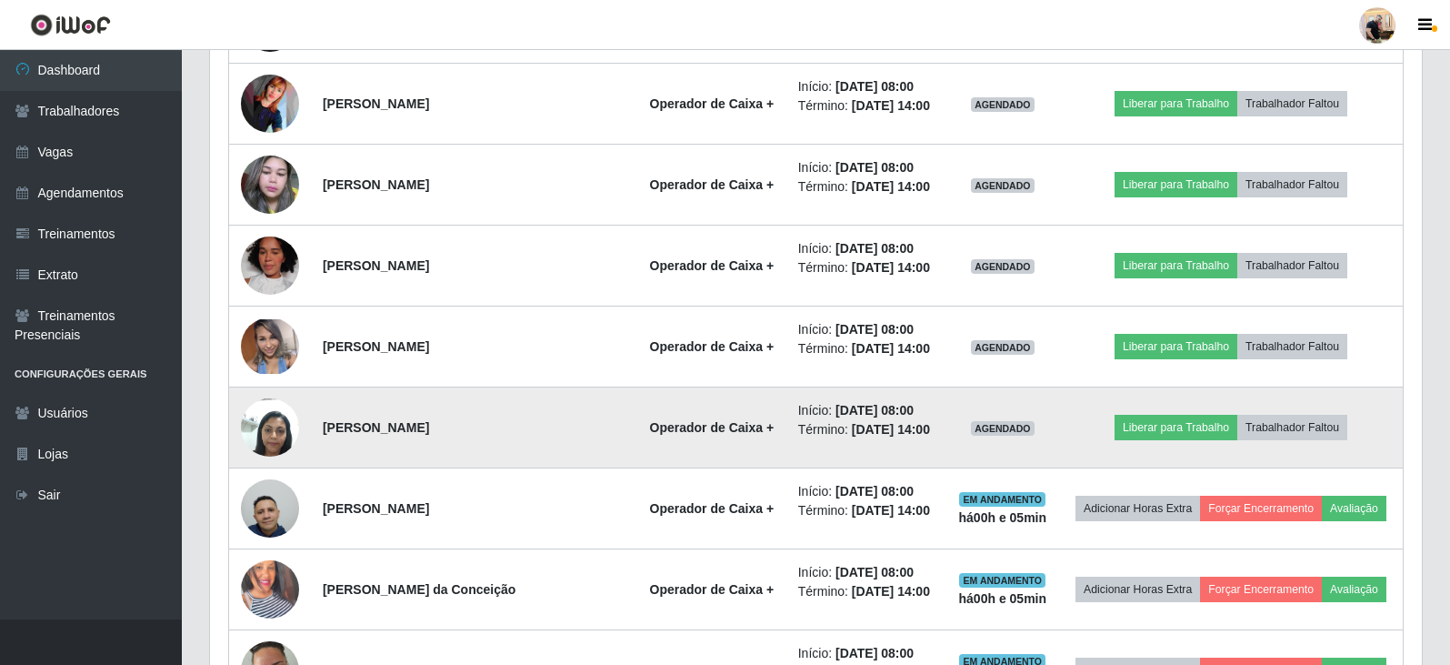
click at [1145, 441] on td "Liberar para Trabalho Trabalhador Faltou" at bounding box center [1231, 427] width 344 height 81
click at [1145, 439] on button "Liberar para Trabalho" at bounding box center [1176, 427] width 123 height 25
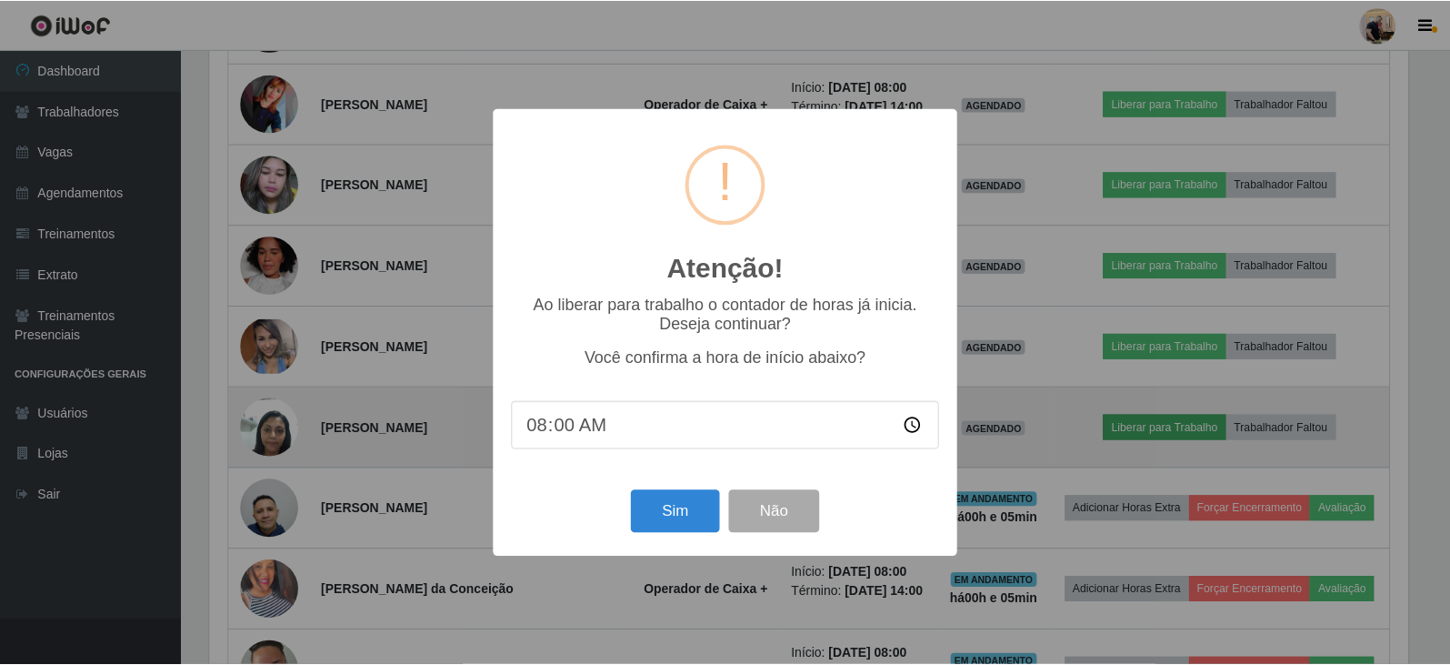
scroll to position [377, 1203]
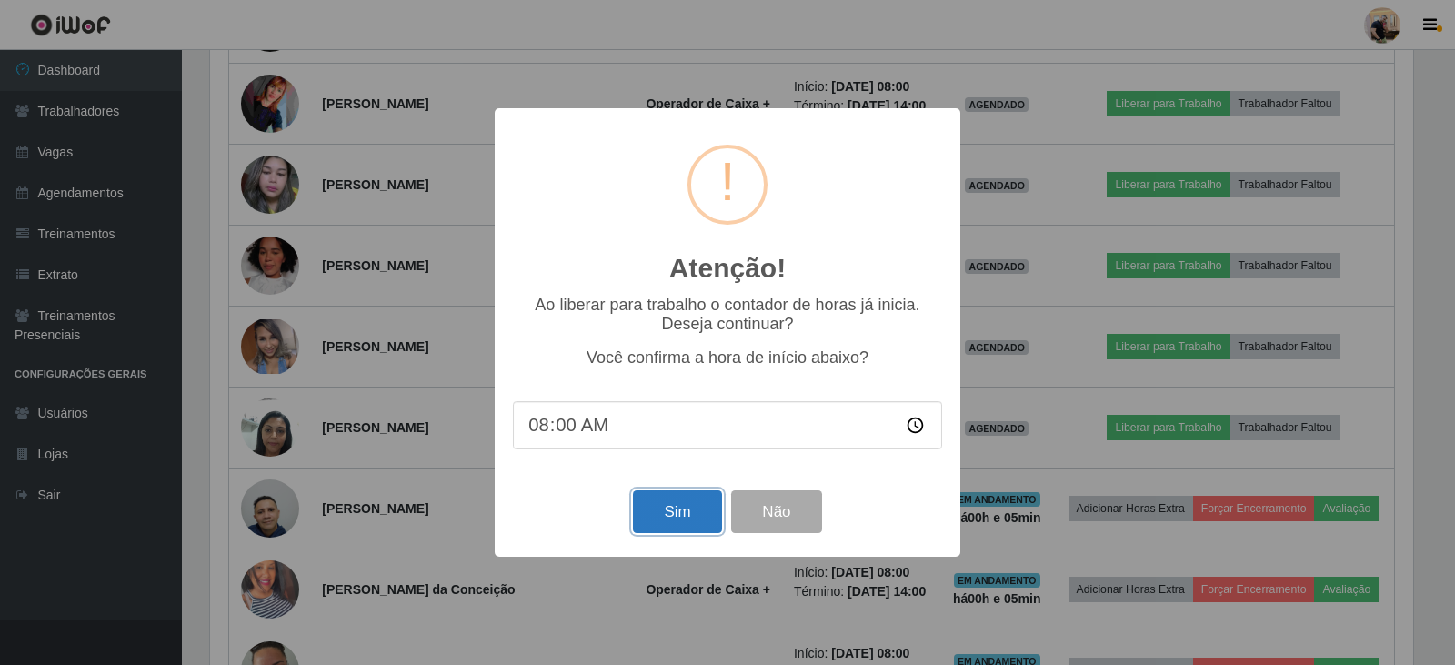
click at [701, 510] on button "Sim" at bounding box center [677, 511] width 88 height 43
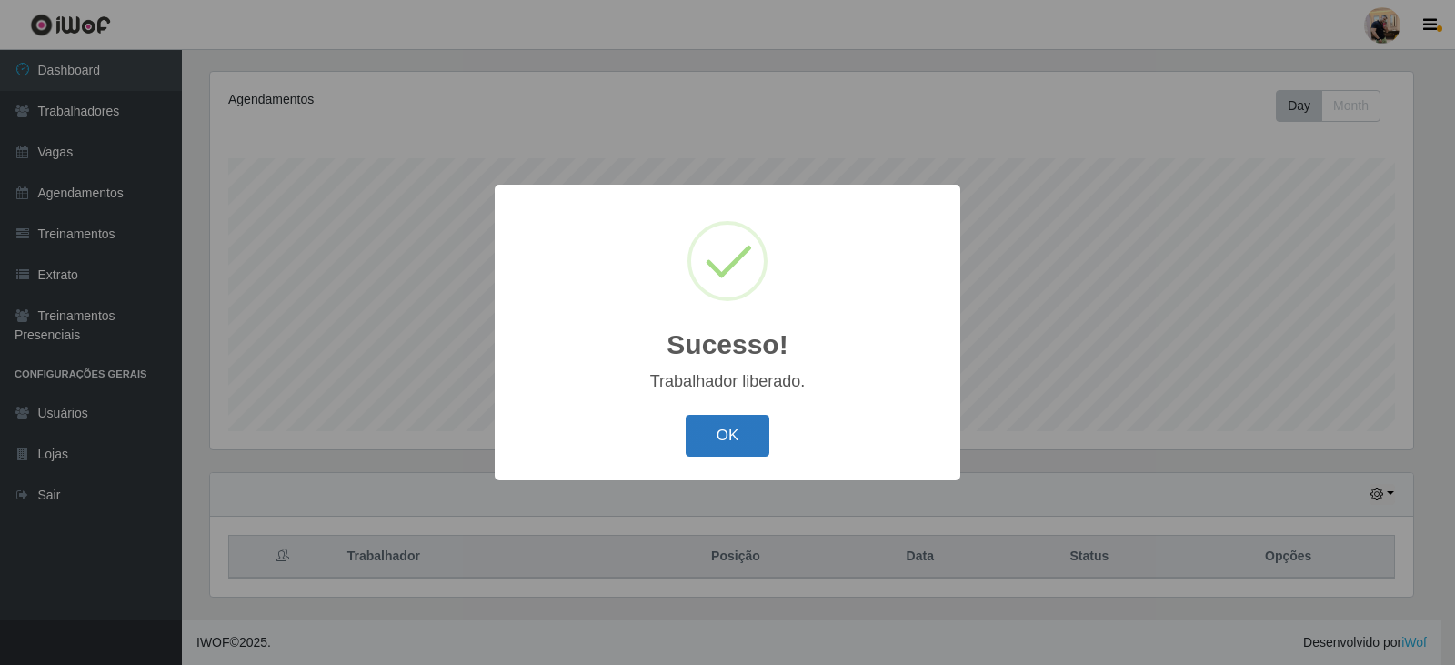
click at [743, 442] on button "OK" at bounding box center [728, 436] width 85 height 43
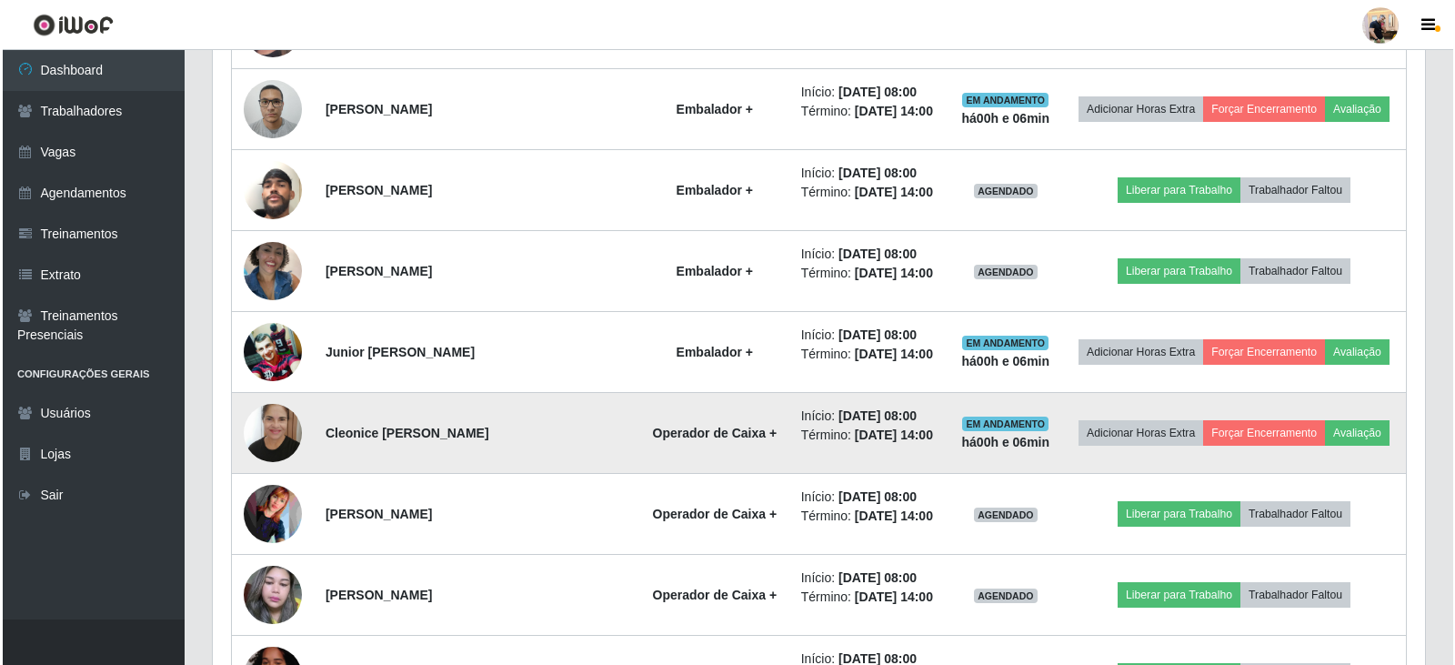
scroll to position [765, 0]
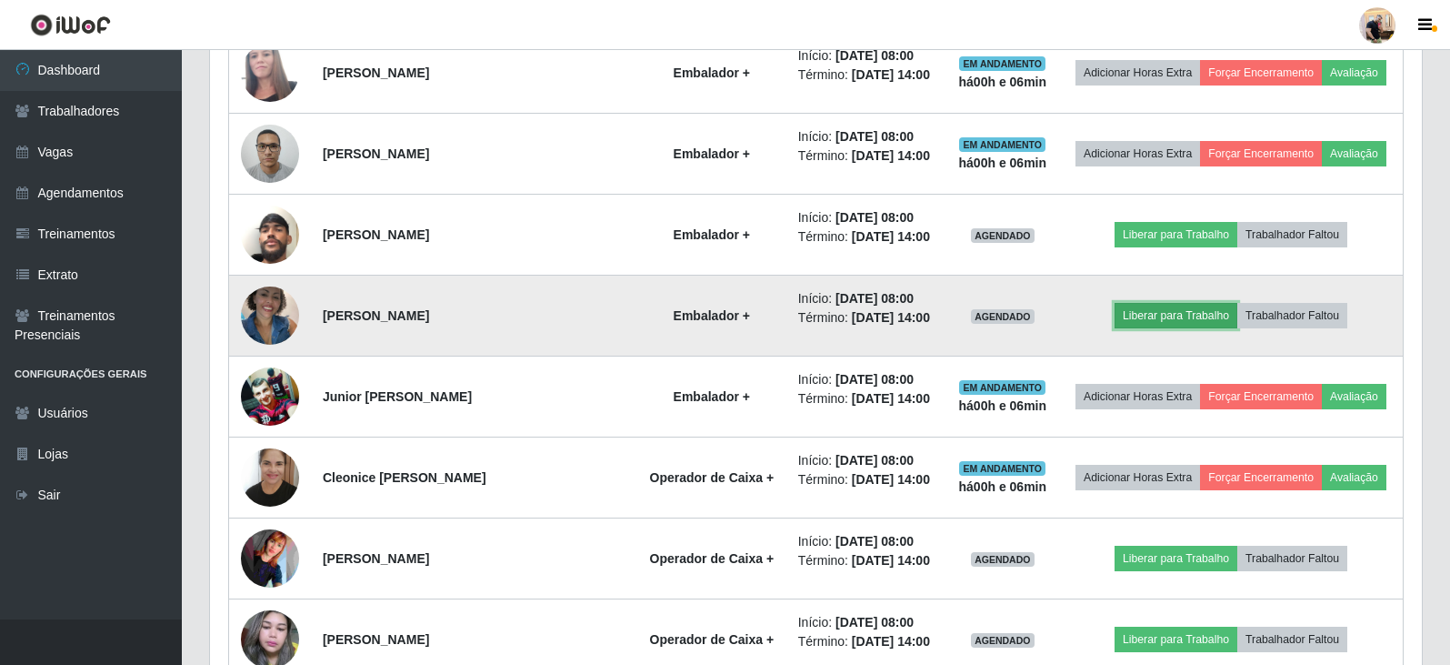
click at [1166, 316] on button "Liberar para Trabalho" at bounding box center [1176, 315] width 123 height 25
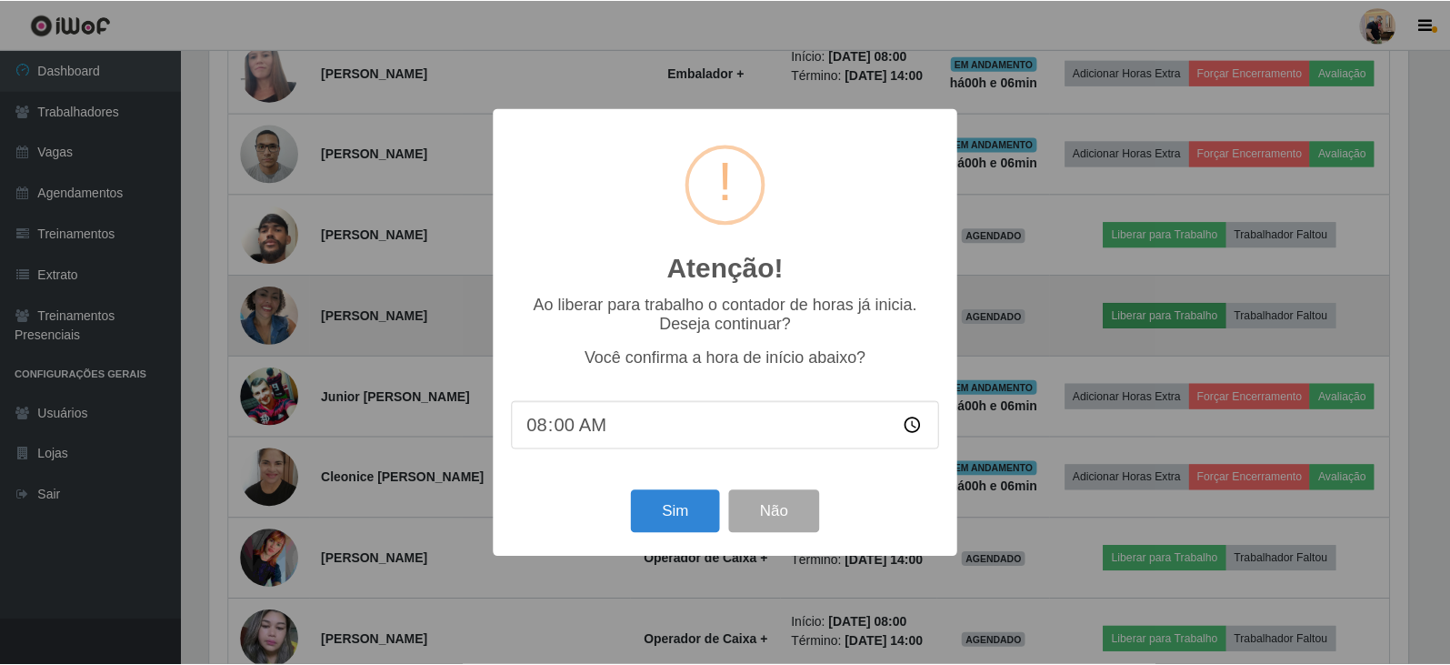
scroll to position [377, 1203]
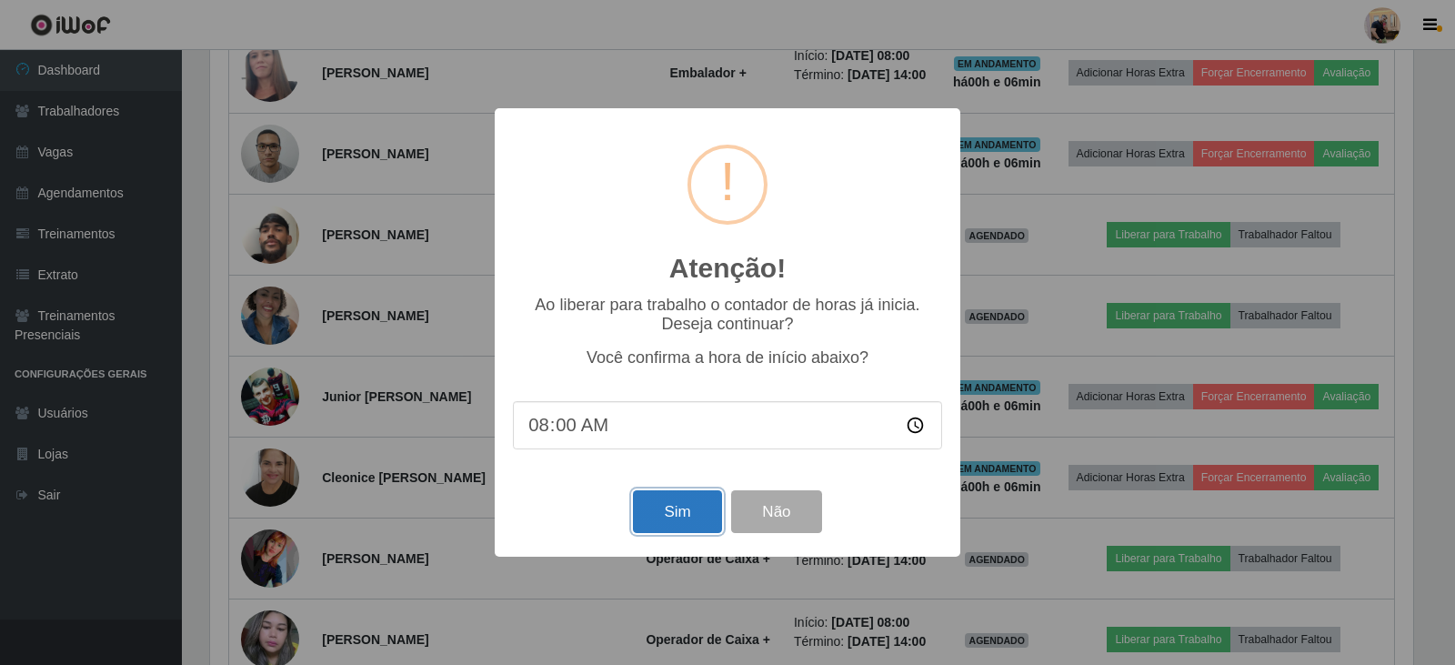
click at [694, 505] on button "Sim" at bounding box center [677, 511] width 88 height 43
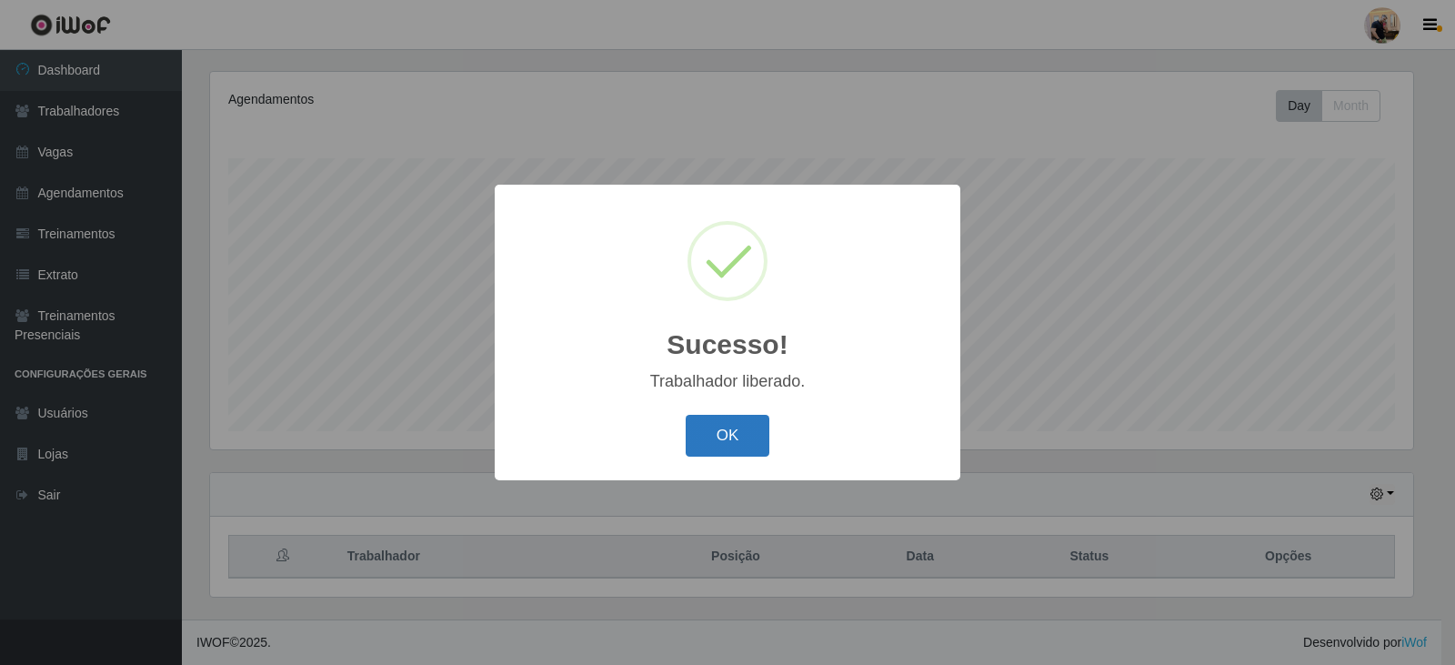
click at [738, 432] on button "OK" at bounding box center [728, 436] width 85 height 43
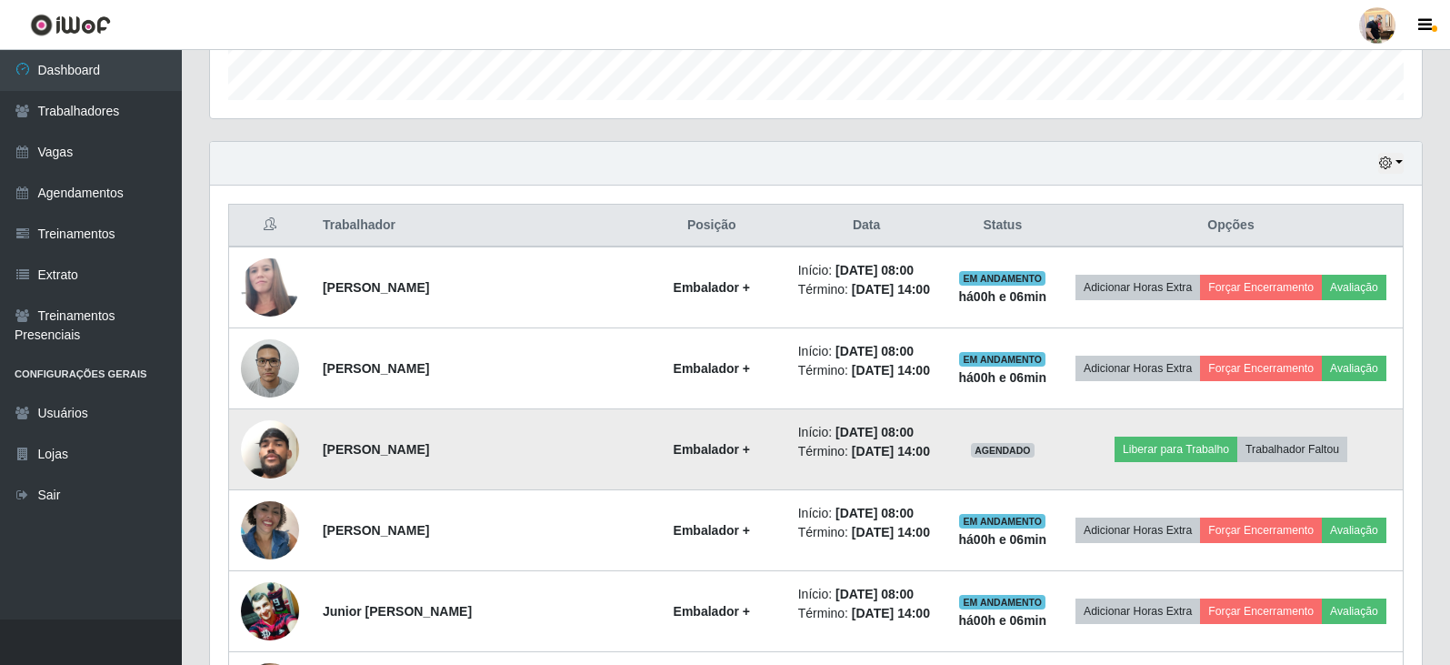
scroll to position [583, 0]
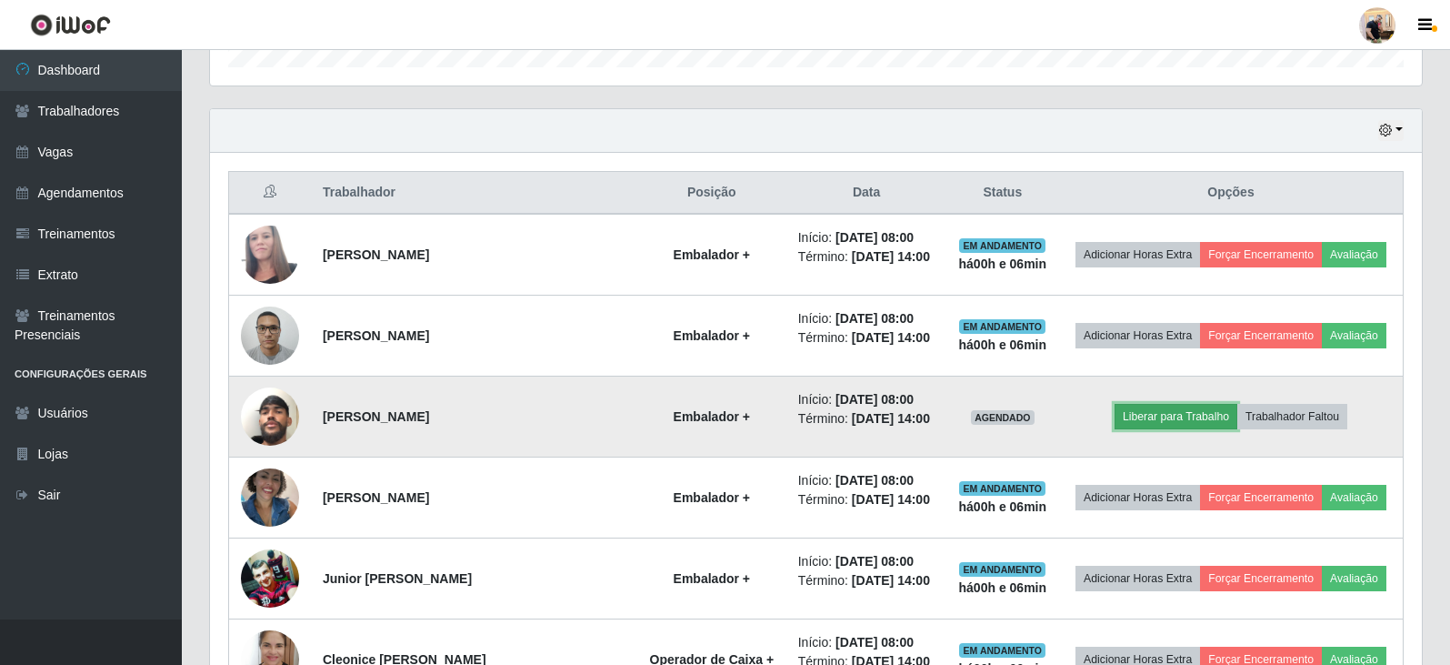
click at [1166, 418] on button "Liberar para Trabalho" at bounding box center [1176, 416] width 123 height 25
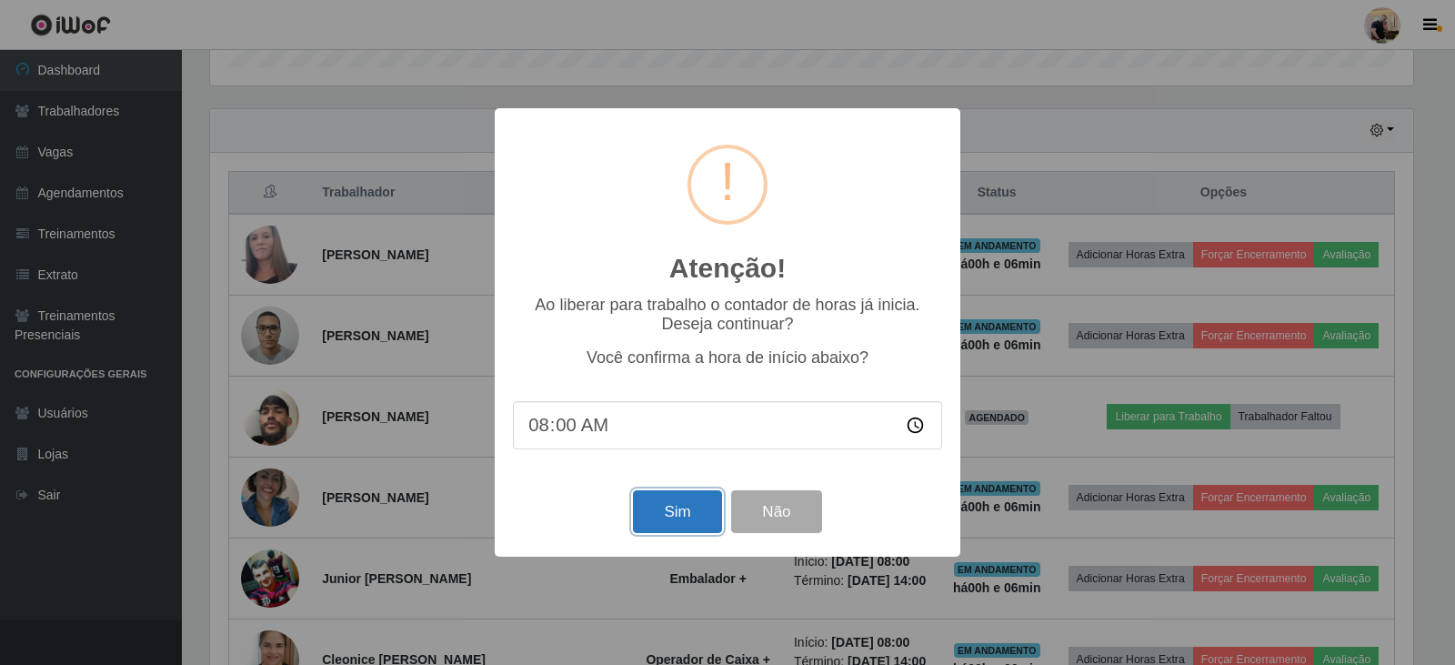
click at [669, 517] on button "Sim" at bounding box center [677, 511] width 88 height 43
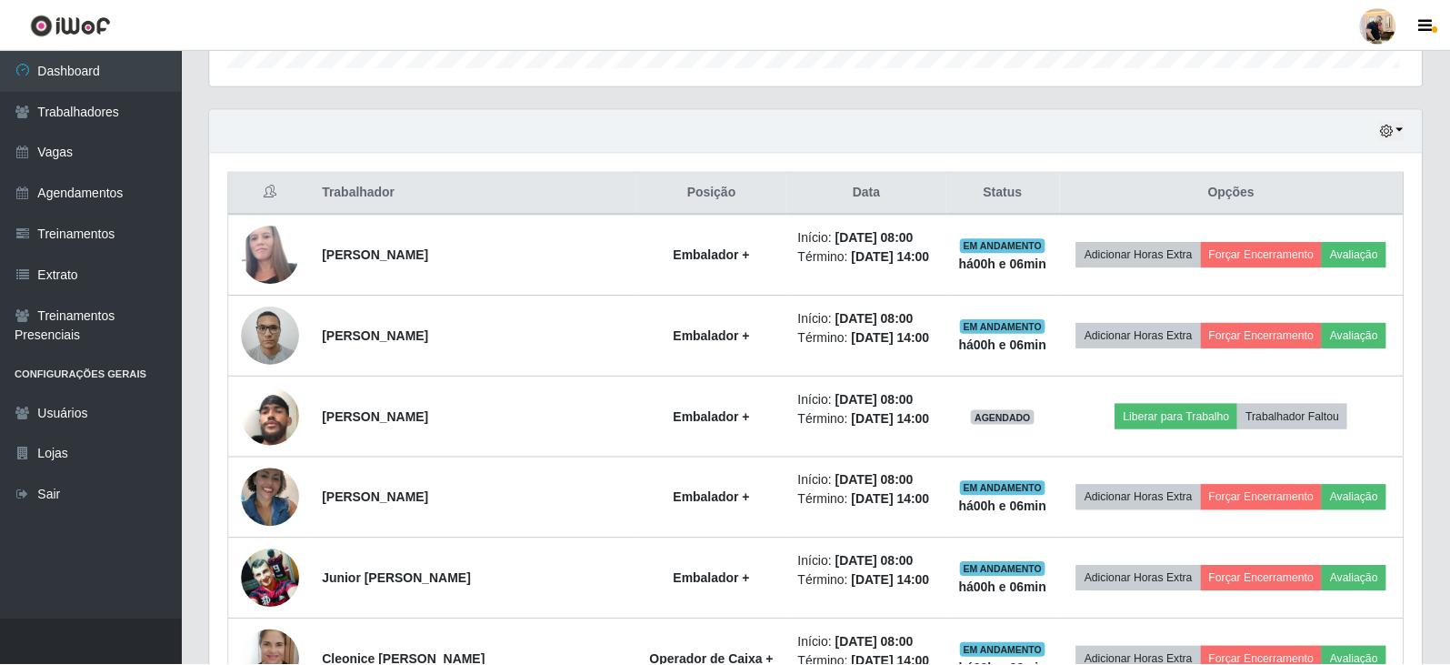
scroll to position [908786, 907951]
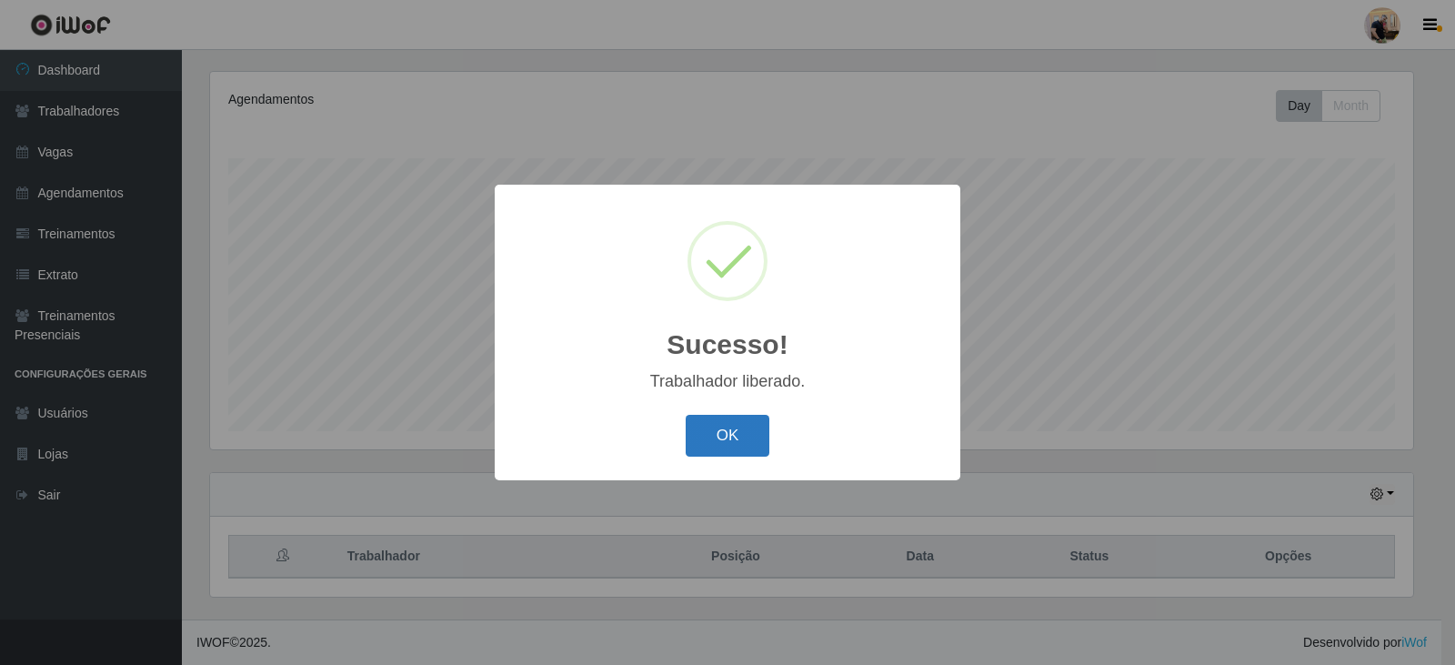
click at [720, 445] on button "OK" at bounding box center [728, 436] width 85 height 43
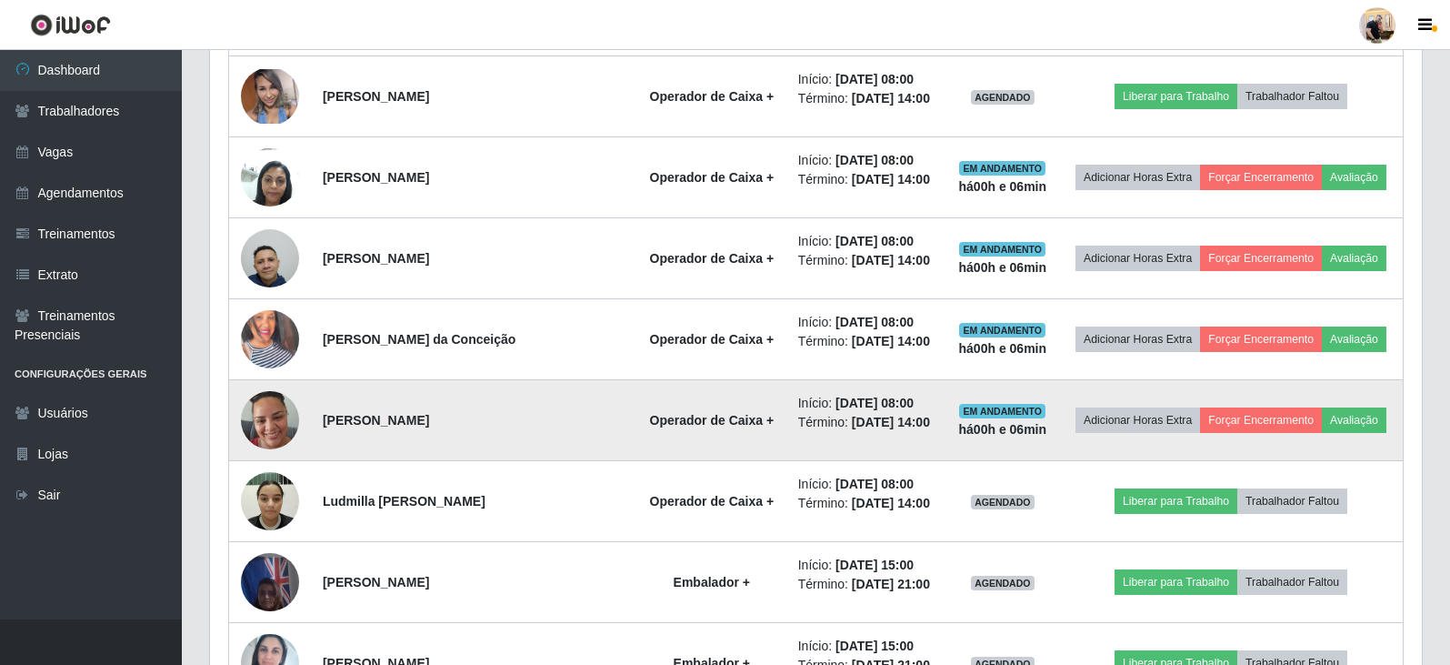
scroll to position [1583, 0]
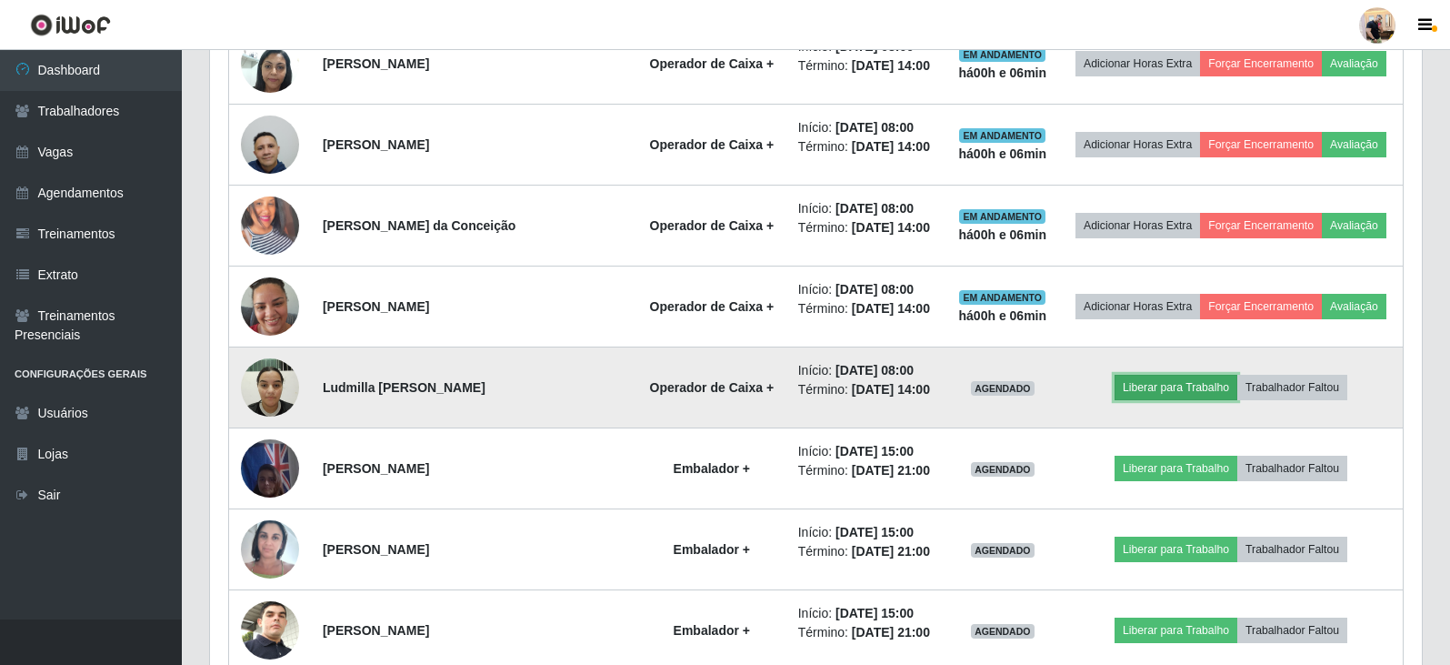
click at [1177, 385] on button "Liberar para Trabalho" at bounding box center [1176, 387] width 123 height 25
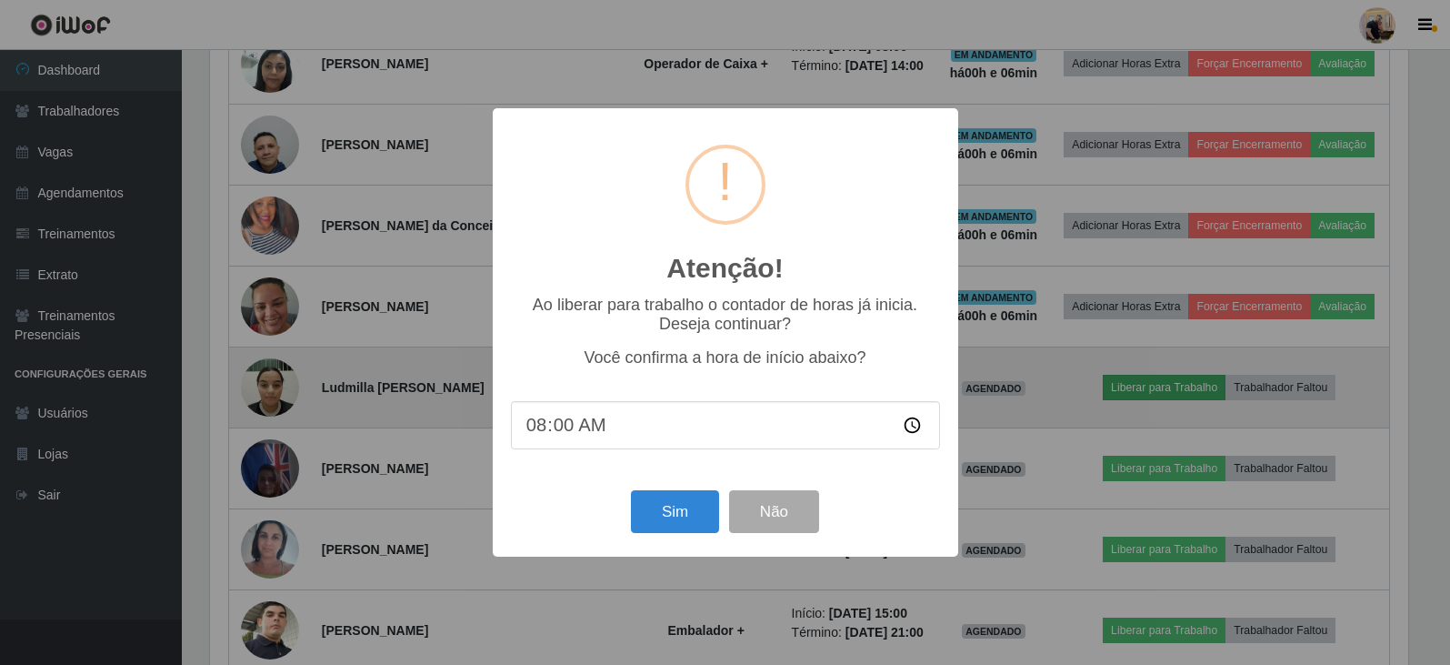
scroll to position [377, 1203]
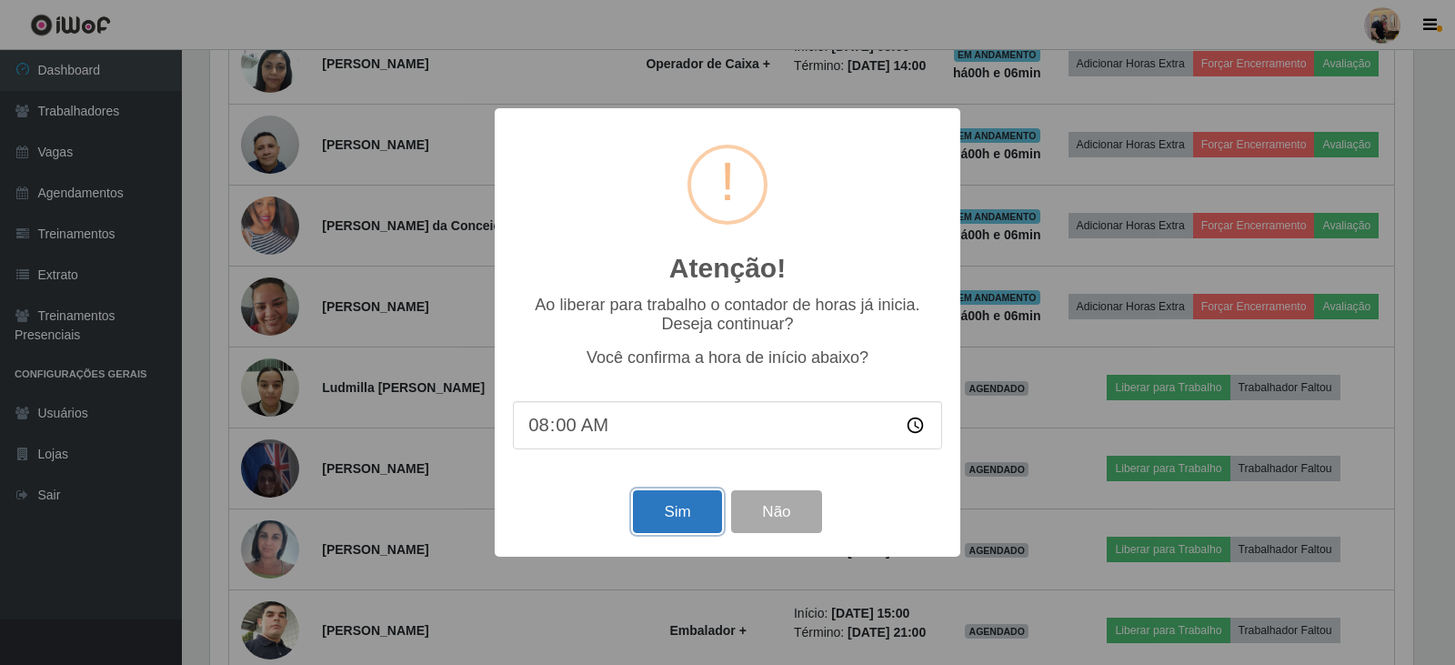
click at [679, 513] on button "Sim" at bounding box center [677, 511] width 88 height 43
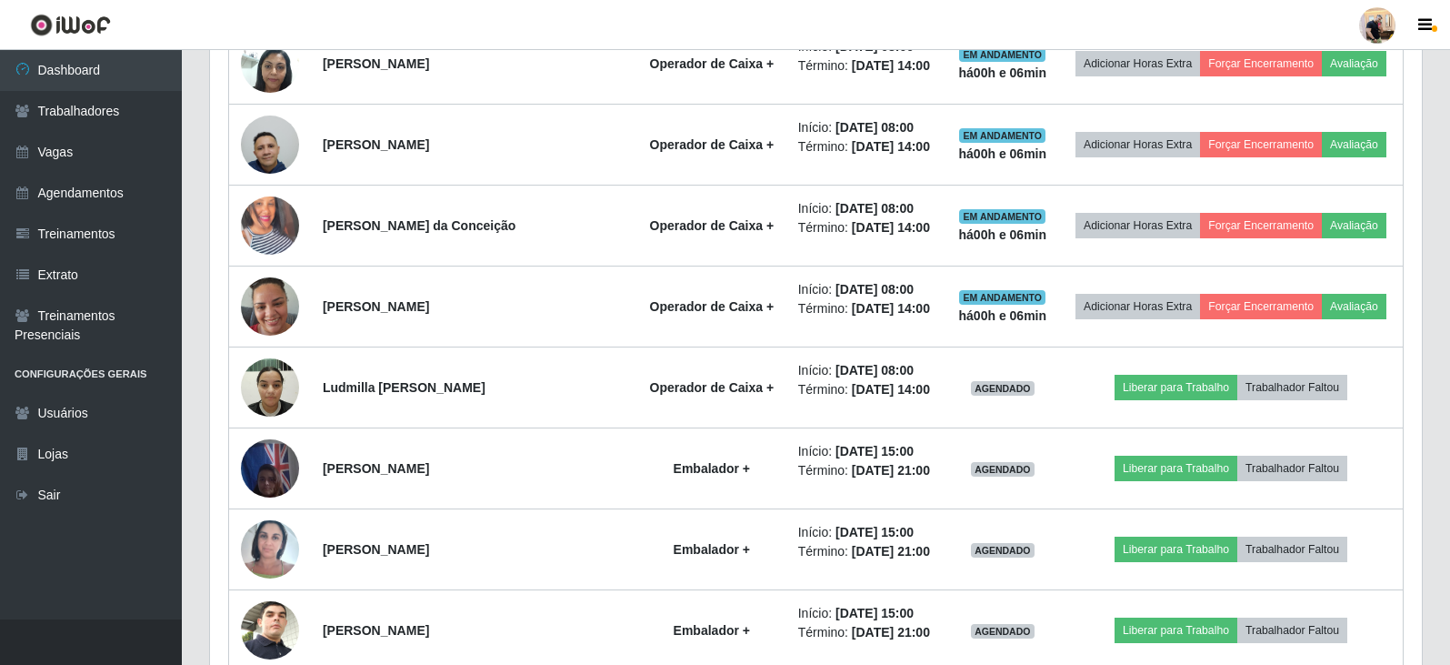
scroll to position [908786, 907951]
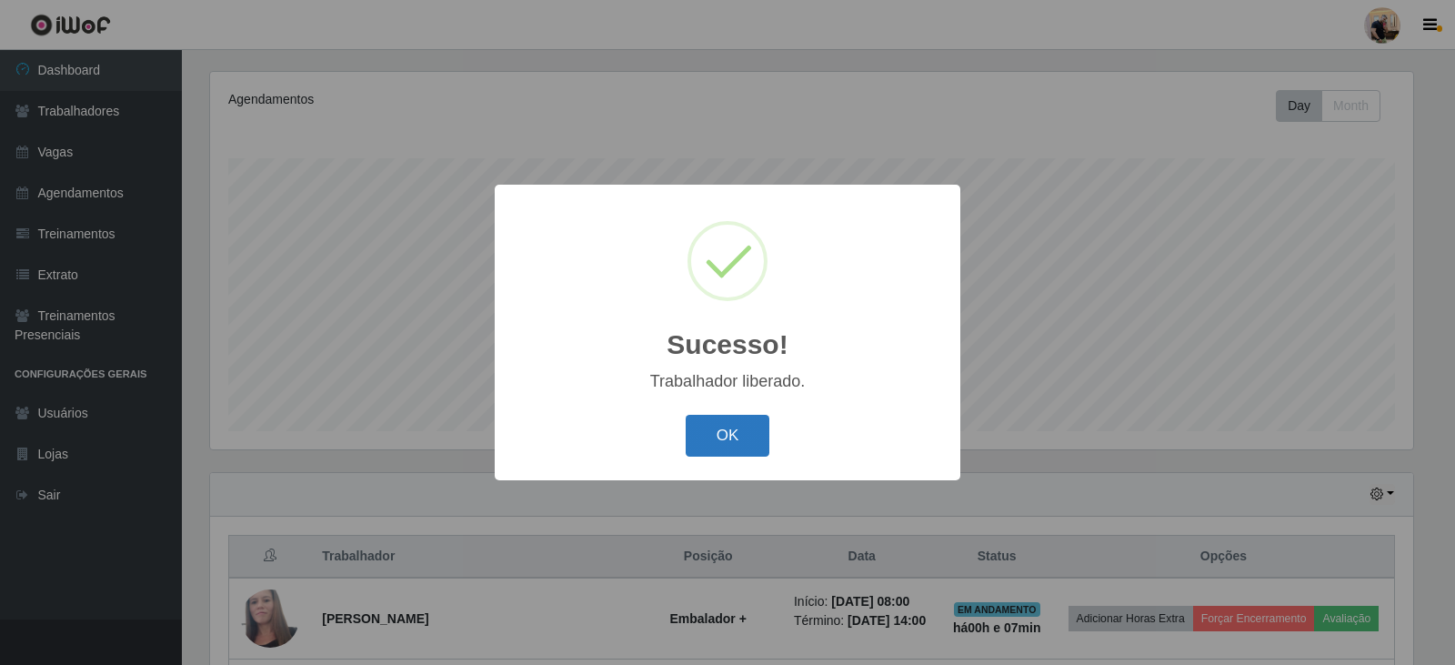
click at [760, 425] on button "OK" at bounding box center [728, 436] width 85 height 43
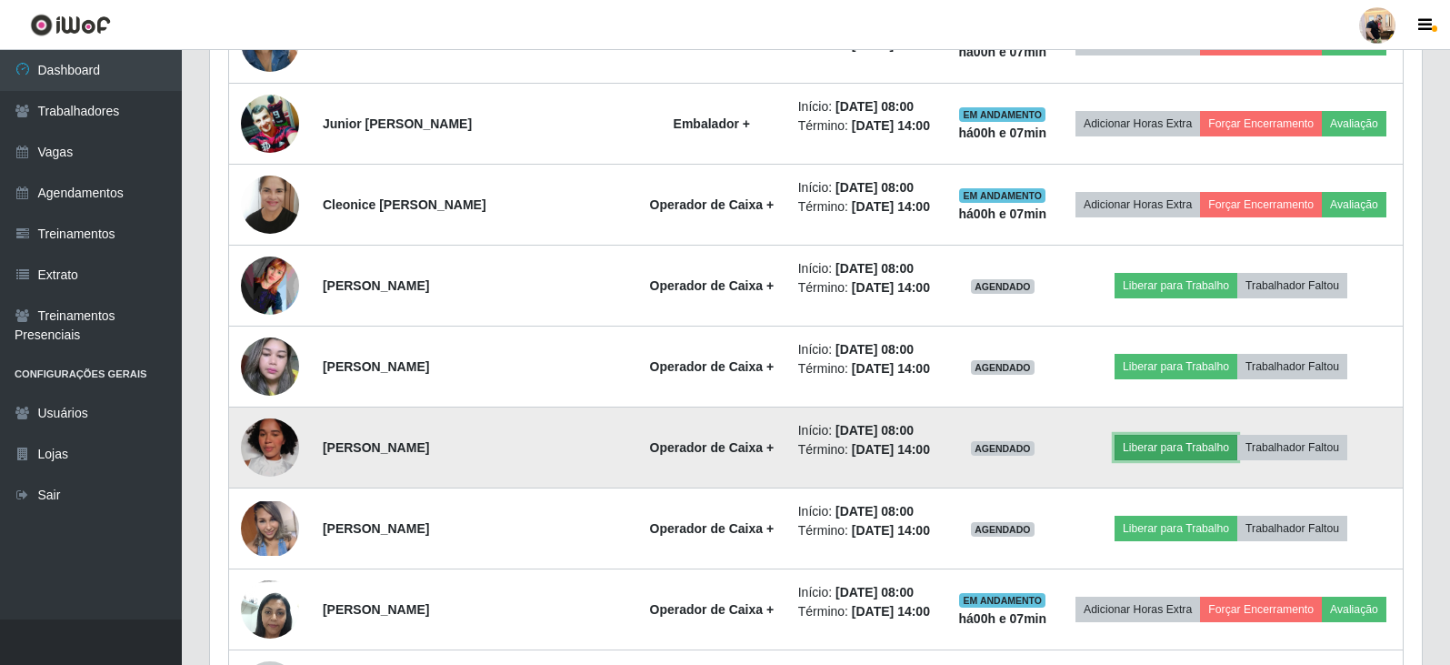
click at [1179, 444] on button "Liberar para Trabalho" at bounding box center [1176, 447] width 123 height 25
click at [1139, 446] on button "Liberar para Trabalho" at bounding box center [1176, 447] width 123 height 25
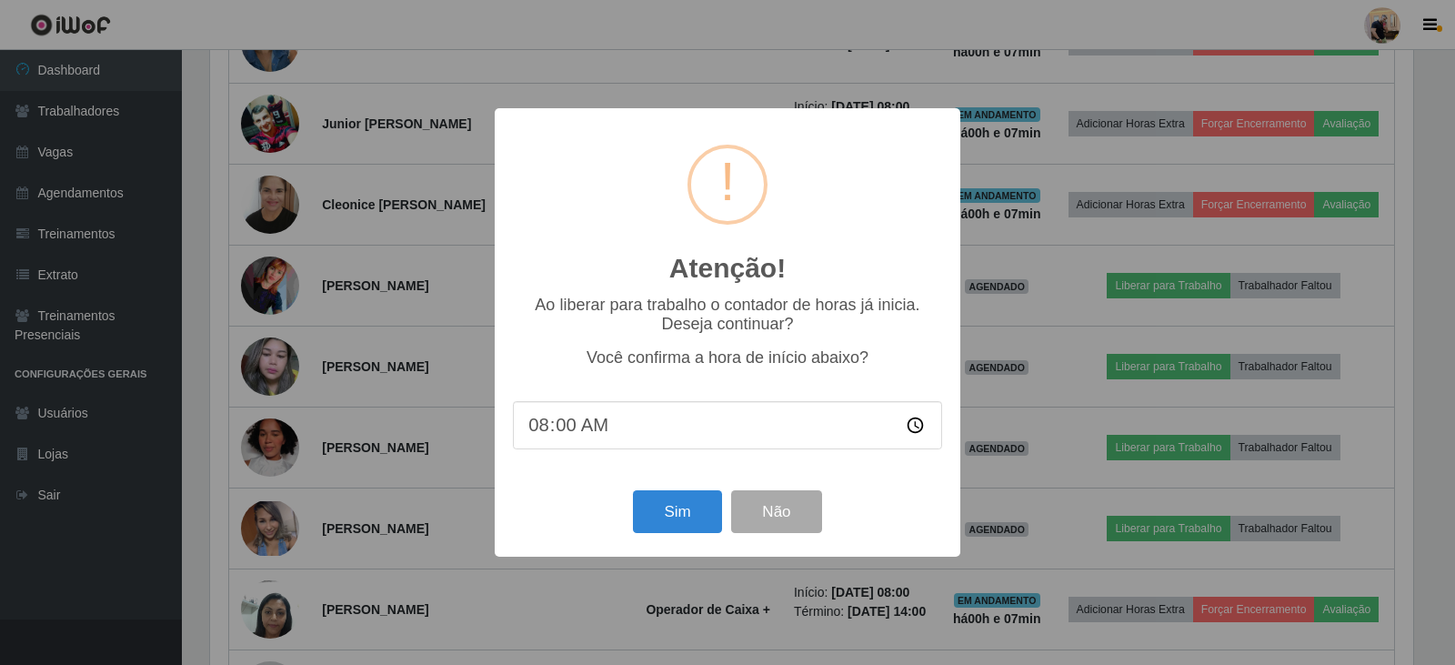
click at [577, 425] on input "08:00" at bounding box center [727, 425] width 429 height 48
click at [563, 435] on input "08:00" at bounding box center [727, 425] width 429 height 48
type input "08:05"
click at [678, 522] on button "Sim" at bounding box center [677, 511] width 88 height 43
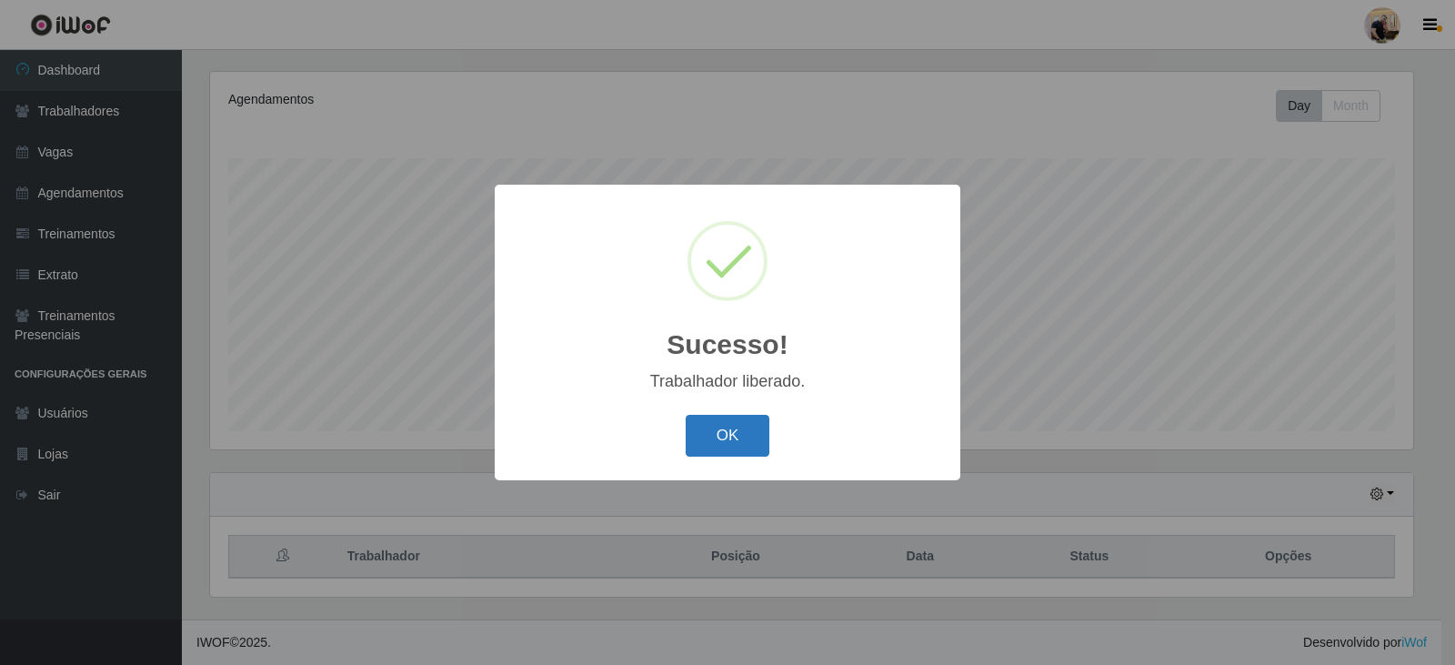
click at [756, 441] on button "OK" at bounding box center [728, 436] width 85 height 43
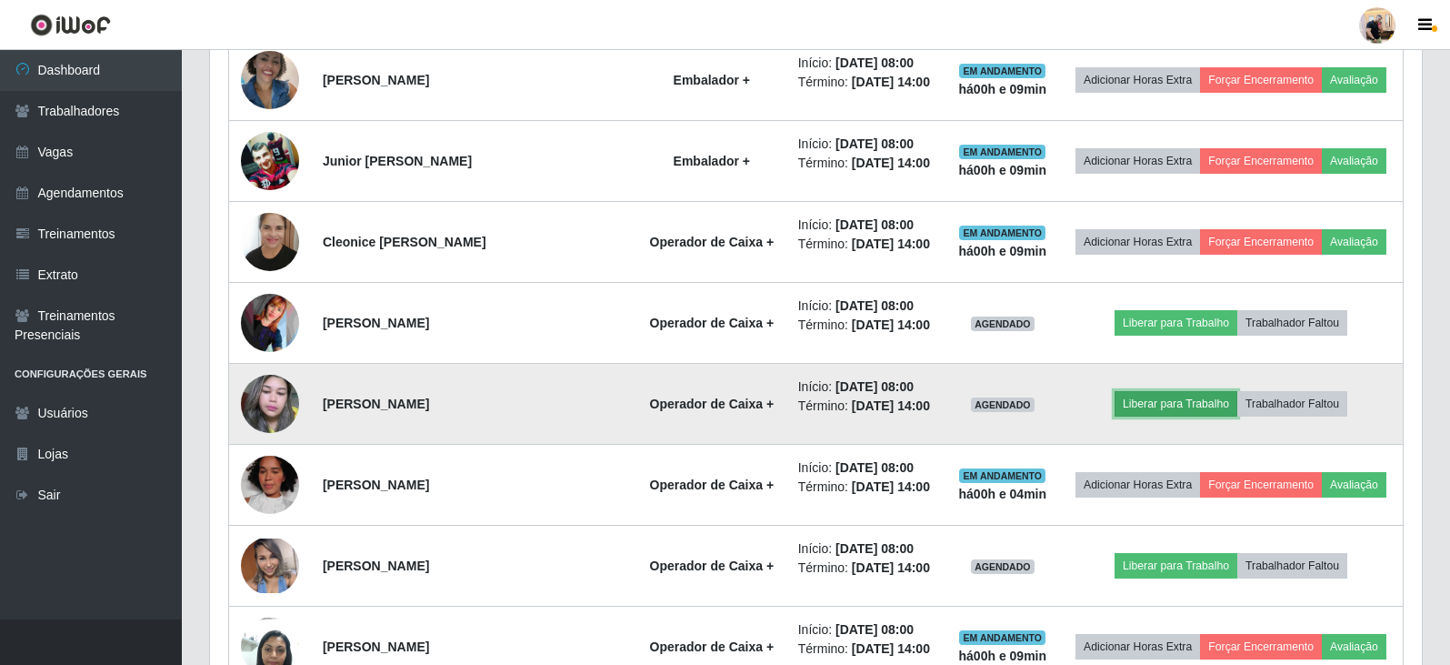
click at [1185, 405] on button "Liberar para Trabalho" at bounding box center [1176, 403] width 123 height 25
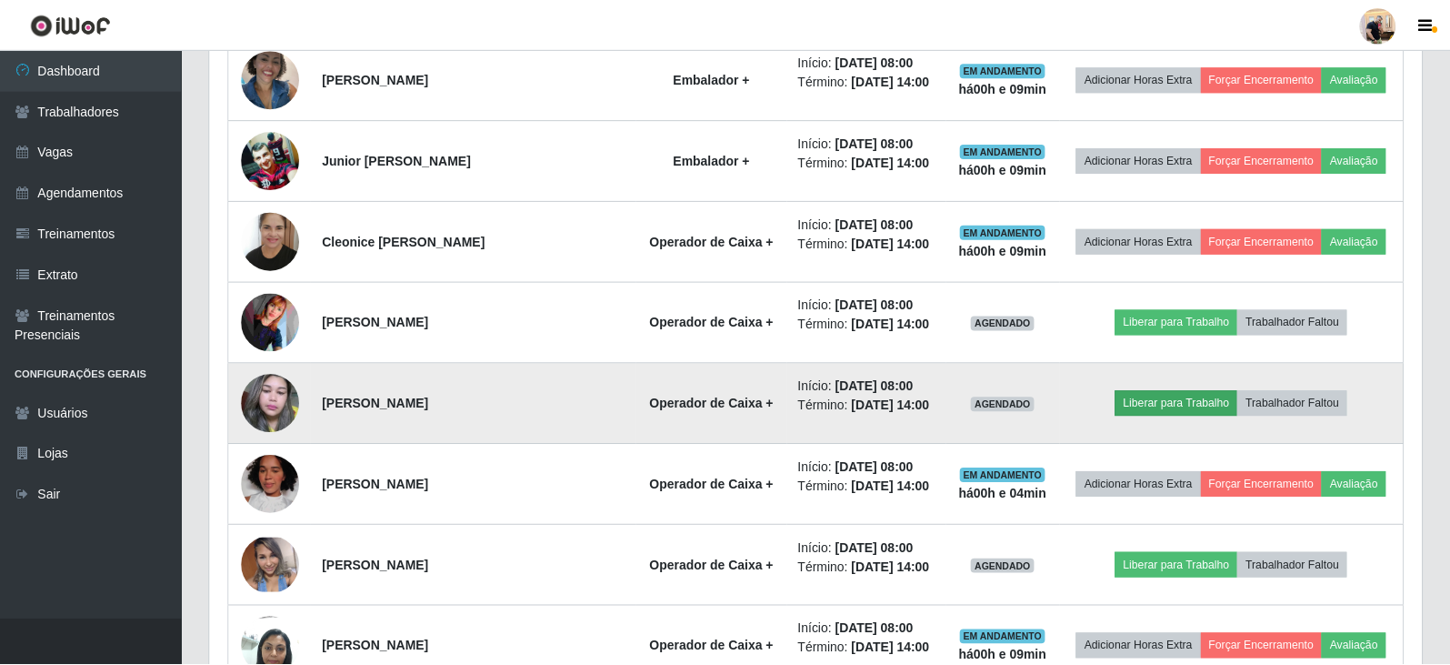
scroll to position [377, 1203]
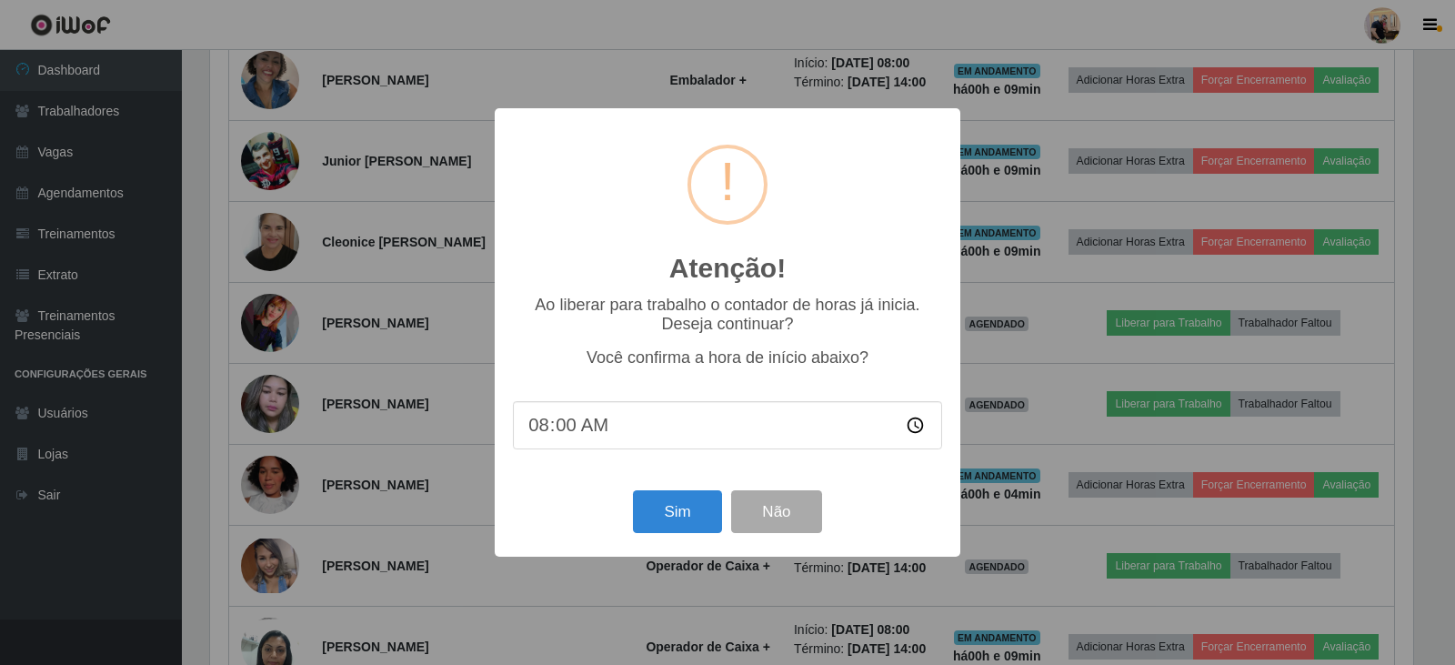
click at [610, 431] on input "08:00" at bounding box center [727, 425] width 429 height 48
click at [575, 430] on input "08:00" at bounding box center [727, 425] width 429 height 48
click at [566, 430] on input "08:00" at bounding box center [727, 425] width 429 height 48
type input "08:04"
click at [699, 510] on button "Sim" at bounding box center [677, 511] width 88 height 43
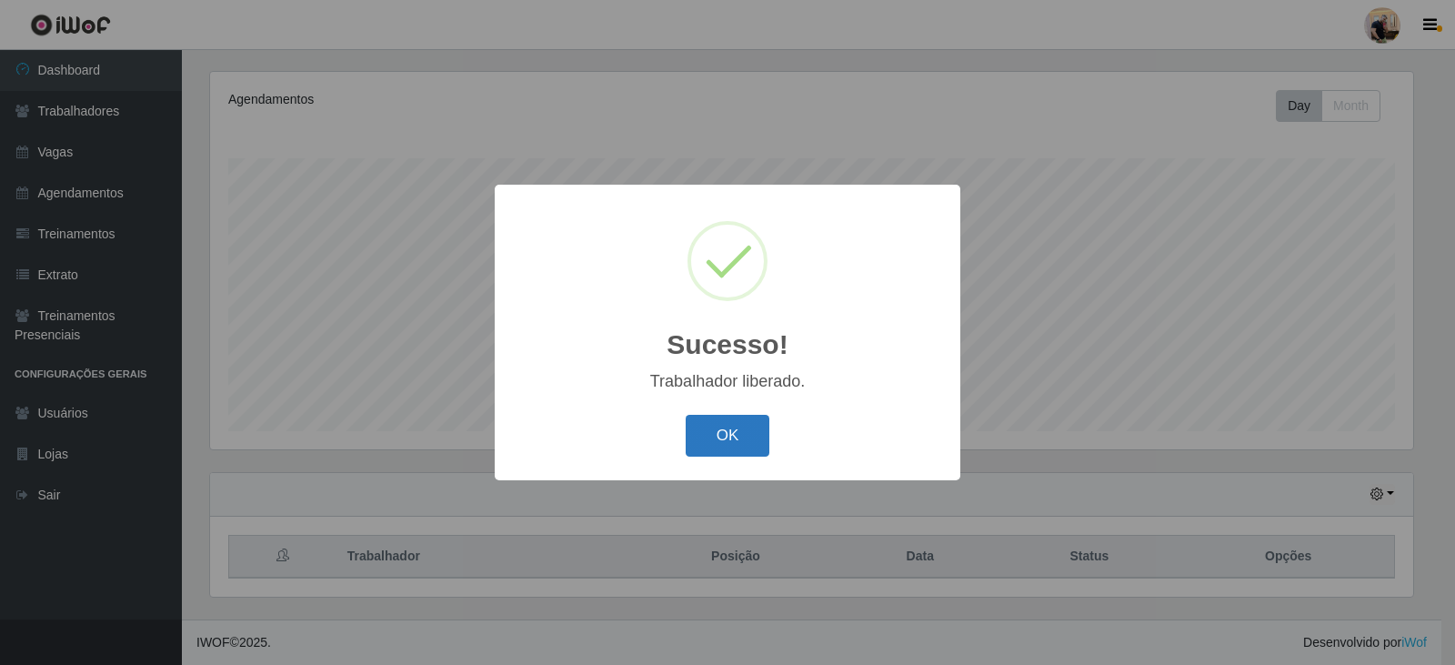
click at [713, 418] on button "OK" at bounding box center [728, 436] width 85 height 43
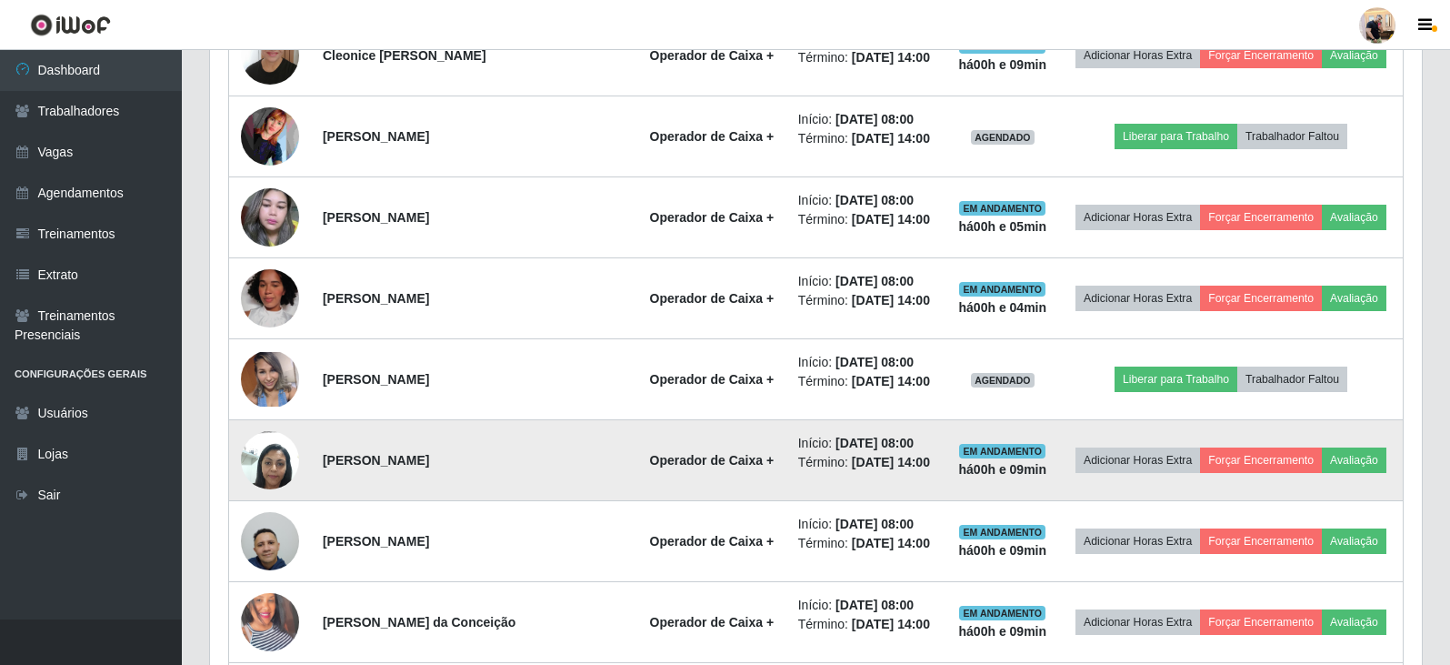
scroll to position [1219, 0]
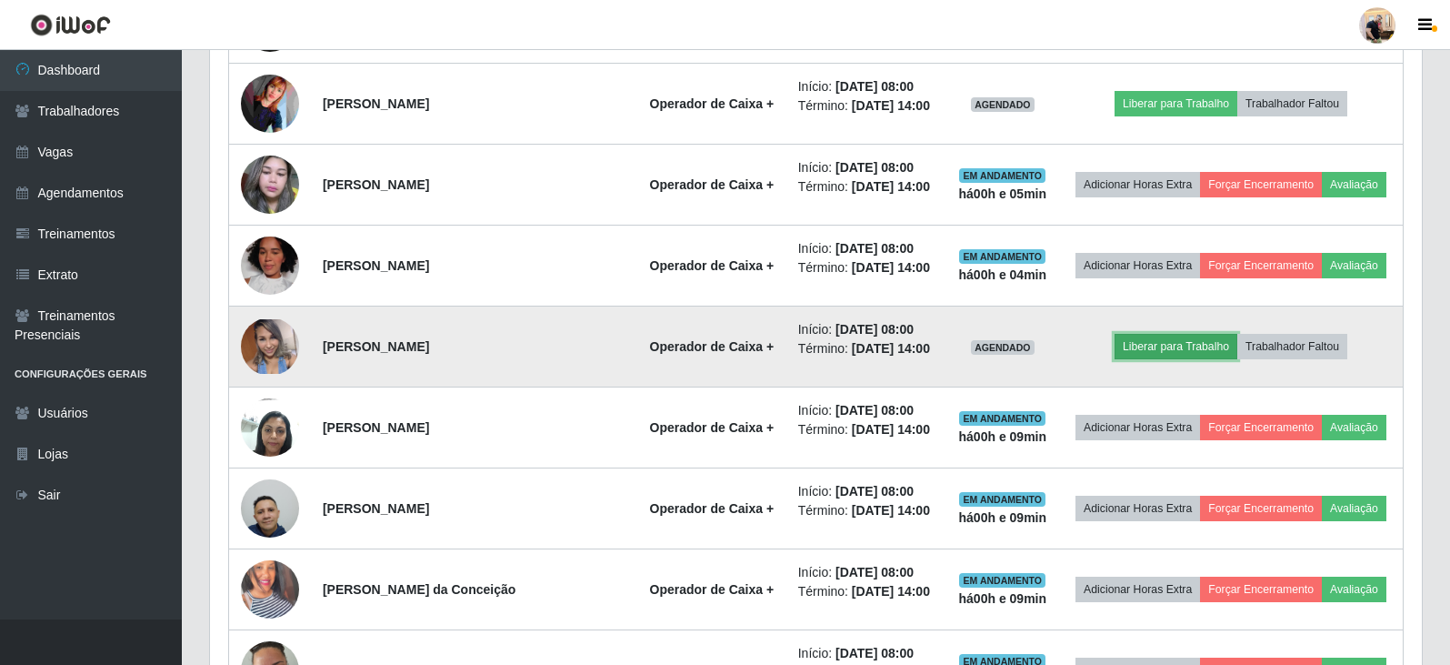
click at [1184, 339] on button "Liberar para Trabalho" at bounding box center [1176, 346] width 123 height 25
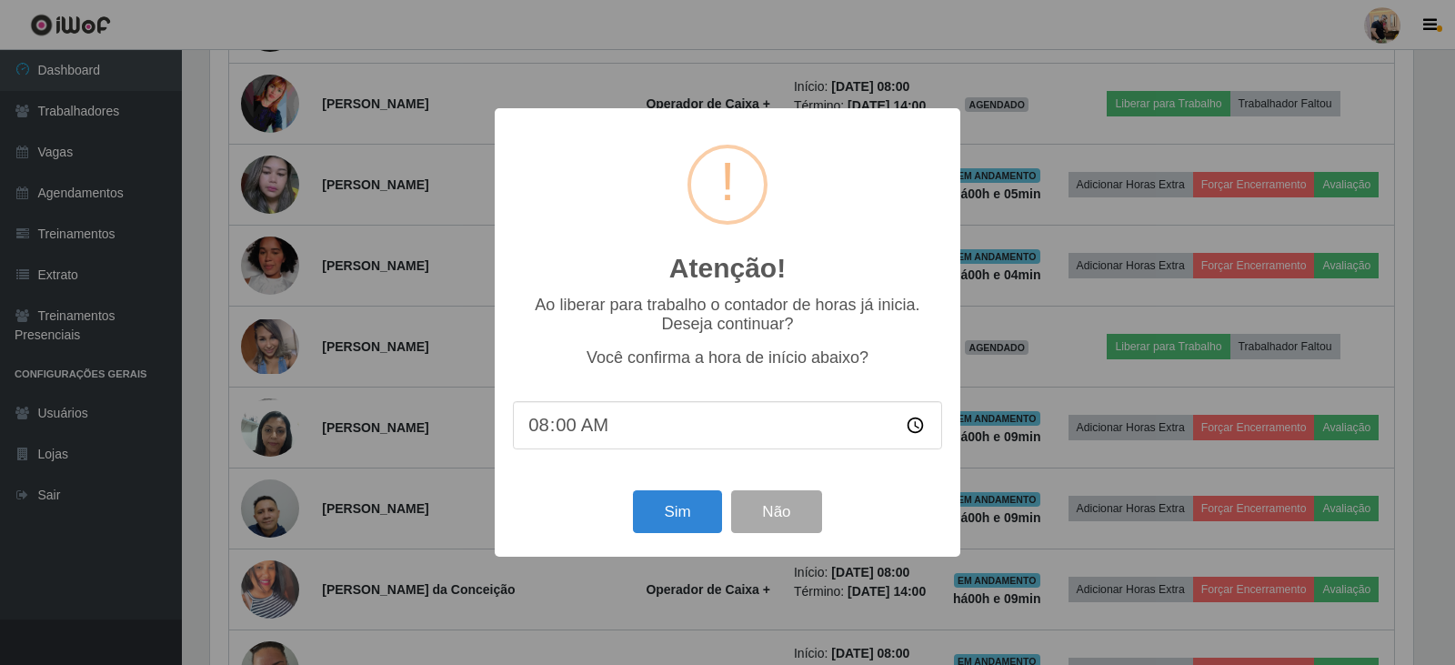
click at [563, 443] on input "08:00" at bounding box center [727, 425] width 429 height 48
click at [562, 433] on input "08:00" at bounding box center [727, 425] width 429 height 48
type input "08:04"
click at [681, 503] on button "Sim" at bounding box center [677, 511] width 88 height 43
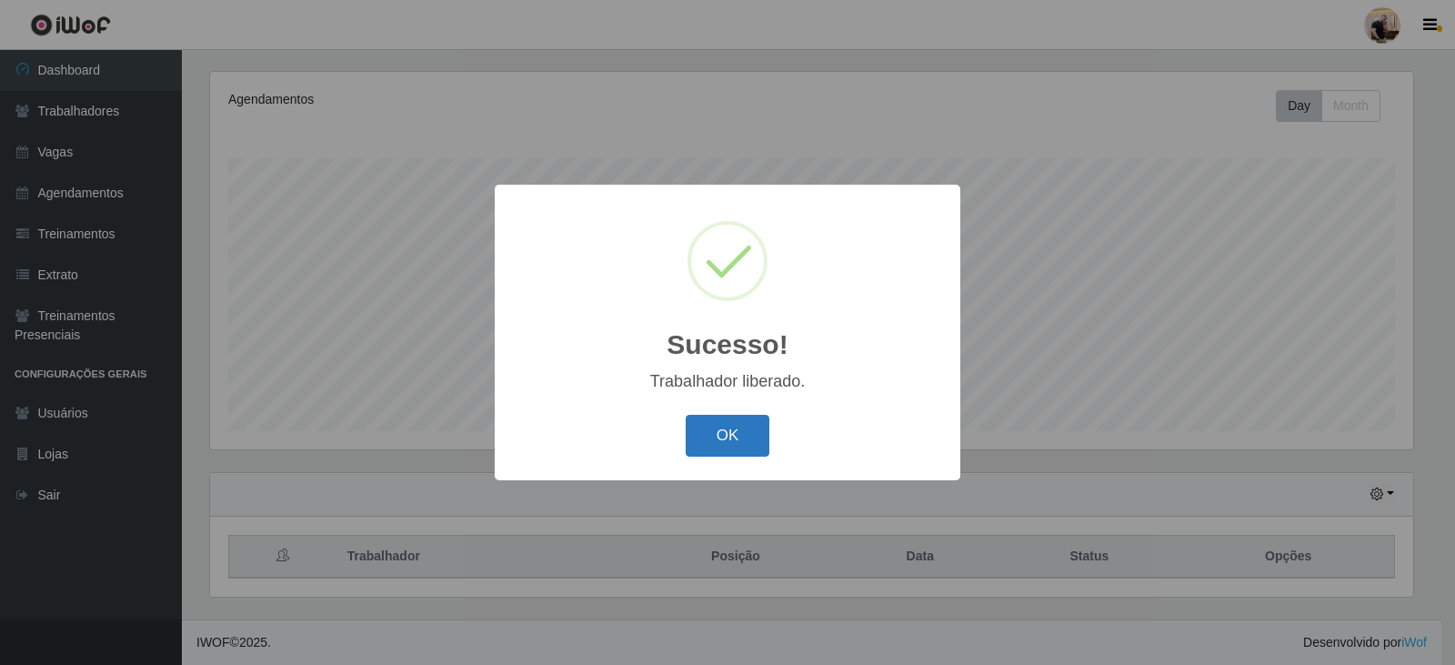
click at [716, 437] on button "OK" at bounding box center [728, 436] width 85 height 43
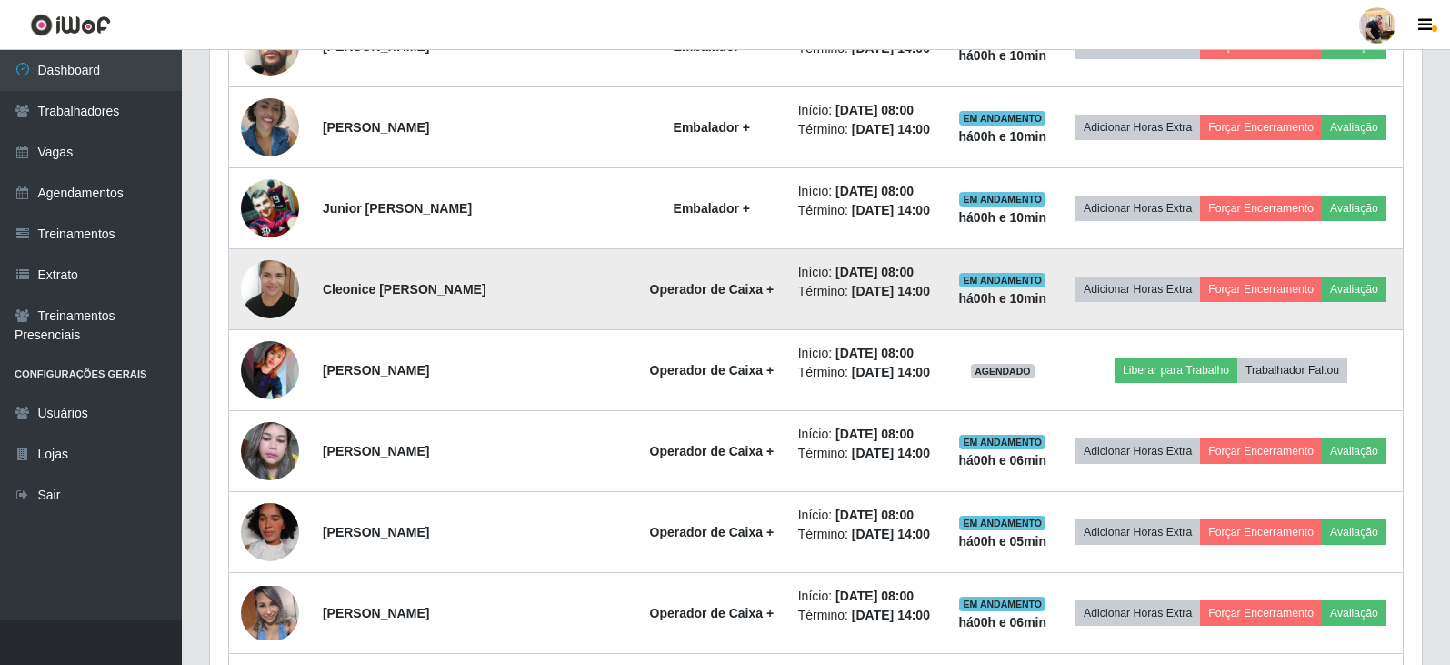
scroll to position [946, 0]
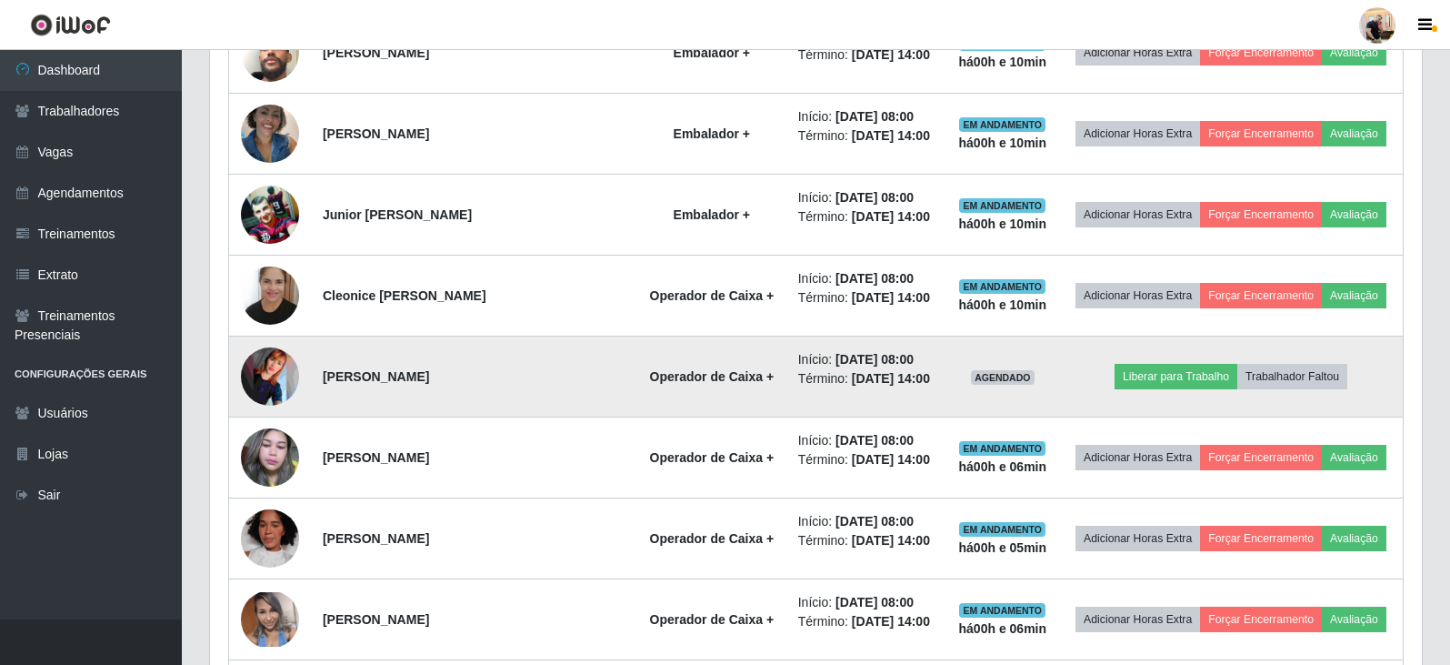
click at [255, 378] on img at bounding box center [270, 376] width 58 height 58
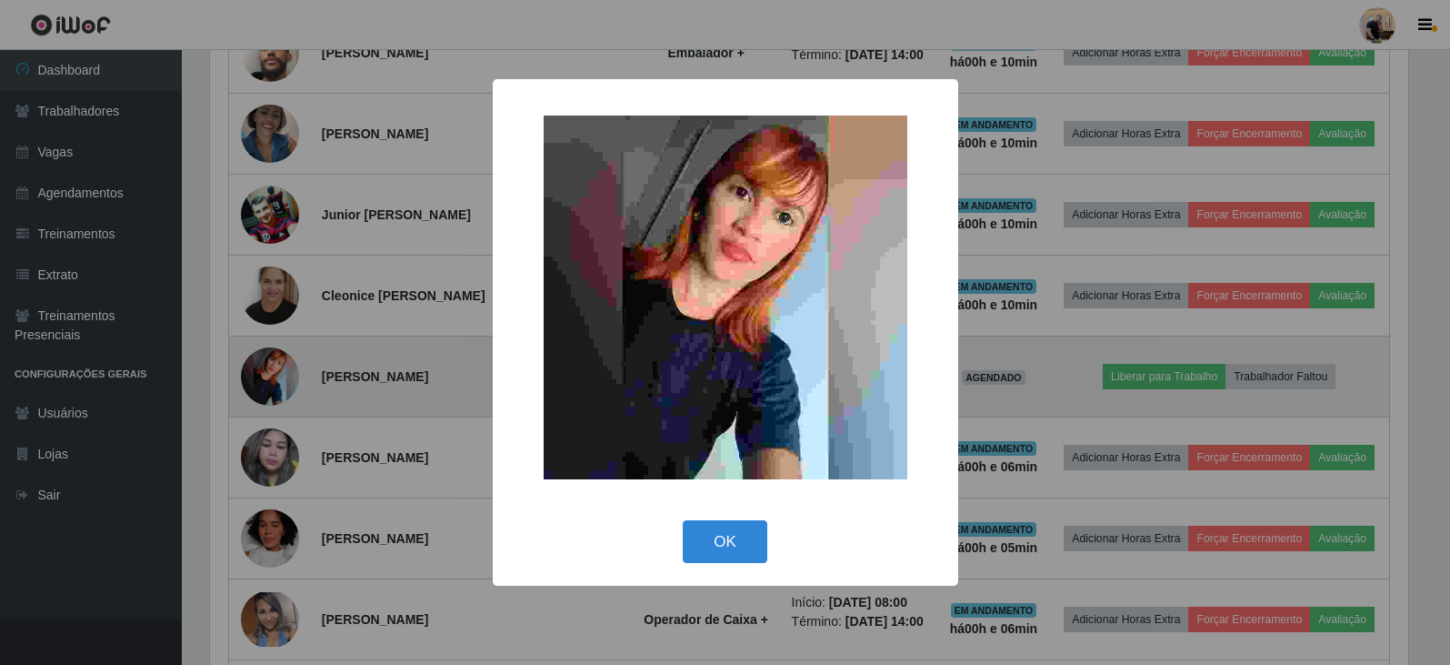
scroll to position [377, 1203]
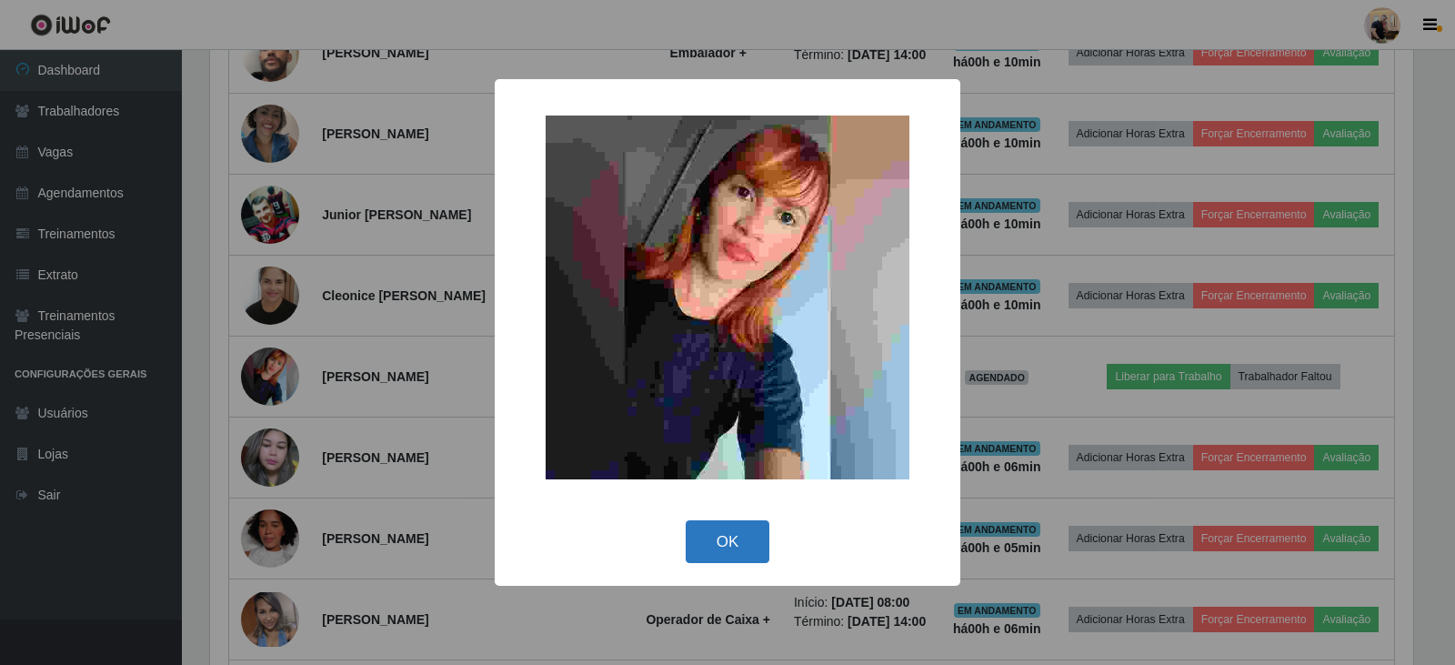
click at [719, 547] on button "OK" at bounding box center [728, 541] width 85 height 43
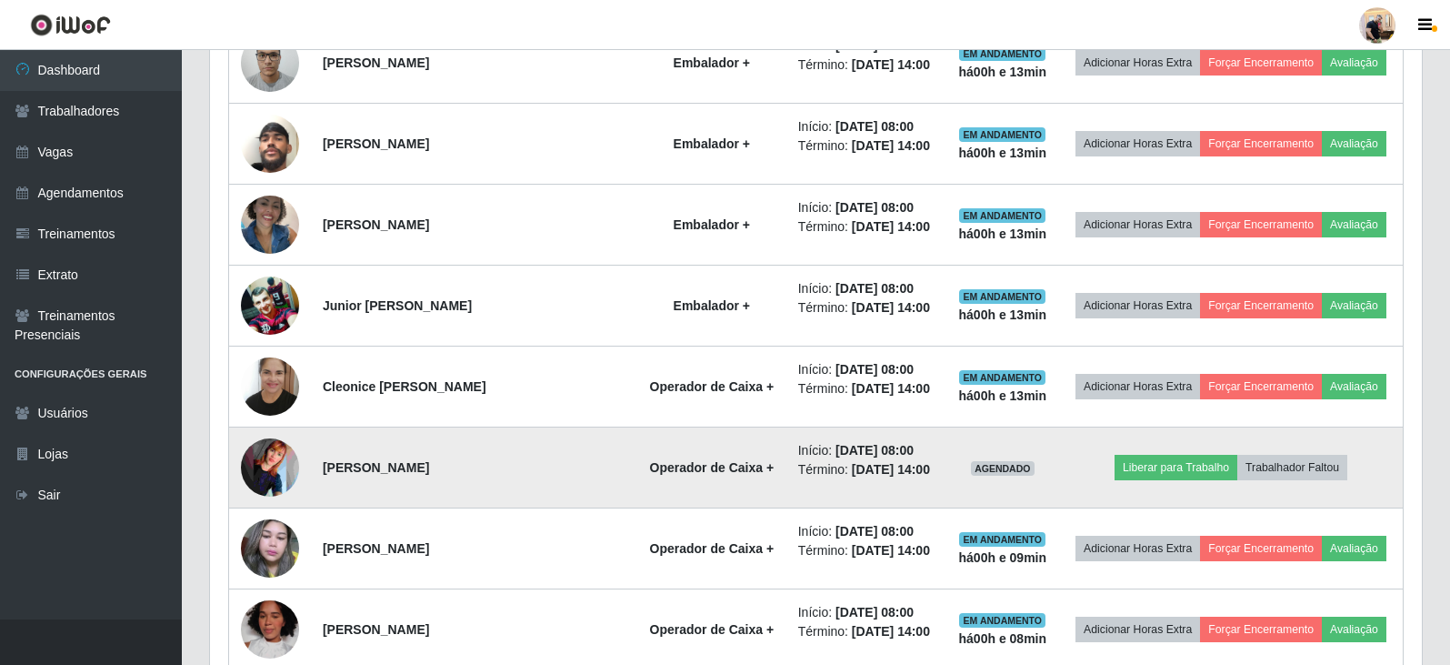
scroll to position [946, 0]
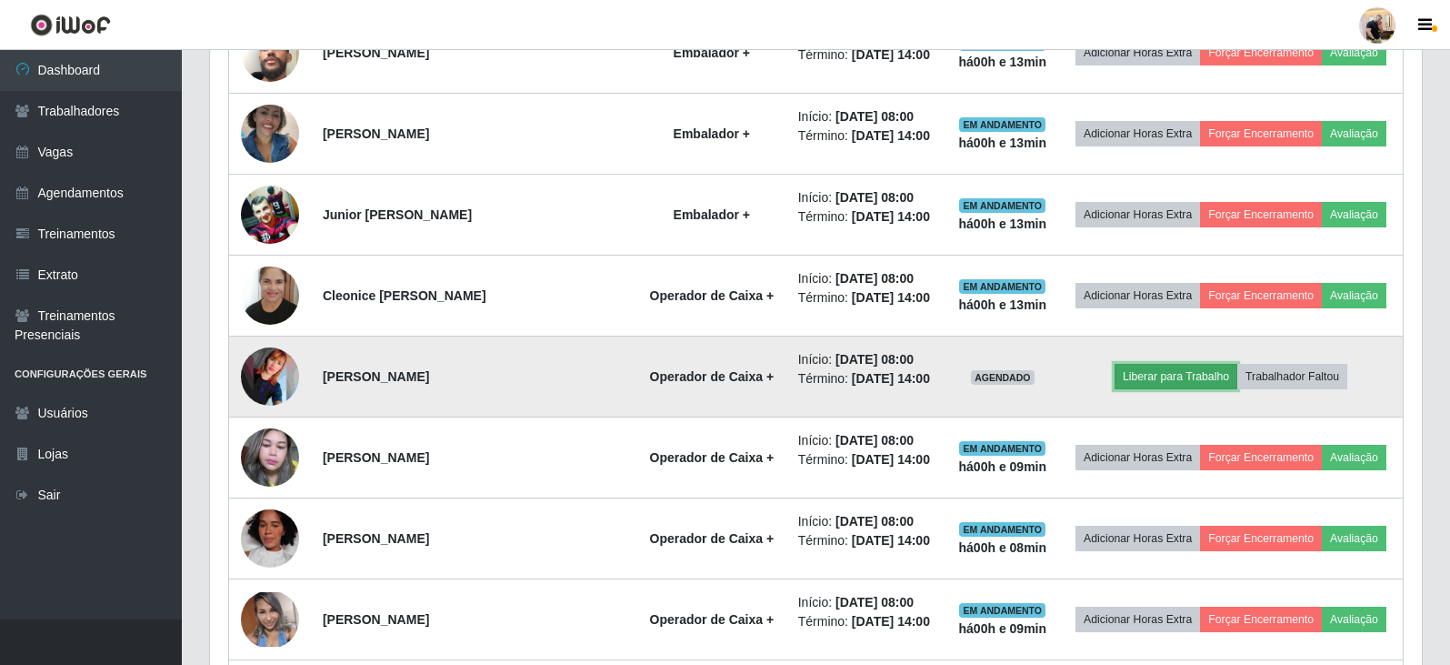
click at [1159, 383] on button "Liberar para Trabalho" at bounding box center [1176, 376] width 123 height 25
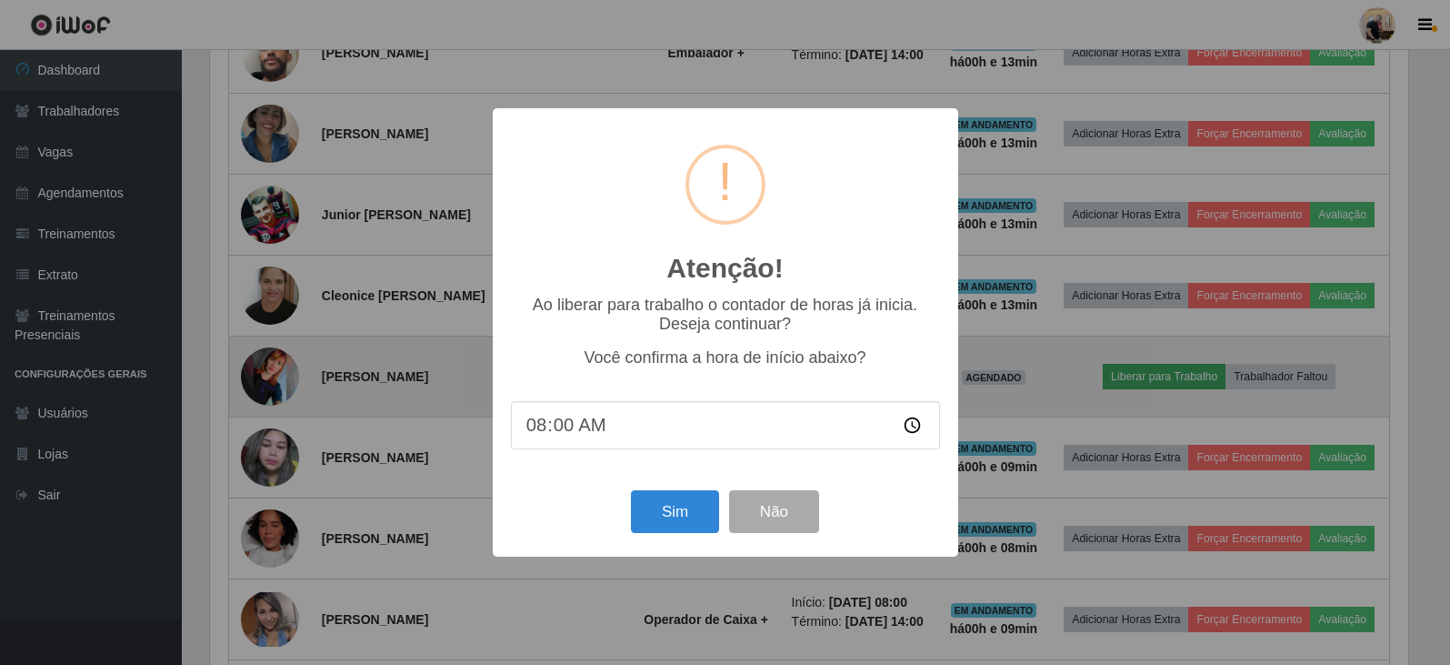
scroll to position [377, 1203]
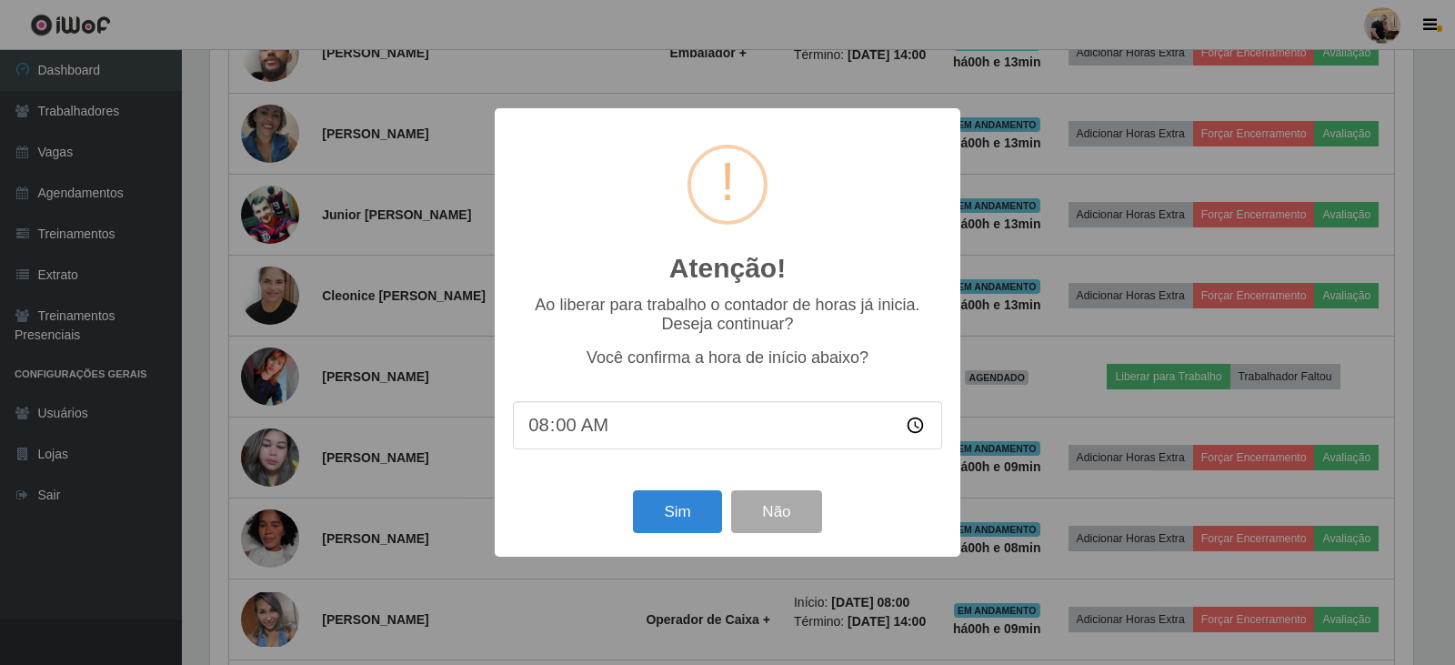
click at [562, 427] on input "08:00" at bounding box center [727, 425] width 429 height 48
type input "08:10"
click at [684, 522] on button "Sim" at bounding box center [677, 511] width 88 height 43
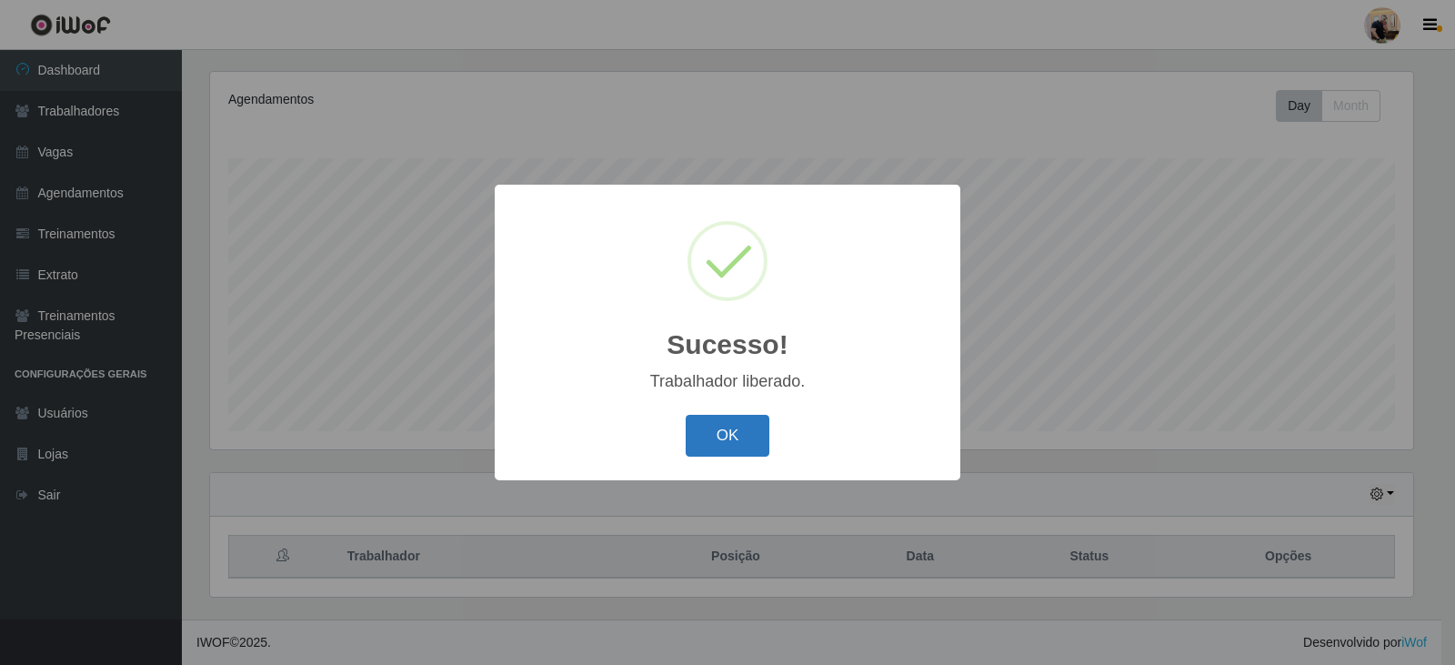
click at [740, 444] on button "OK" at bounding box center [728, 436] width 85 height 43
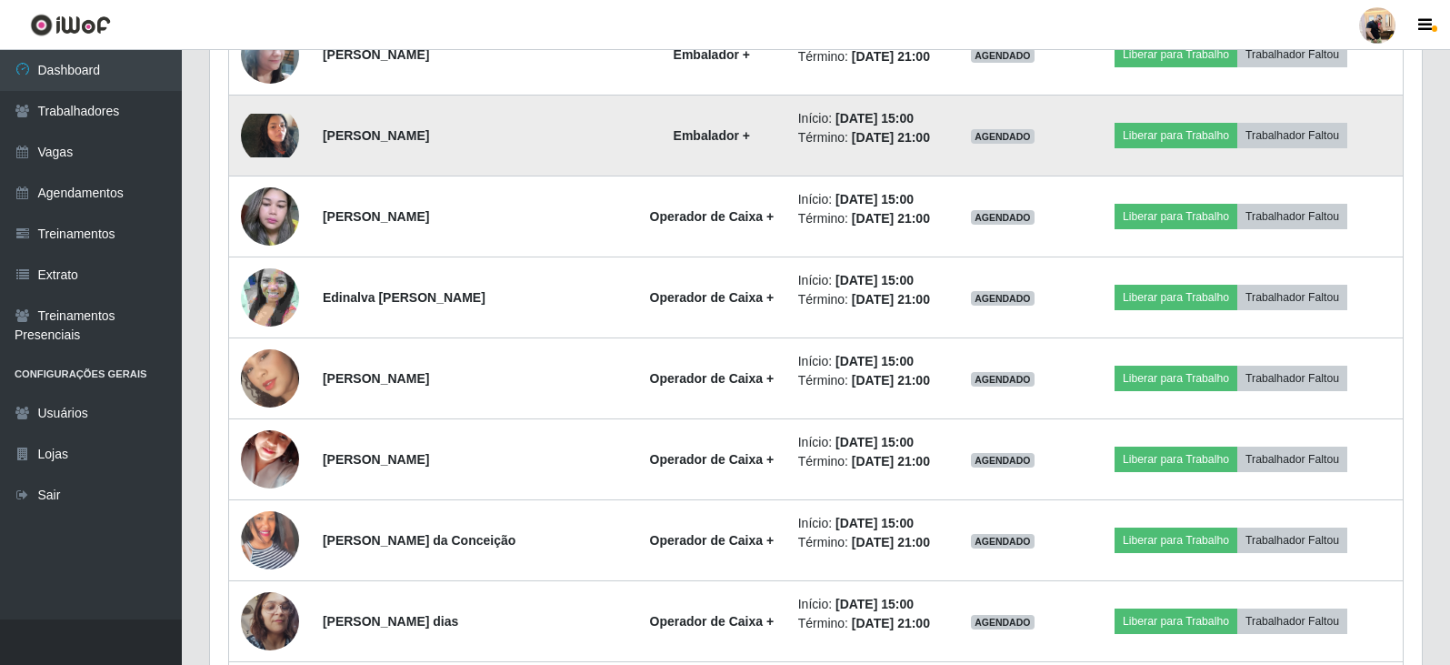
scroll to position [1838, 0]
